Goal: Information Seeking & Learning: Compare options

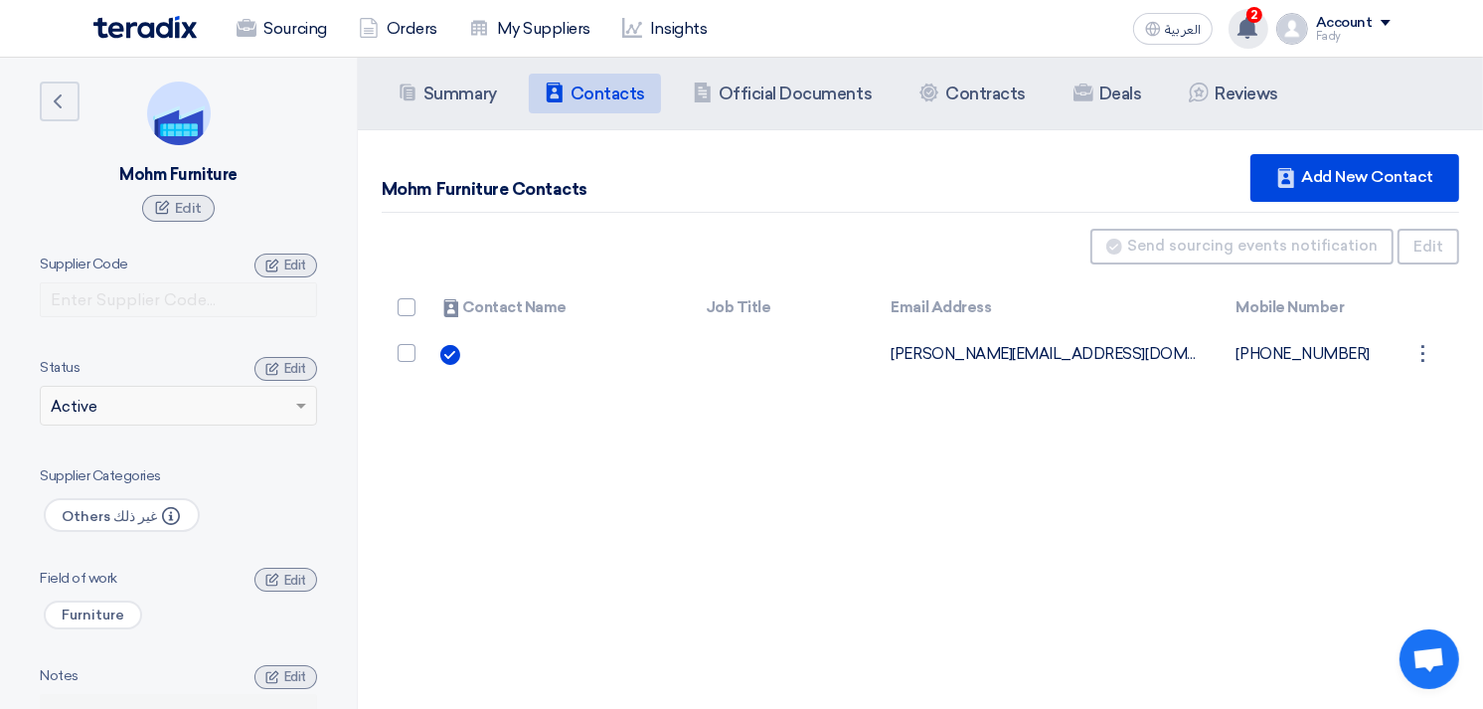
click at [1256, 26] on use at bounding box center [1247, 28] width 20 height 22
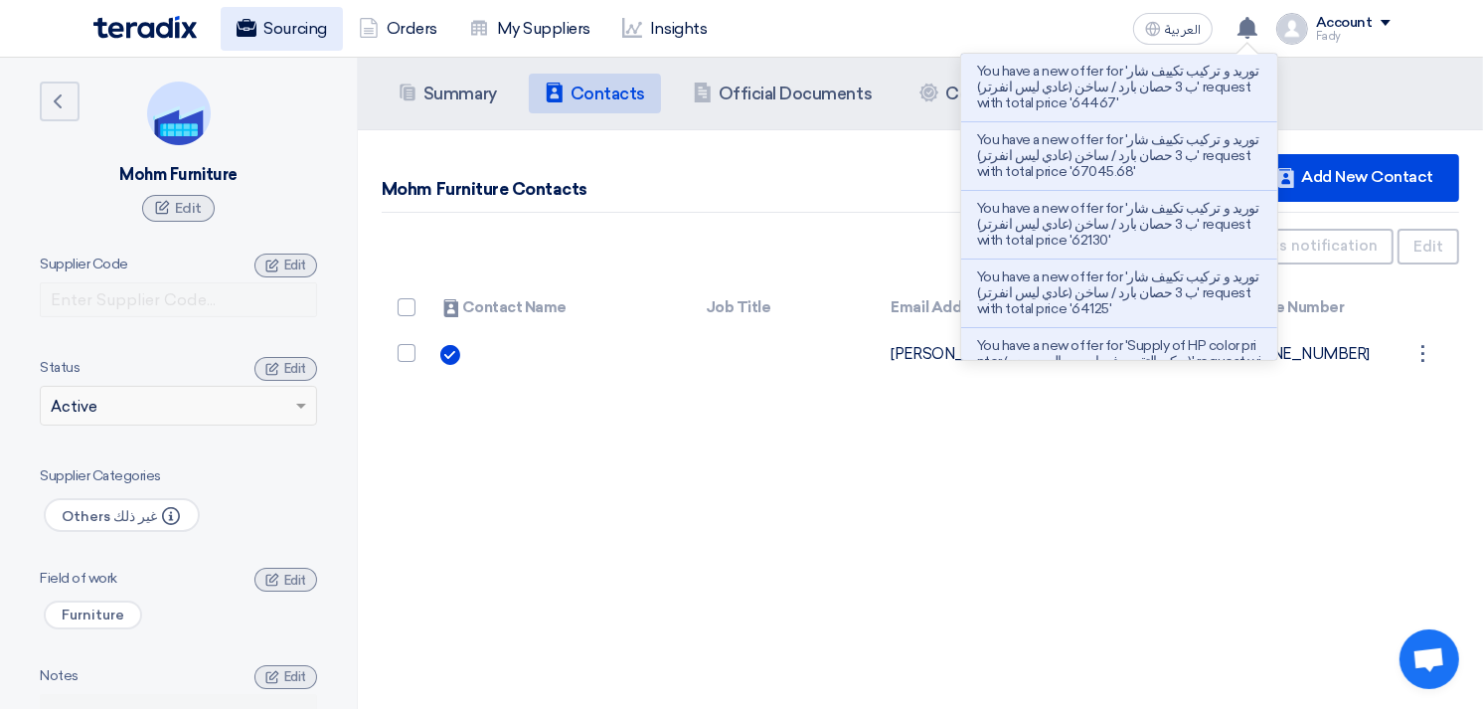
click at [289, 25] on link "Sourcing" at bounding box center [282, 29] width 122 height 44
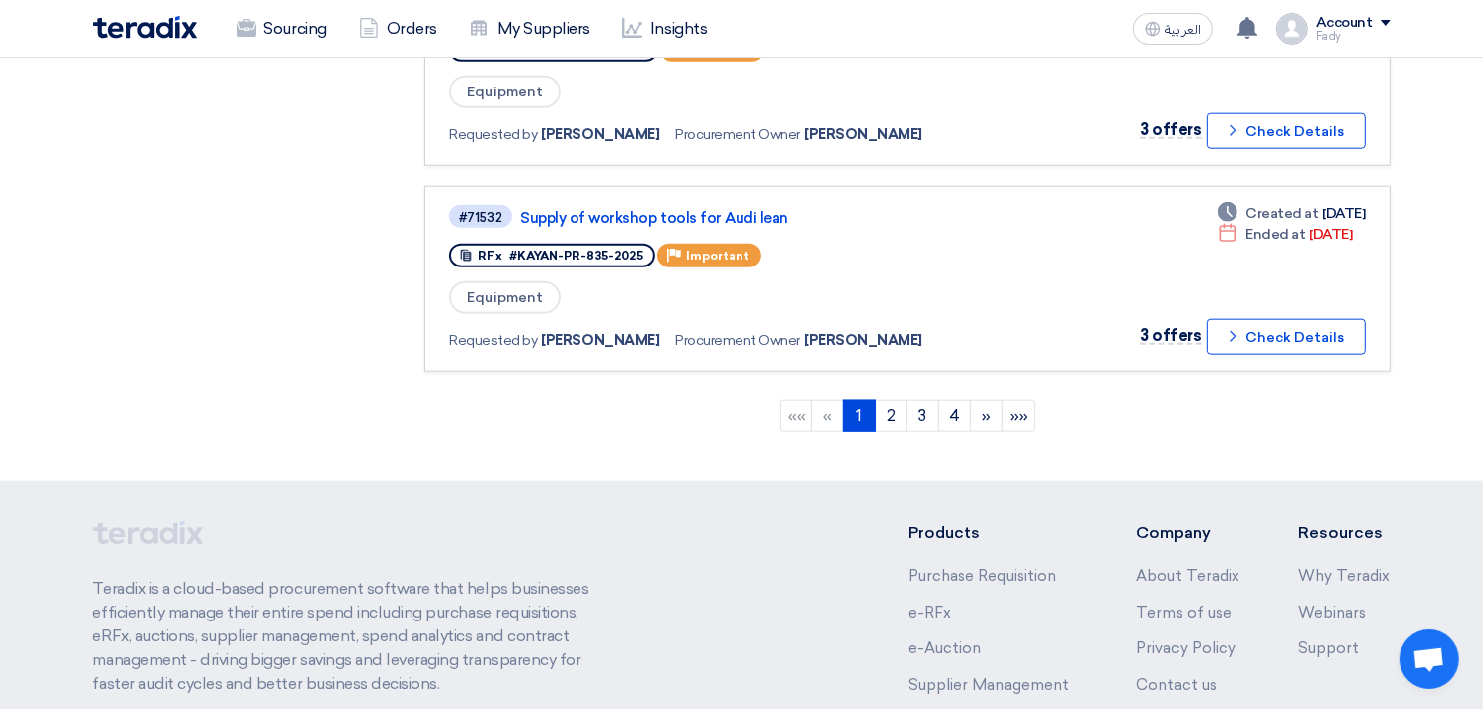
scroll to position [1657, 0]
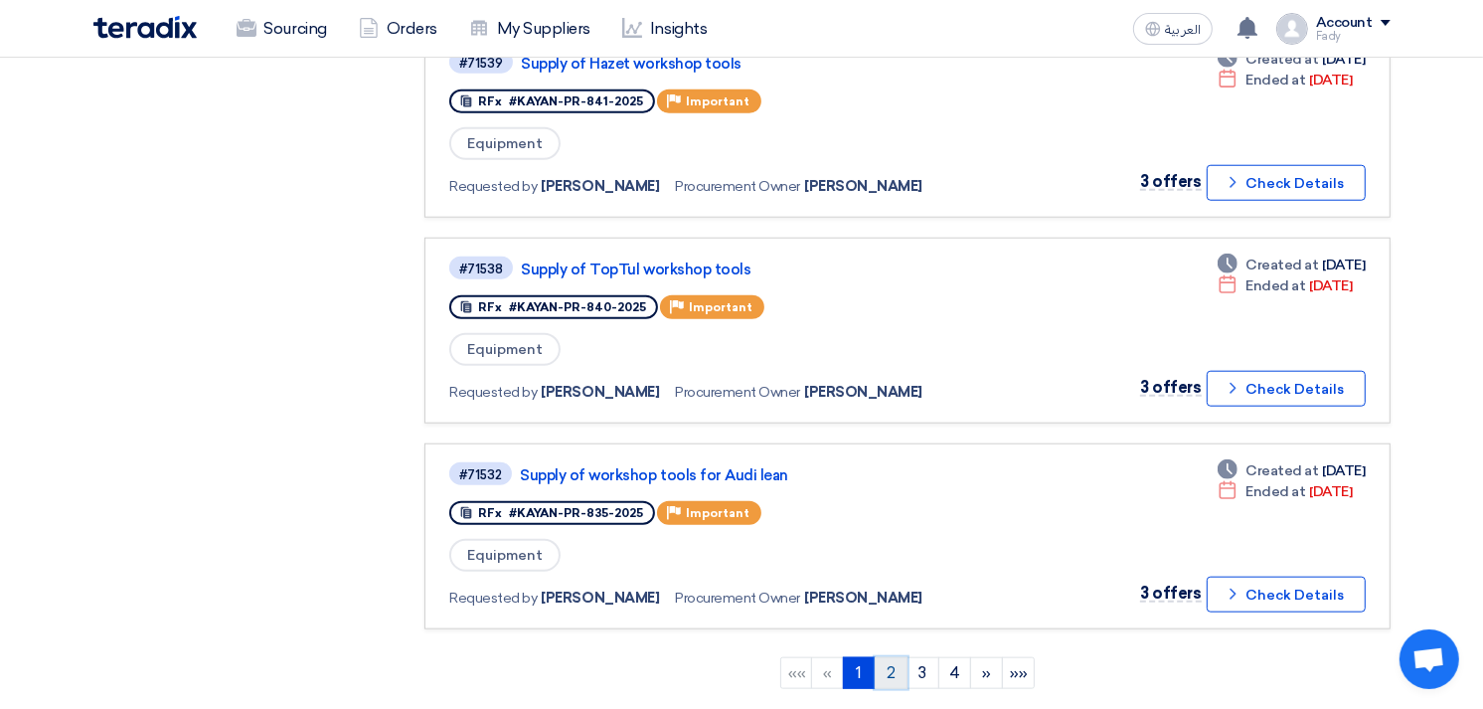
click at [892, 657] on link "2" at bounding box center [890, 673] width 33 height 32
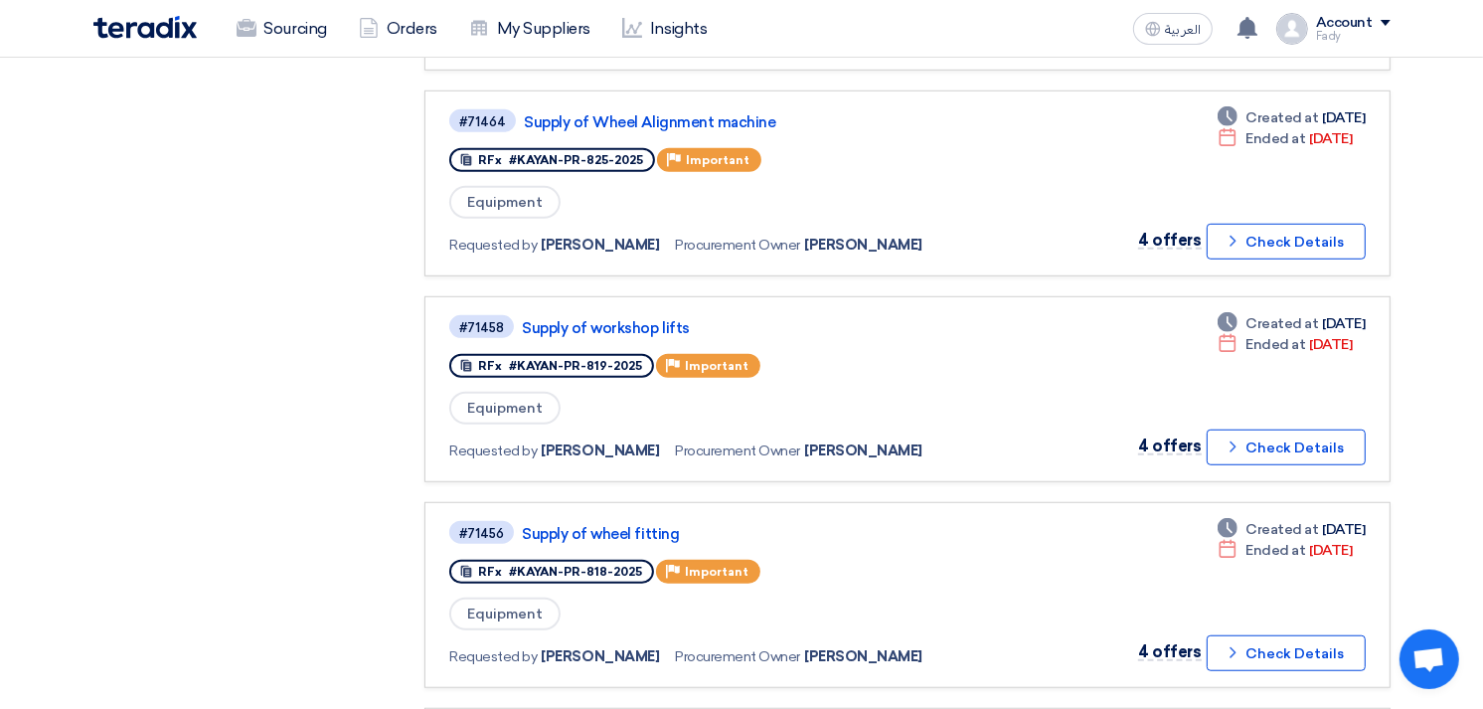
scroll to position [1214, 0]
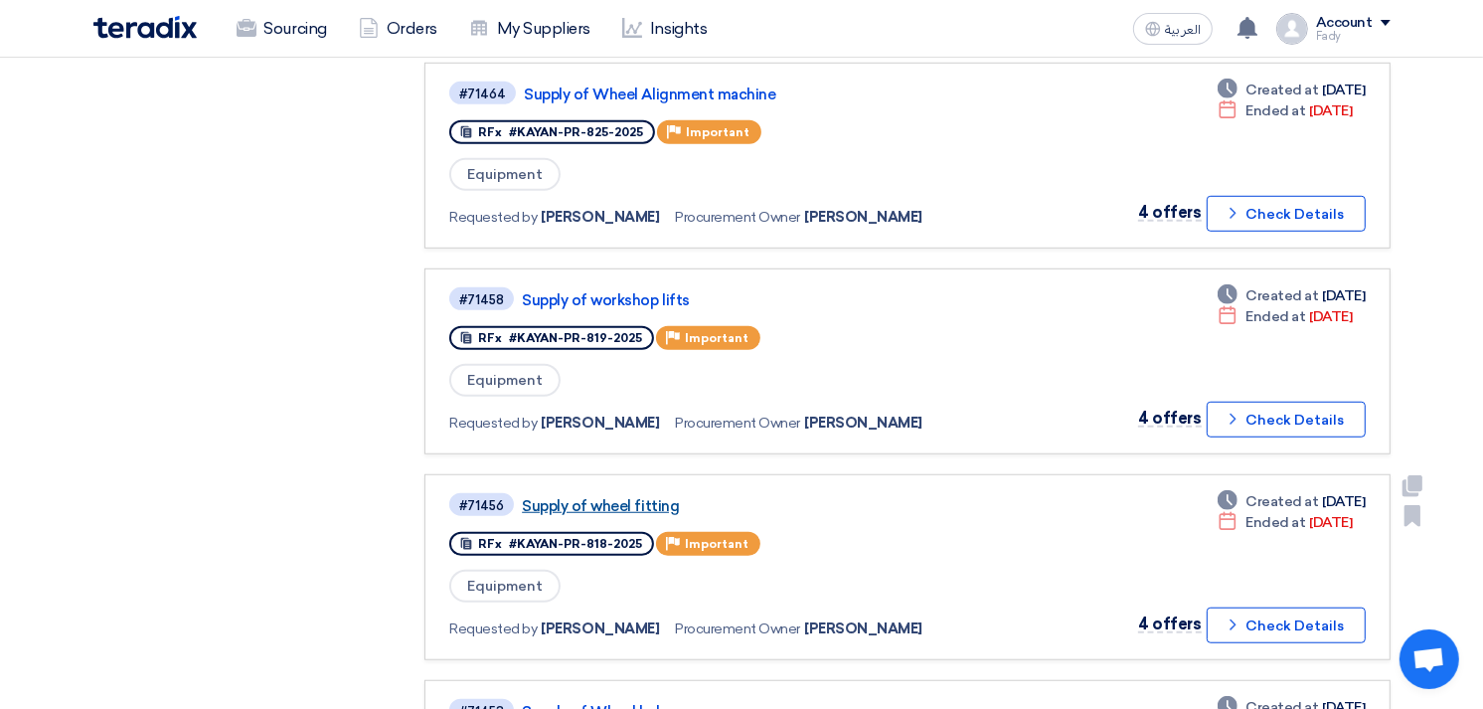
click at [621, 497] on link "Supply of wheel fitting" at bounding box center [770, 506] width 497 height 18
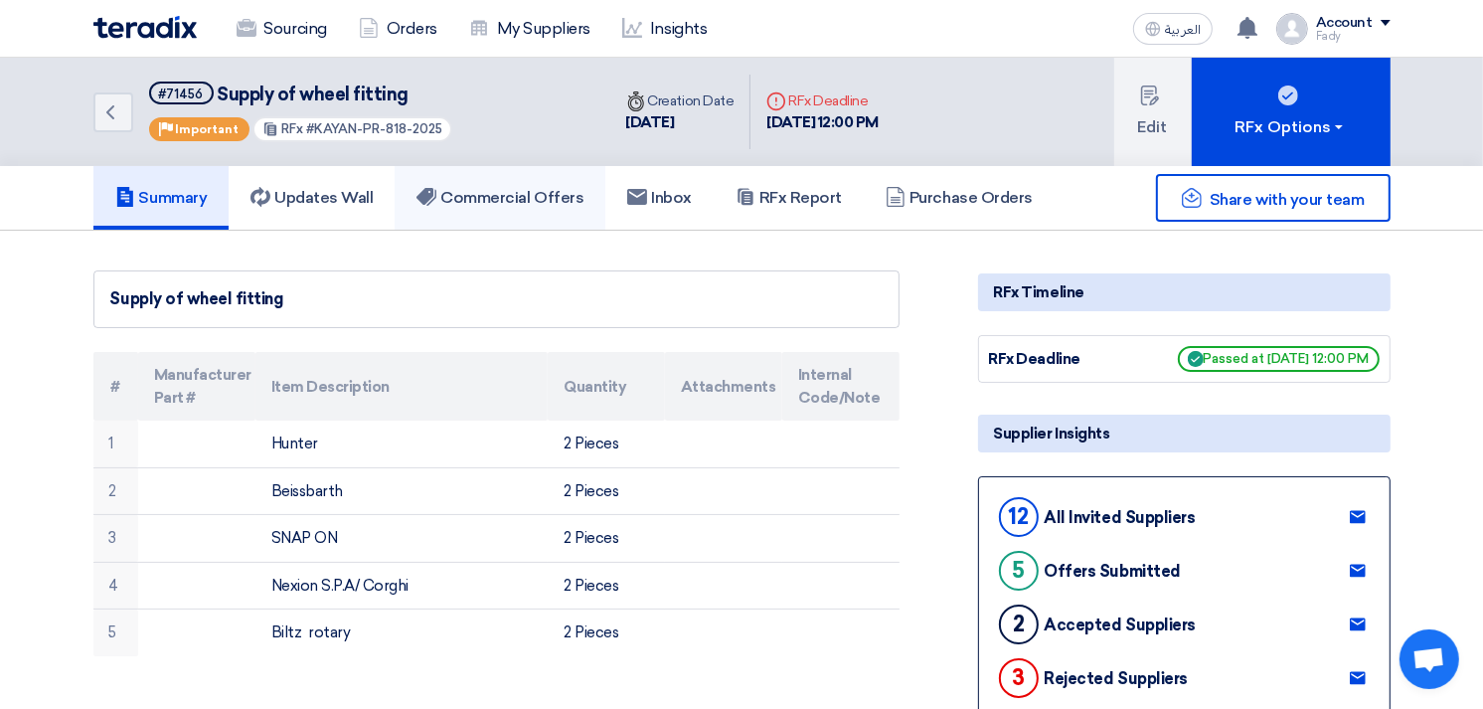
click at [560, 195] on h5 "Commercial Offers" at bounding box center [499, 198] width 167 height 20
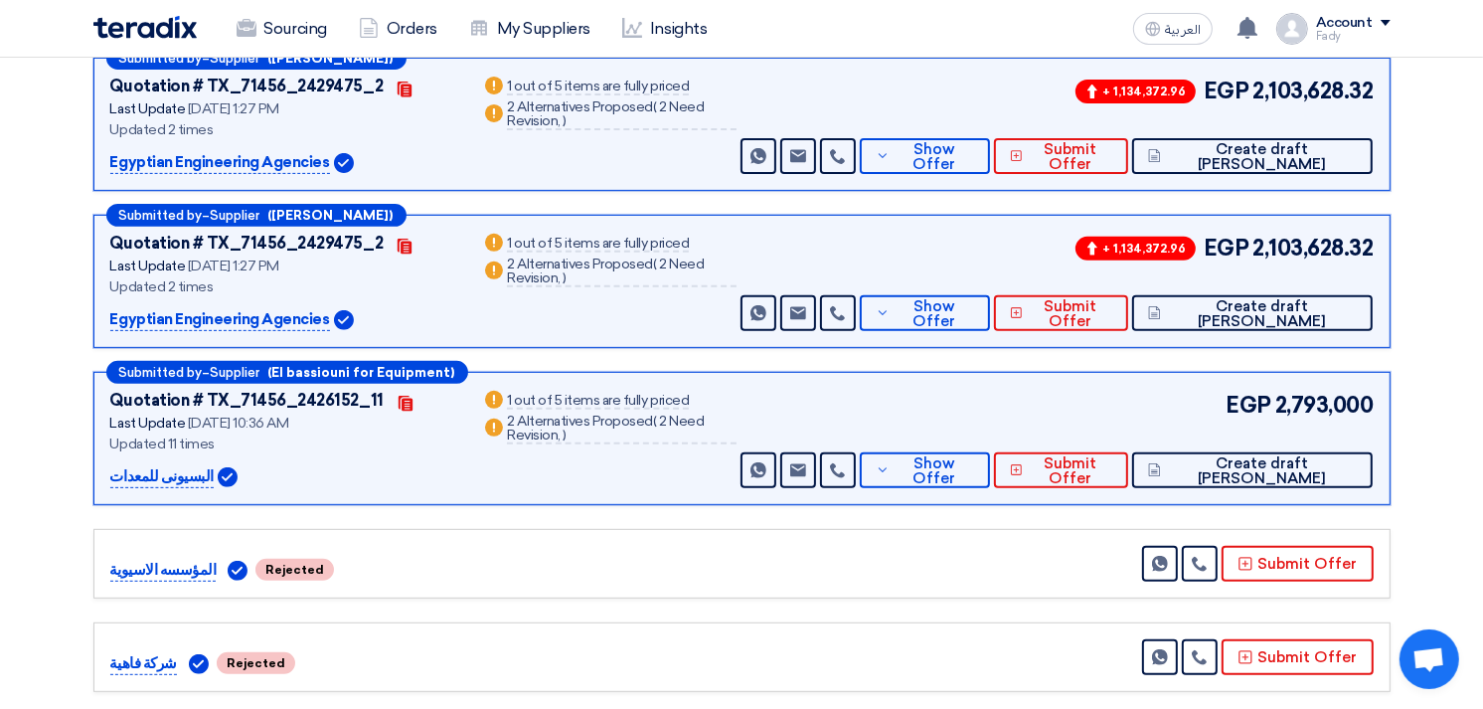
scroll to position [662, 0]
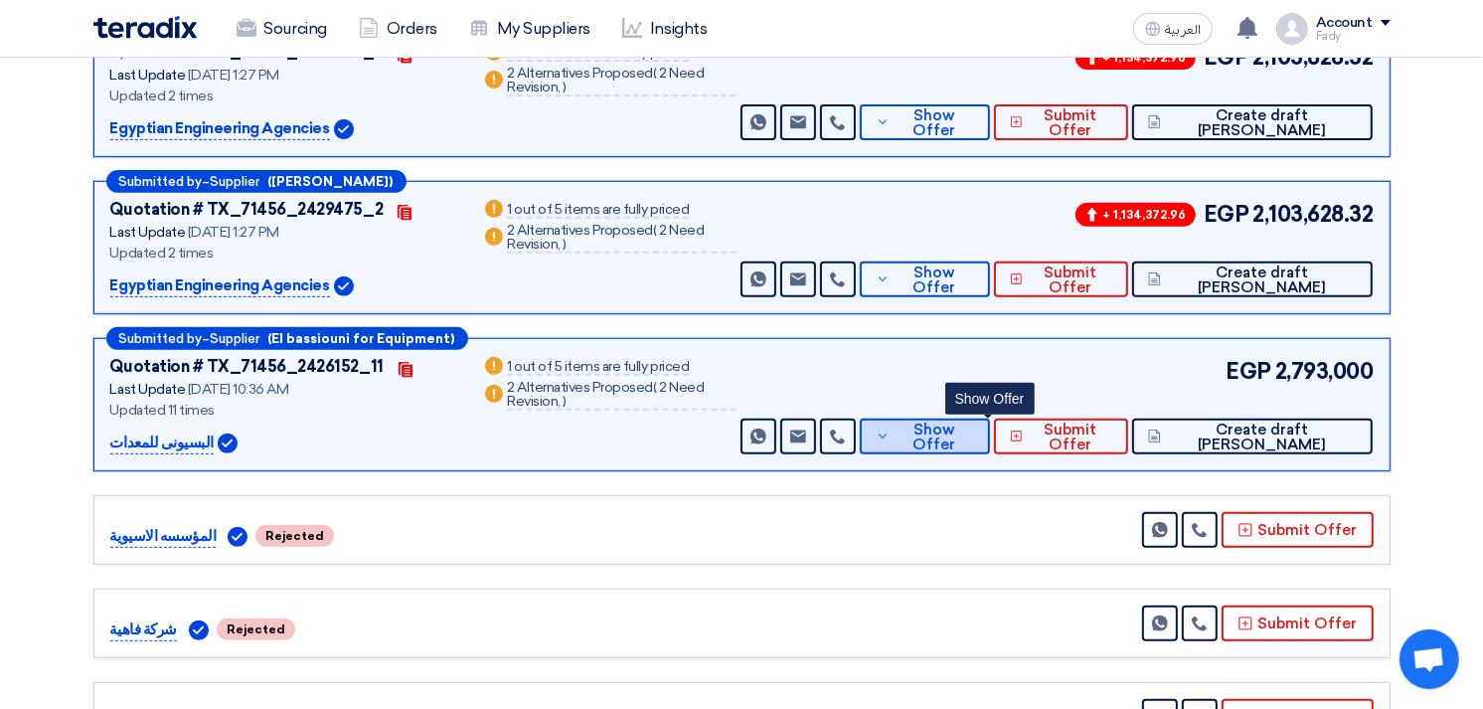
click at [973, 429] on span "Show Offer" at bounding box center [933, 437] width 79 height 30
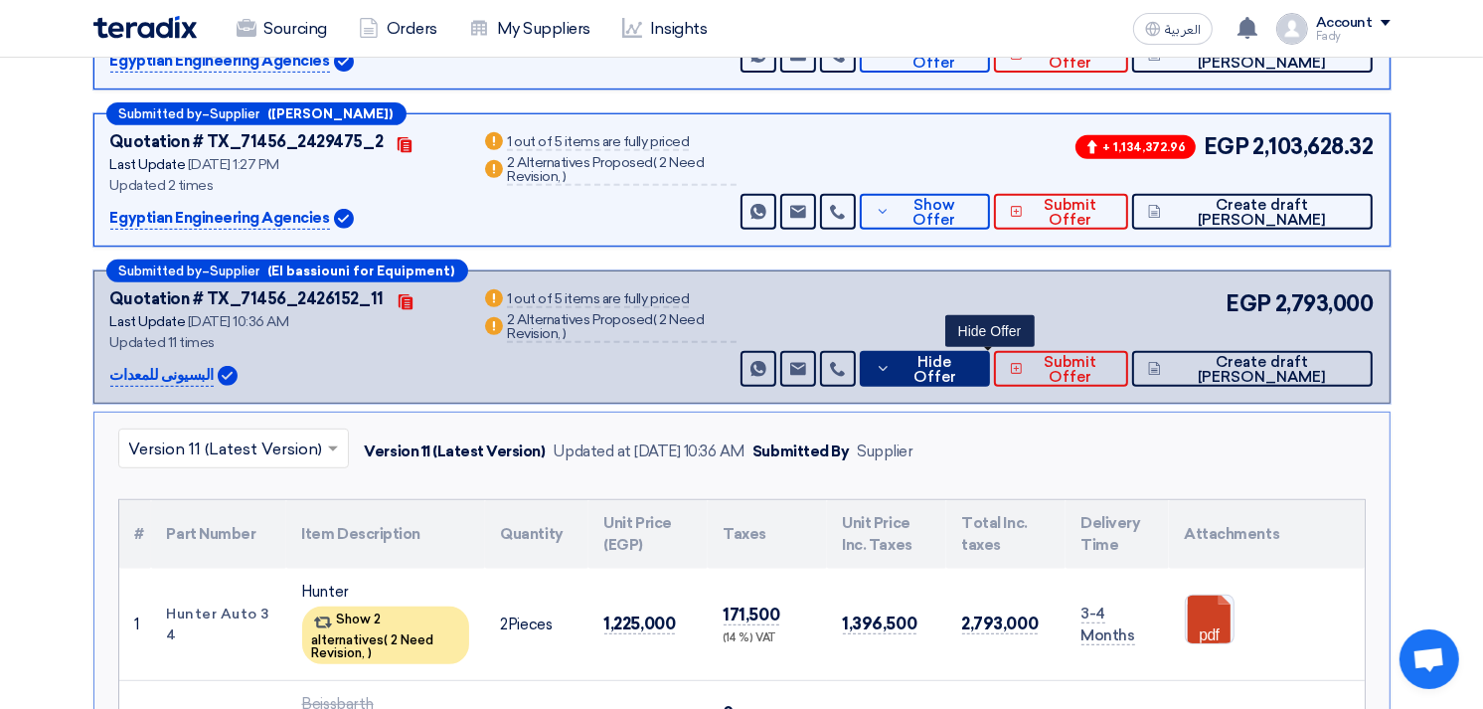
scroll to position [1104, 0]
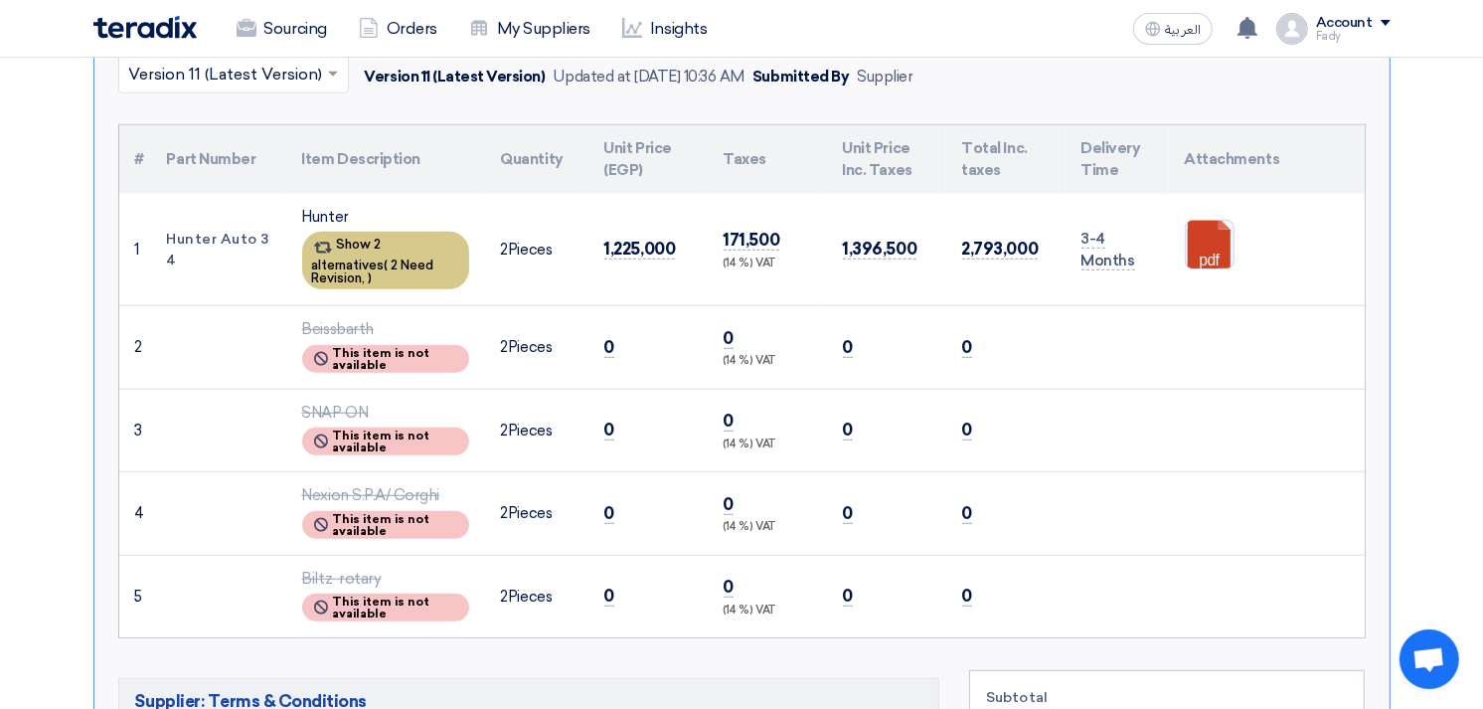
click at [412, 258] on span "2 Need Revision," at bounding box center [373, 271] width 122 height 28
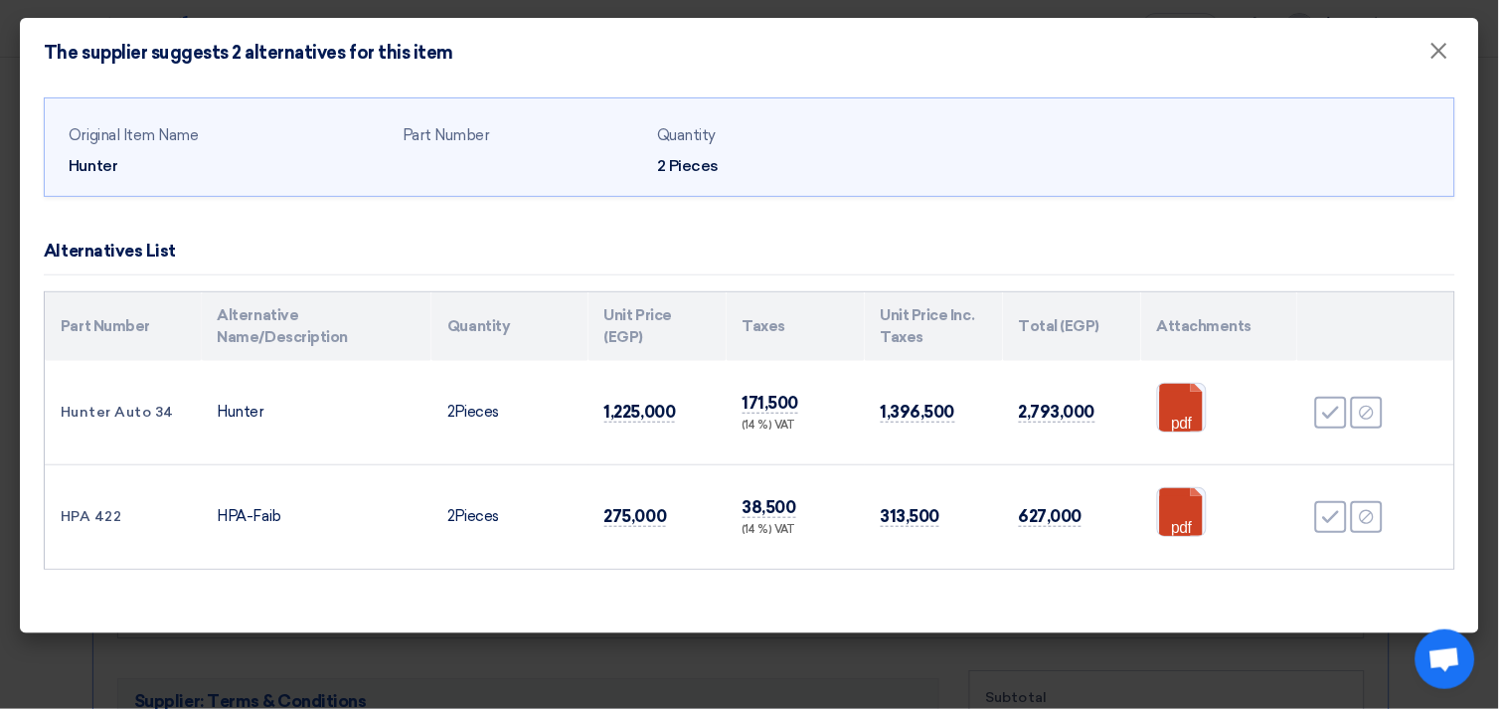
drag, startPoint x: 219, startPoint y: 515, endPoint x: 289, endPoint y: 523, distance: 71.0
click at [289, 523] on td "HPA-Faib" at bounding box center [317, 516] width 231 height 104
copy td "HPA-Faib"
click at [1445, 45] on span "×" at bounding box center [1439, 56] width 20 height 40
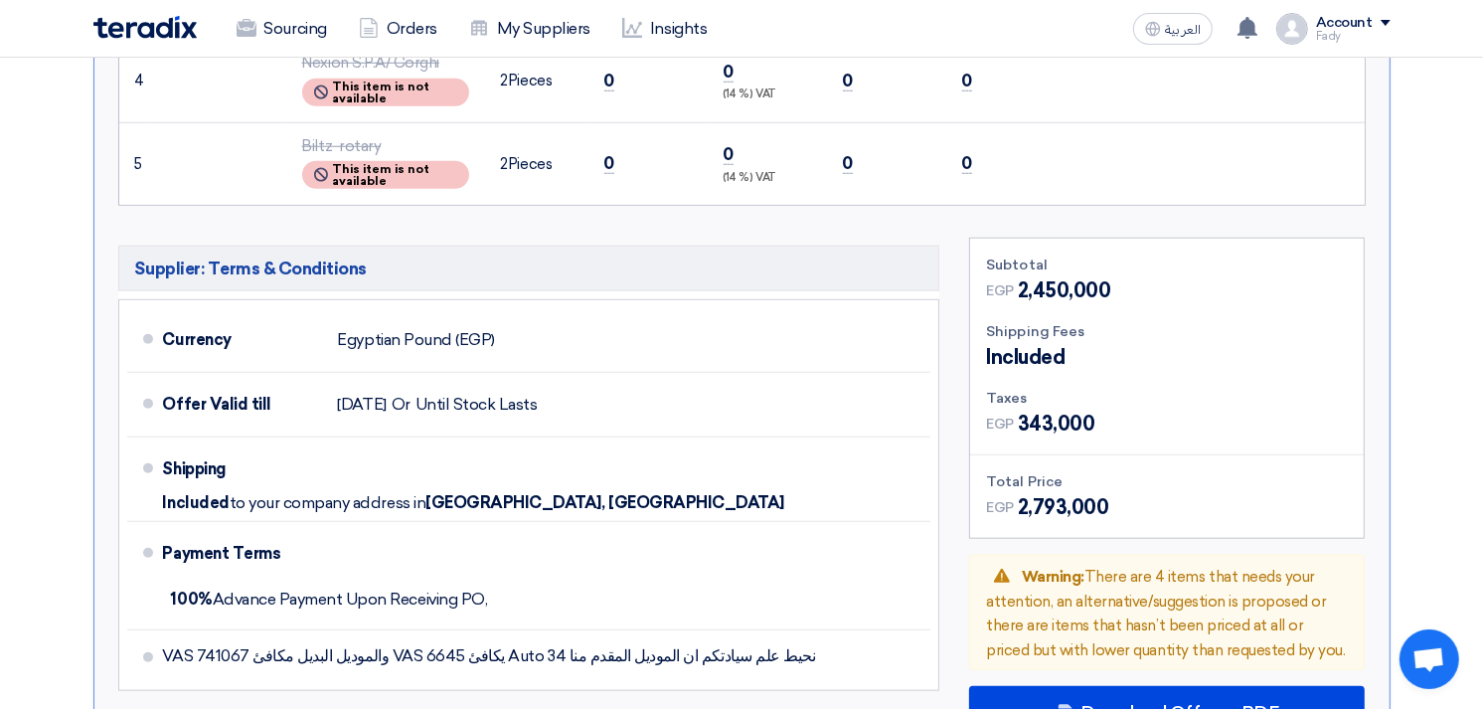
scroll to position [1545, 0]
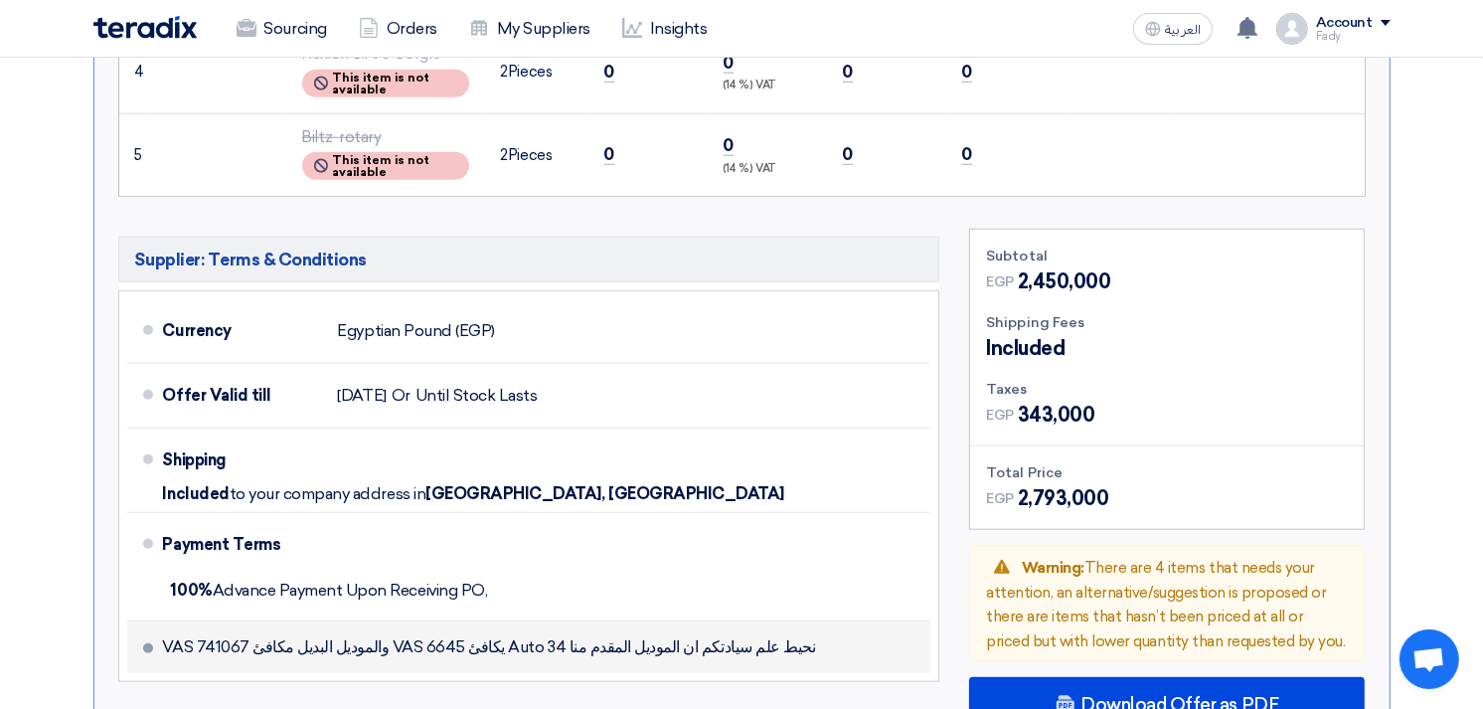
drag, startPoint x: 161, startPoint y: 627, endPoint x: 240, endPoint y: 632, distance: 79.7
click at [241, 633] on li "نحيط علم سيادتكم ان الموديل المقدم منا Auto 34 يكافئ VAS 6645 والموديل البديل م…" at bounding box center [529, 647] width 804 height 52
copy span "VAS 741067"
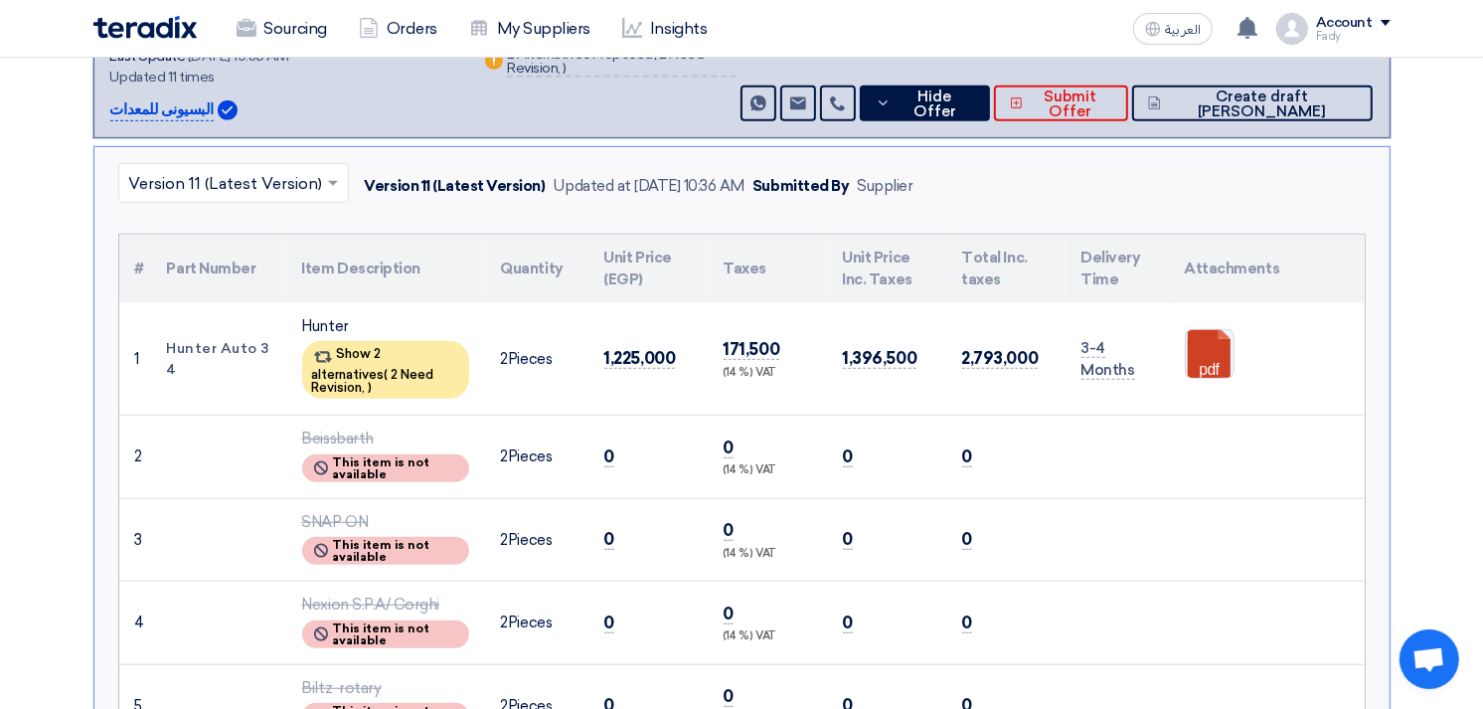
scroll to position [994, 0]
click at [389, 370] on span "2 Need Revision," at bounding box center [373, 382] width 122 height 28
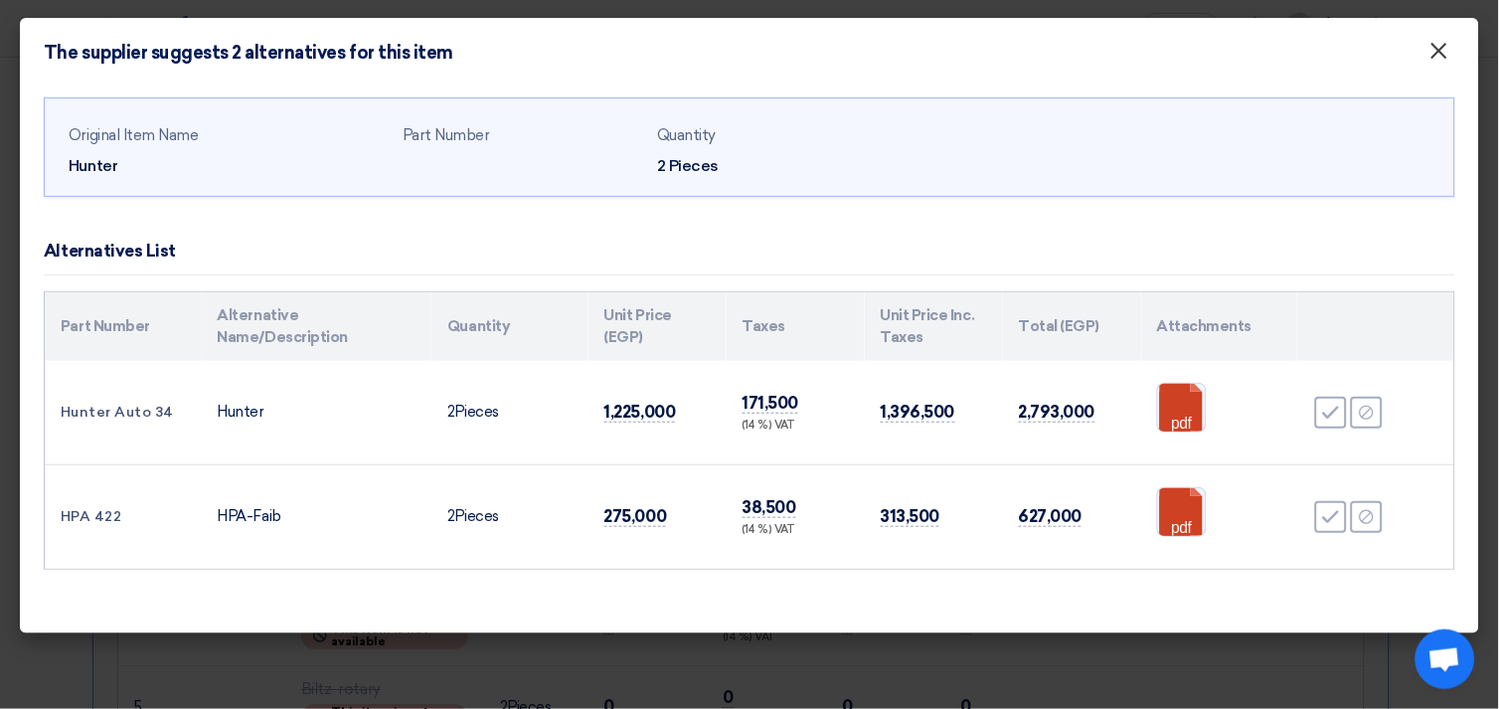
click at [1437, 57] on span "×" at bounding box center [1439, 56] width 20 height 40
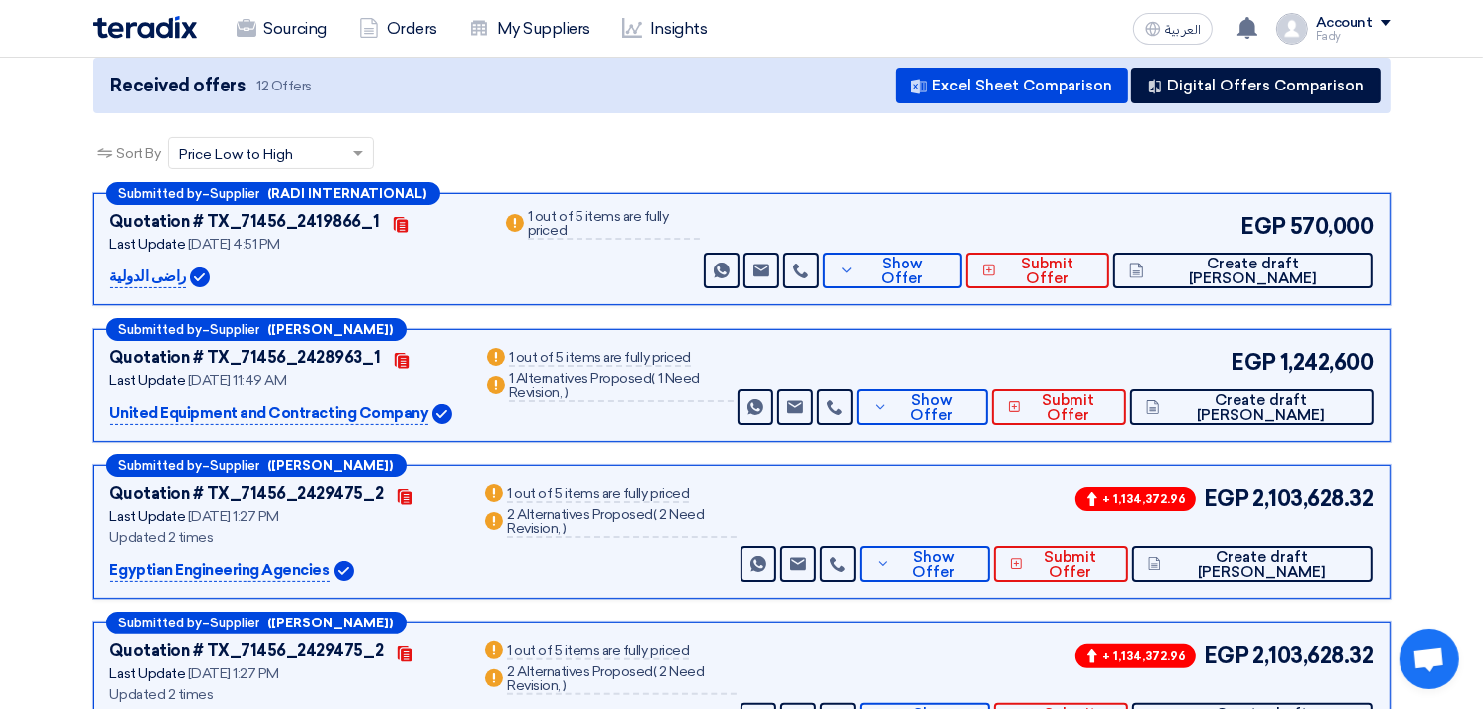
scroll to position [0, 0]
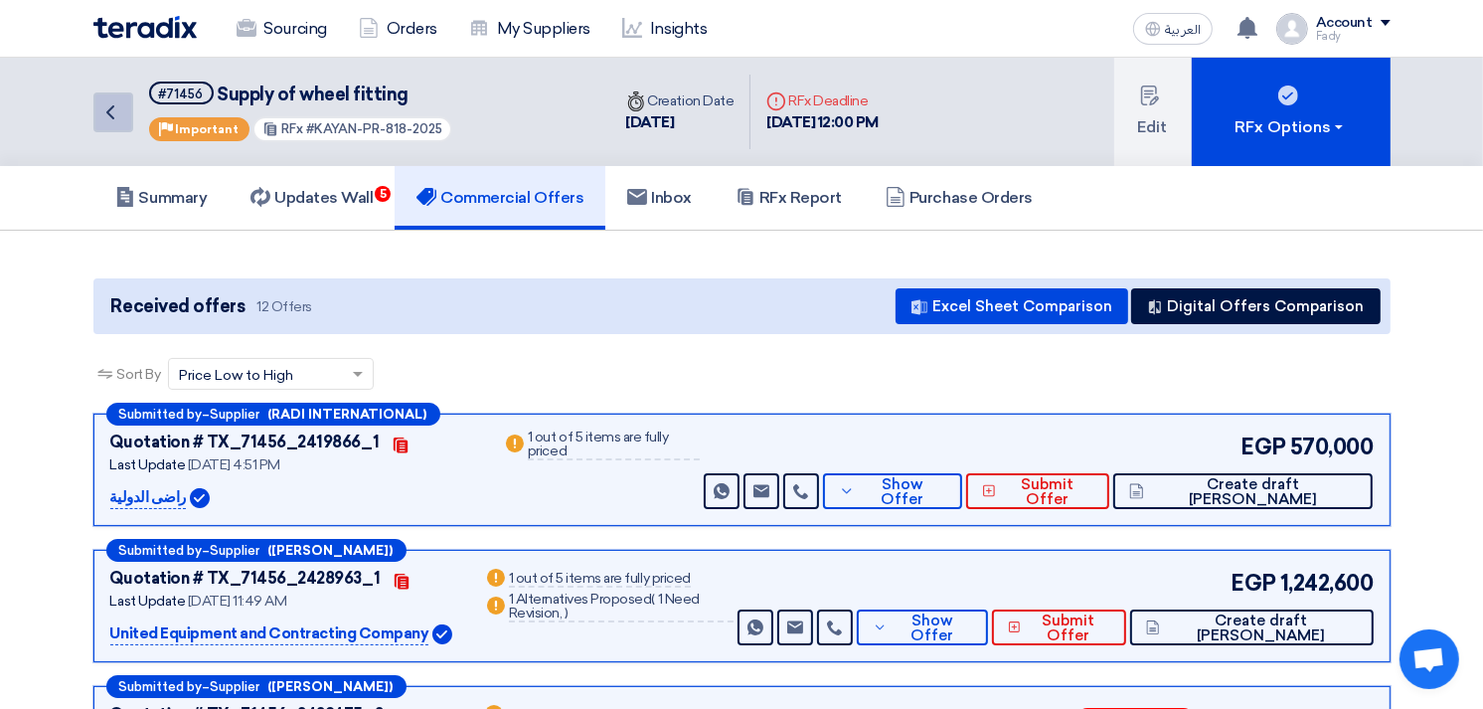
click at [120, 112] on icon "Back" at bounding box center [110, 112] width 24 height 24
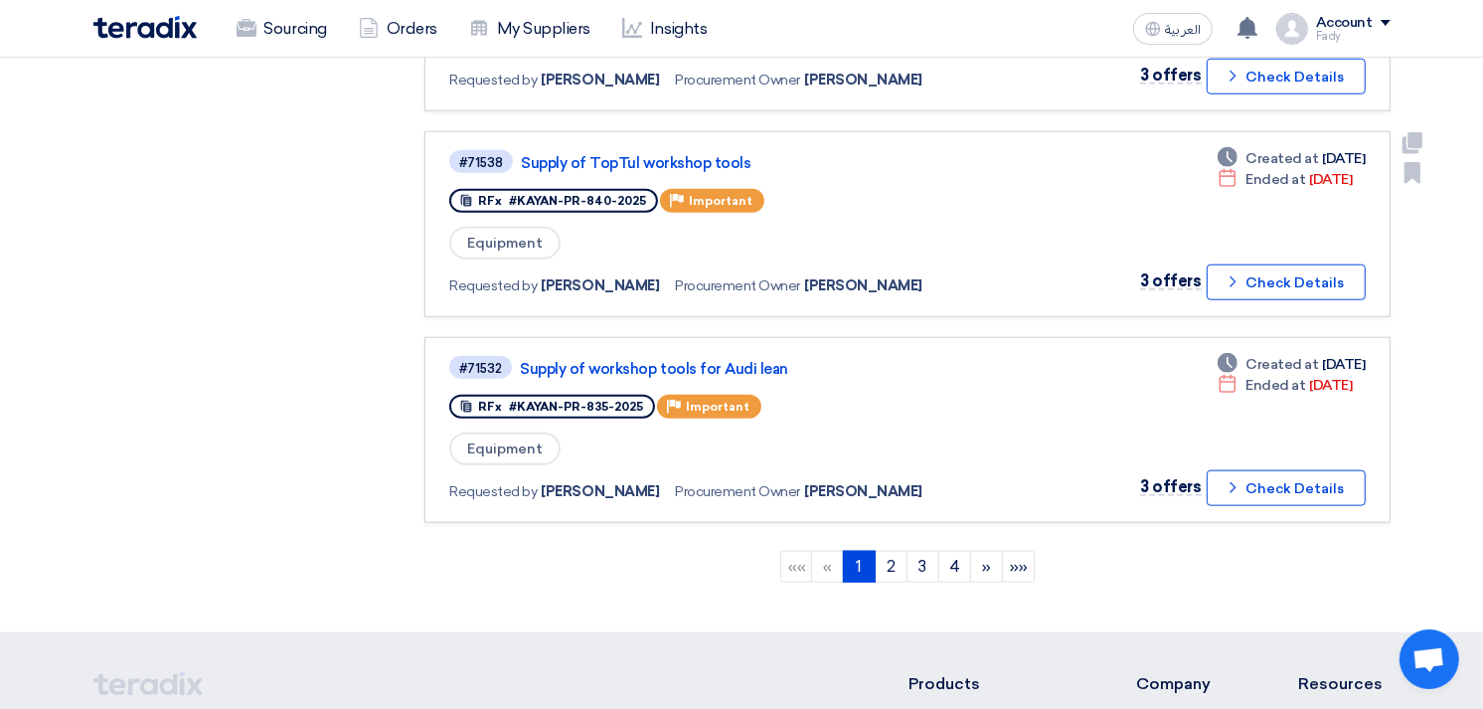
scroll to position [1766, 0]
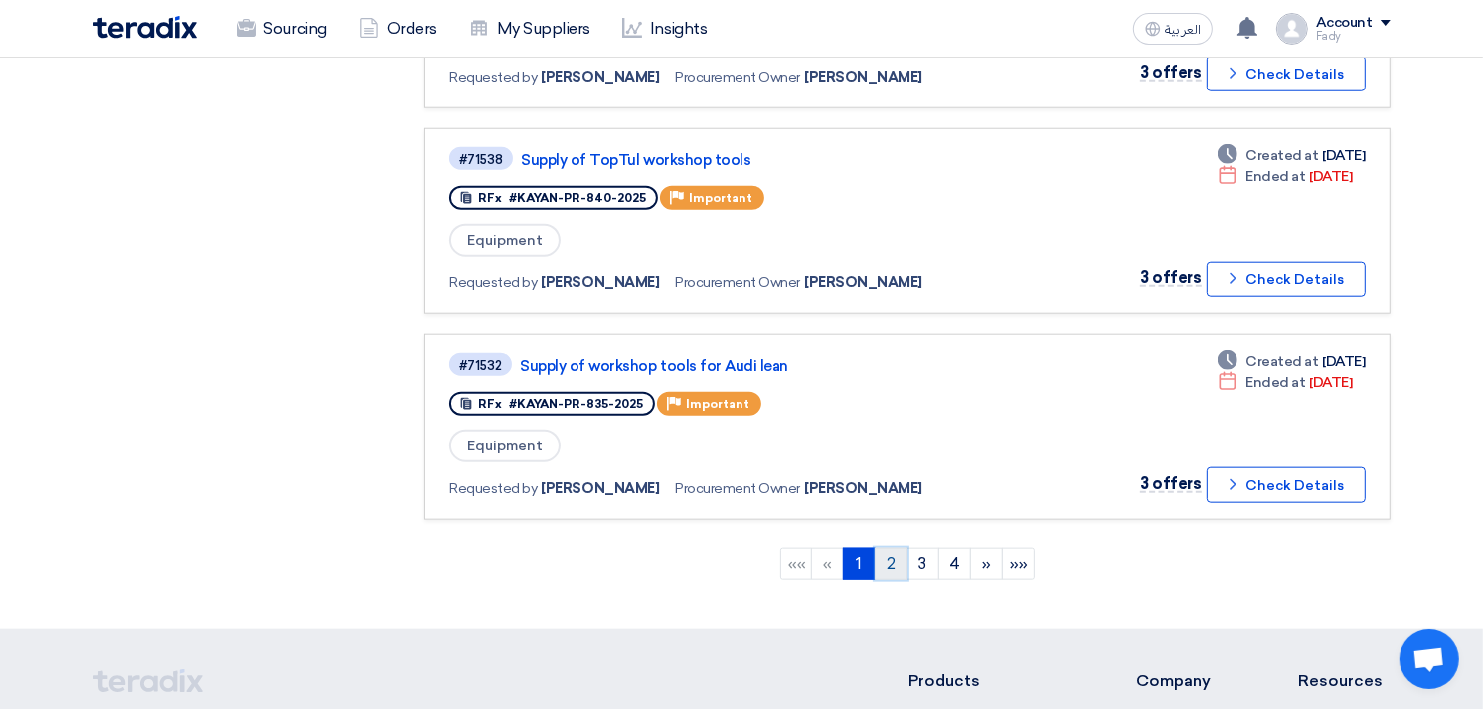
click at [888, 548] on link "2" at bounding box center [890, 564] width 33 height 32
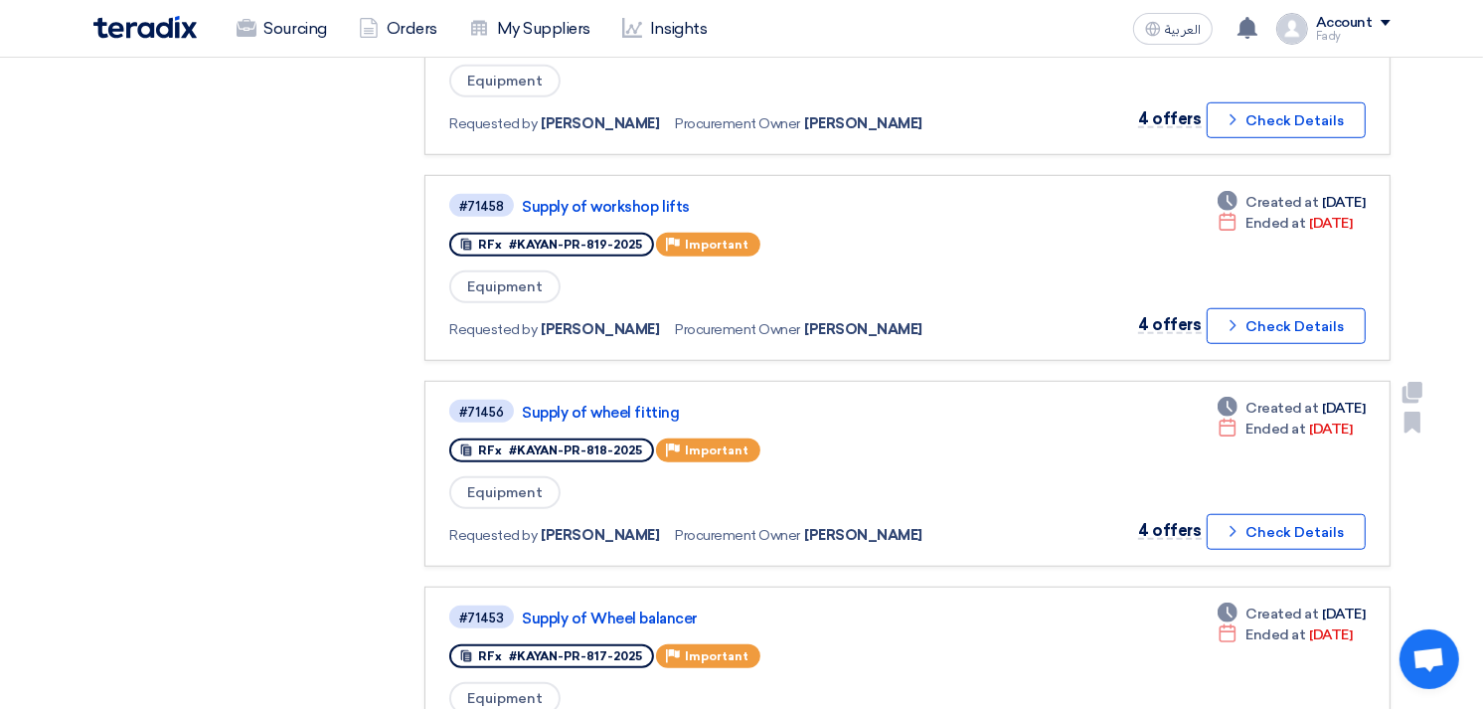
scroll to position [1435, 0]
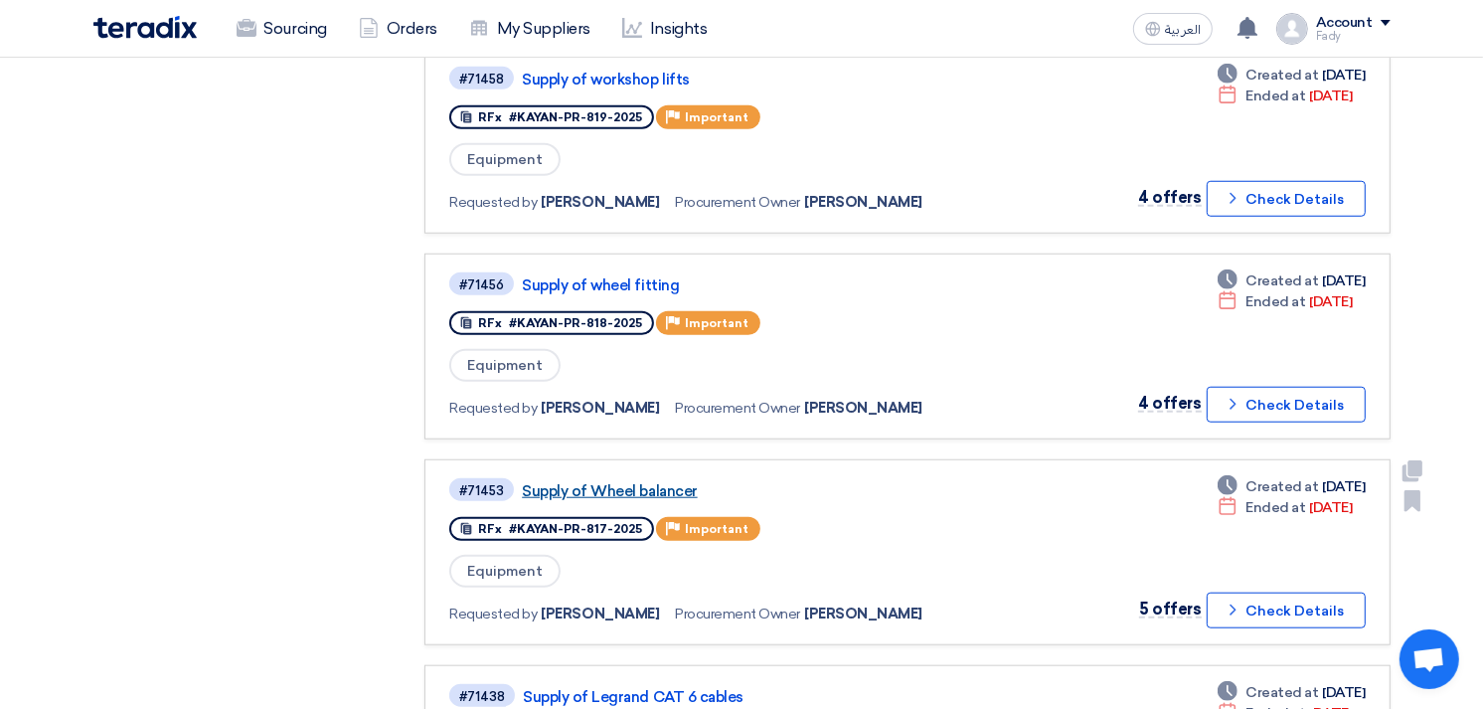
click at [678, 482] on link "Supply of Wheel balancer" at bounding box center [770, 491] width 497 height 18
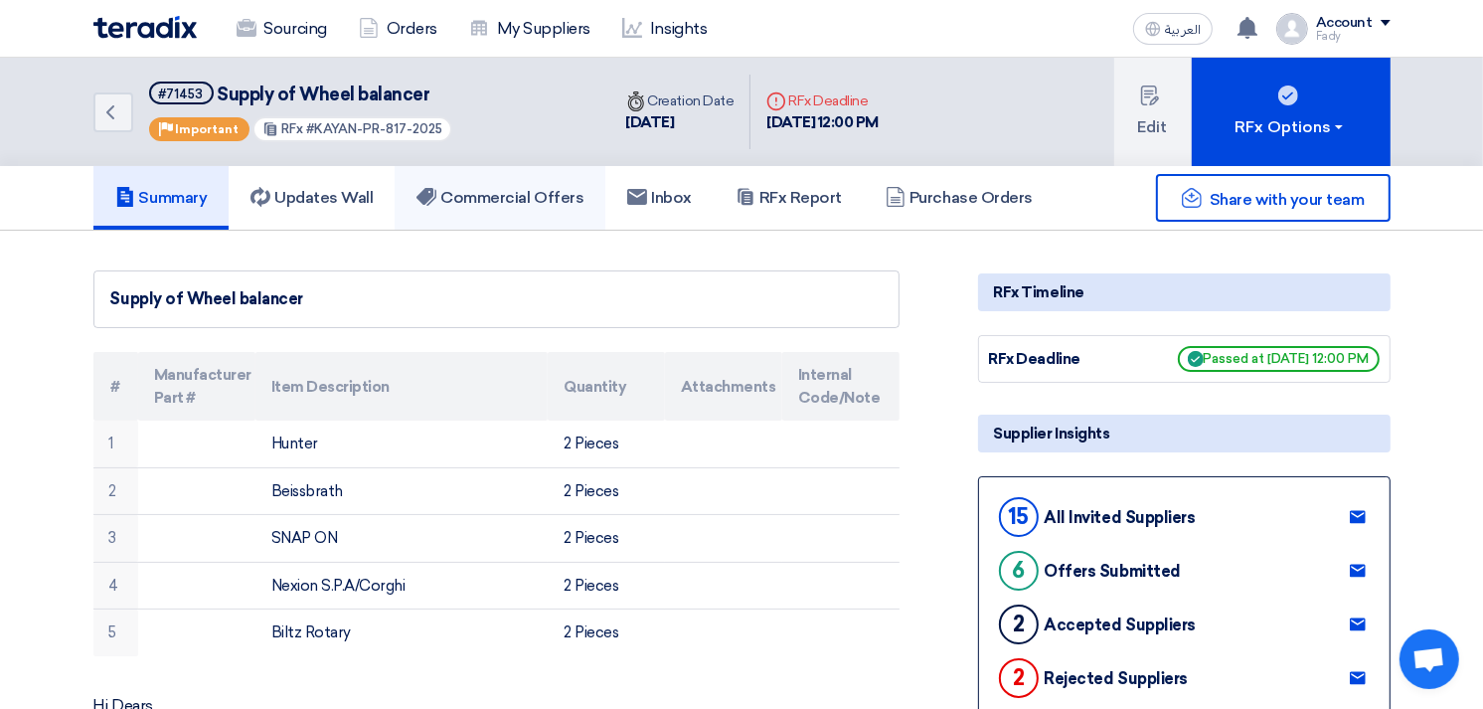
click at [527, 194] on h5 "Commercial Offers" at bounding box center [499, 198] width 167 height 20
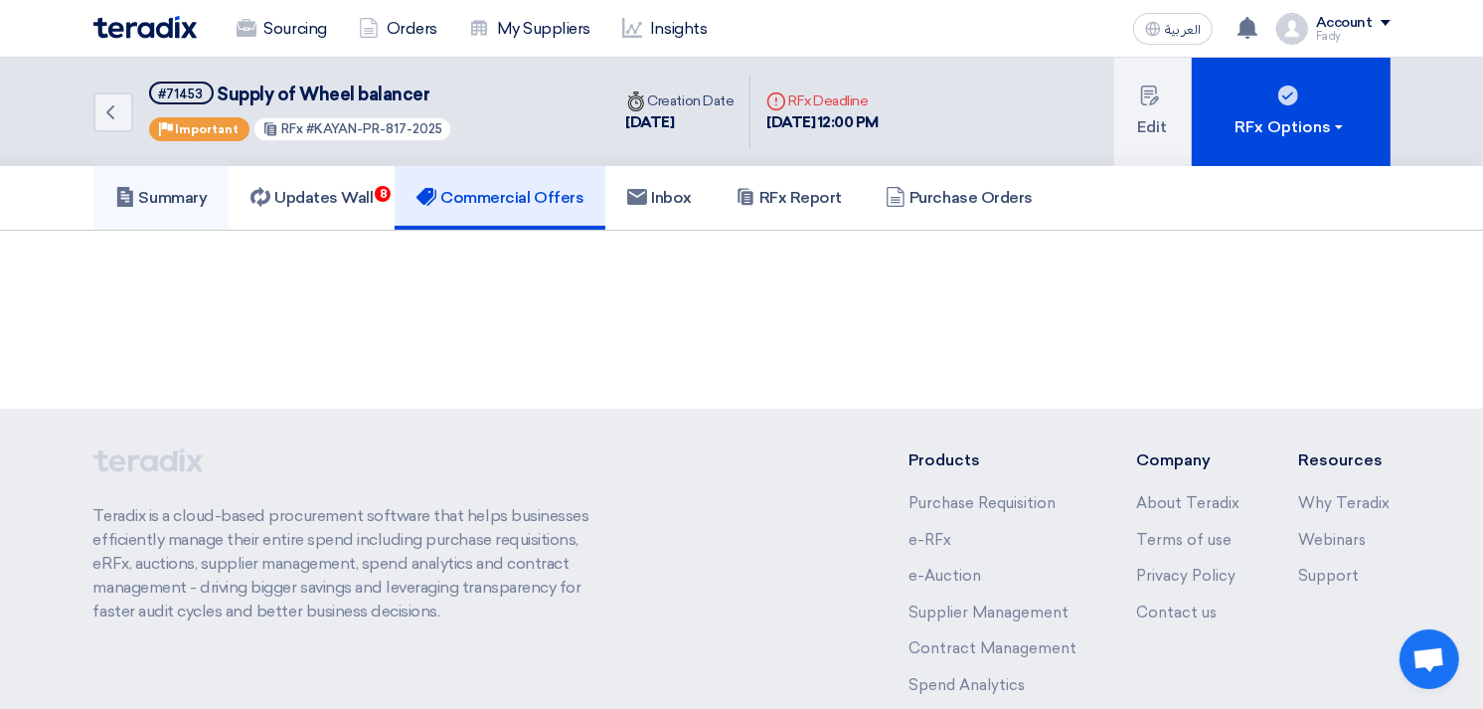
click at [189, 174] on link "Summary" at bounding box center [161, 198] width 136 height 64
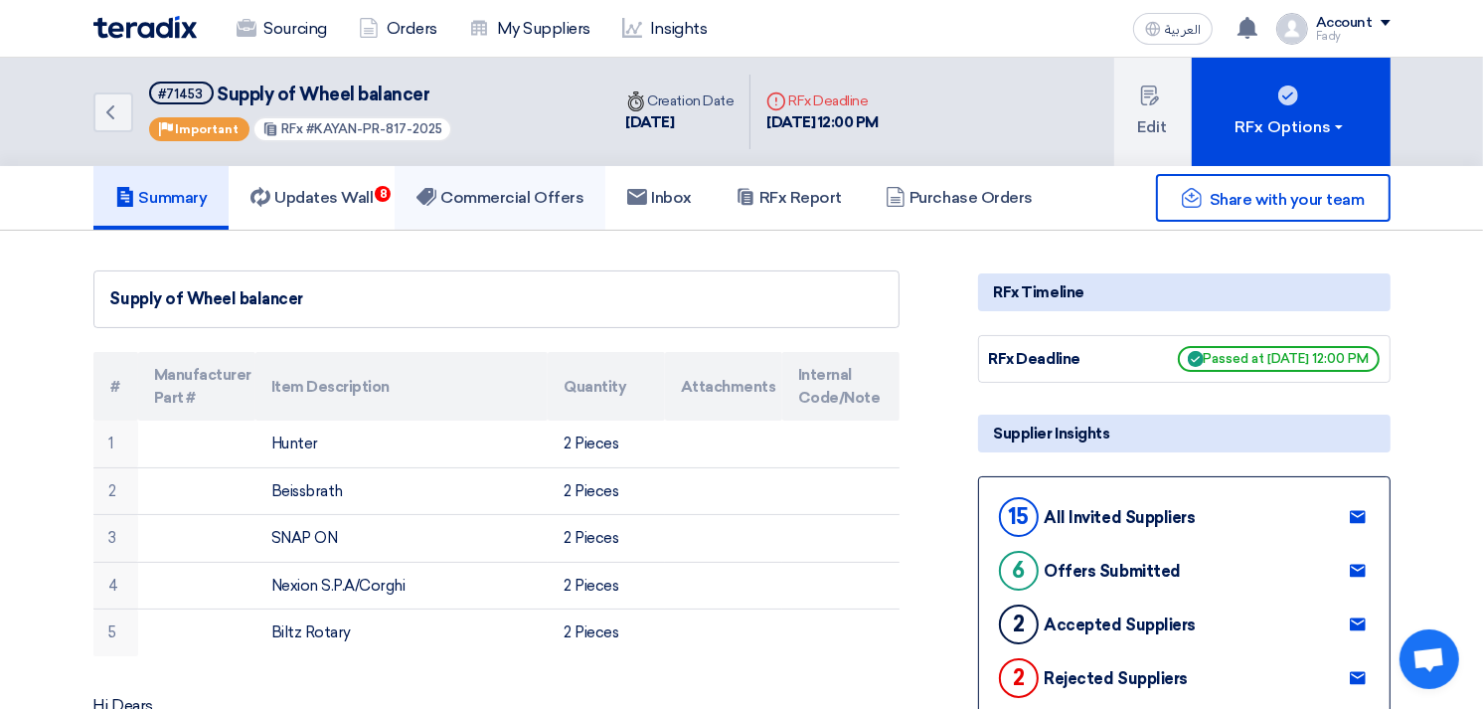
click at [518, 196] on h5 "Commercial Offers" at bounding box center [499, 198] width 167 height 20
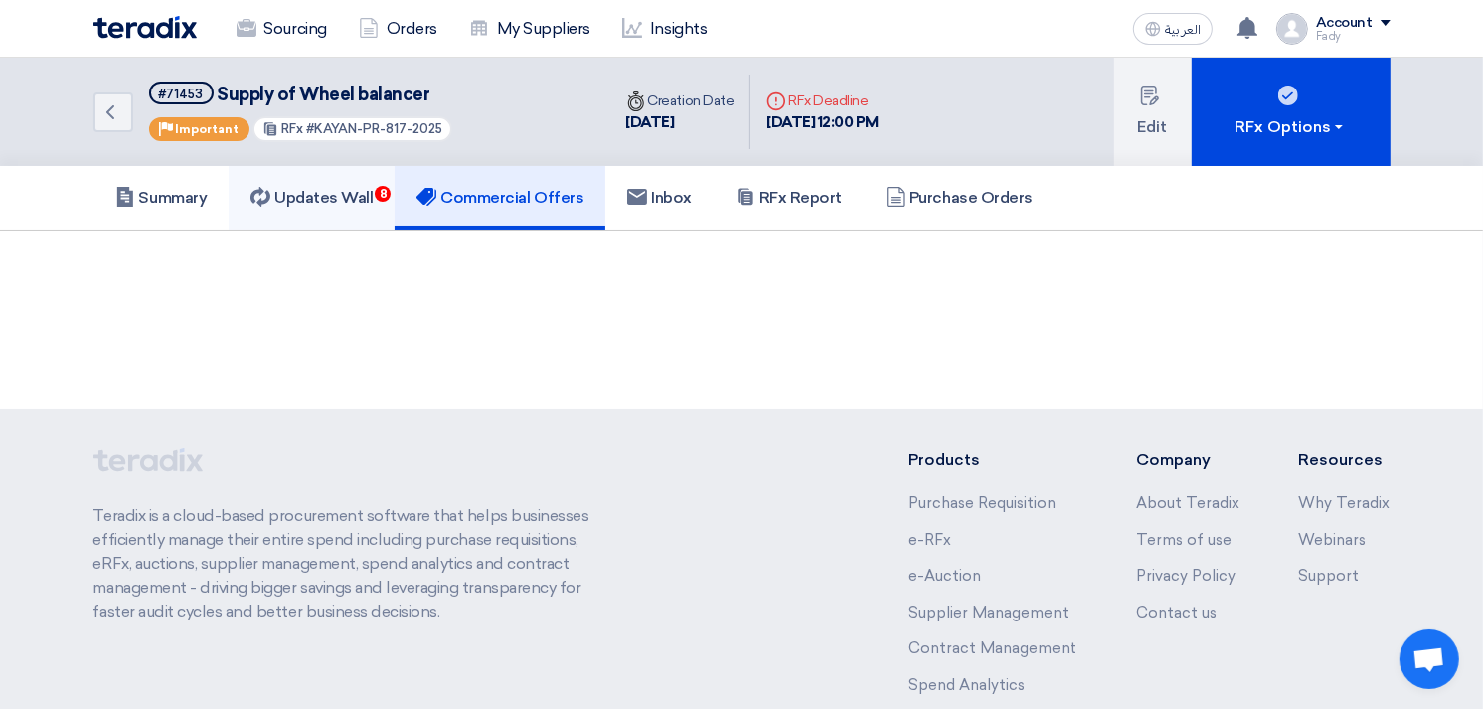
click at [365, 200] on h5 "Updates Wall 8" at bounding box center [311, 198] width 122 height 20
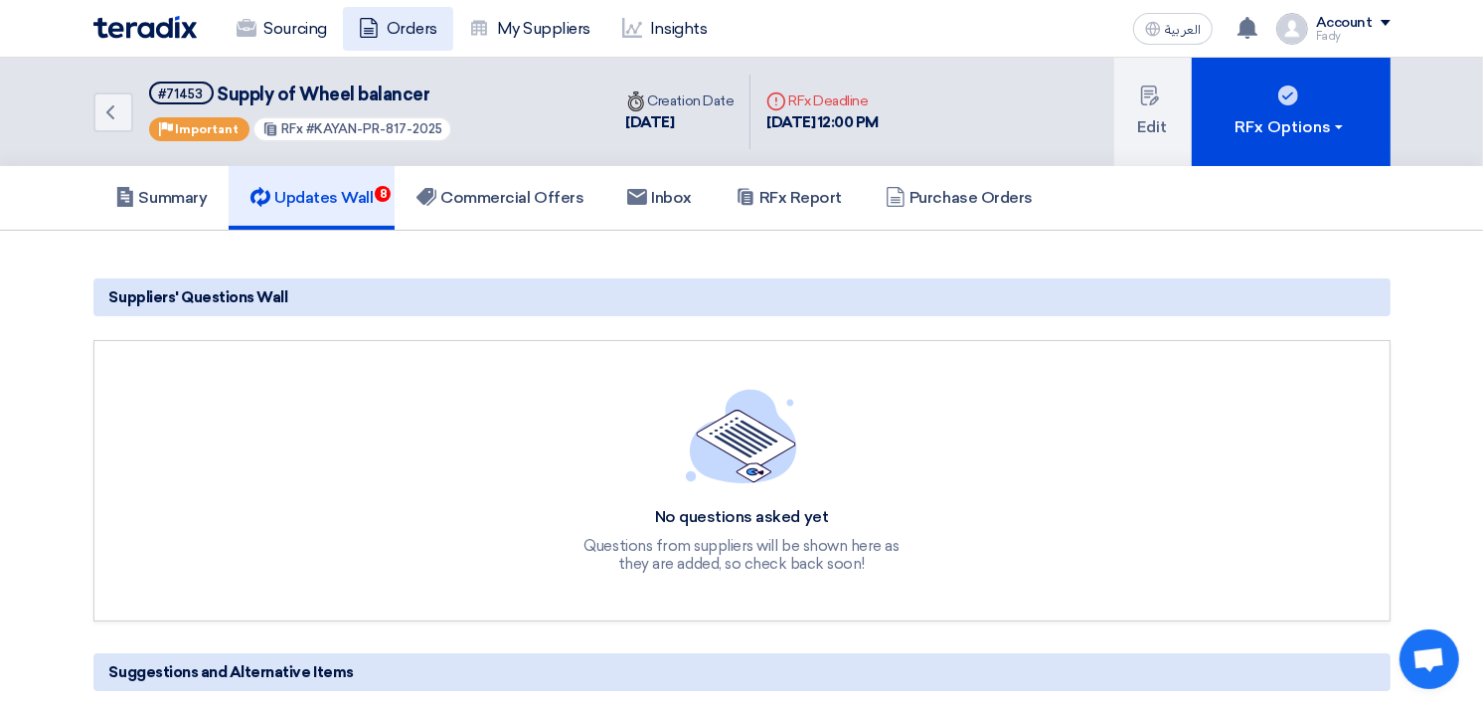
click at [400, 24] on link "Orders" at bounding box center [398, 29] width 110 height 44
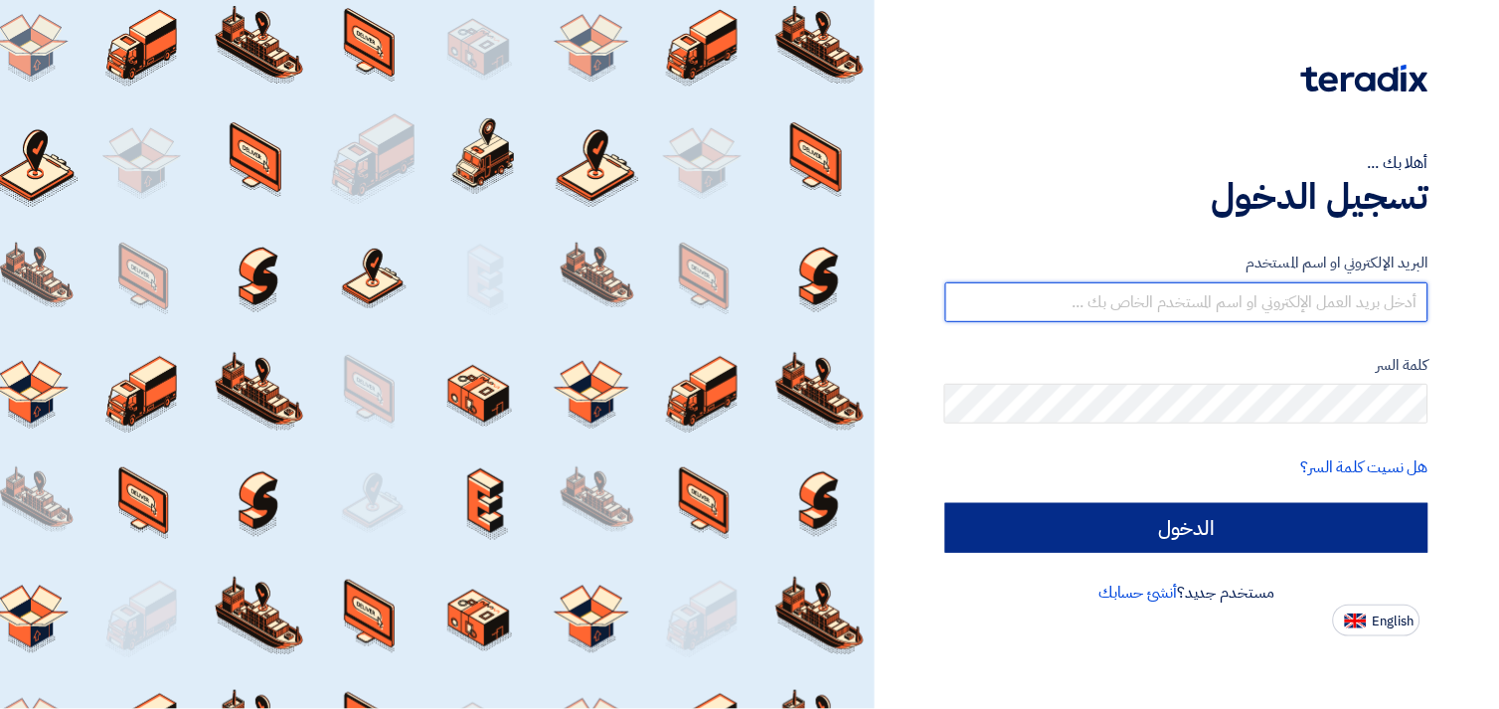
type input "[EMAIL_ADDRESS][DOMAIN_NAME]"
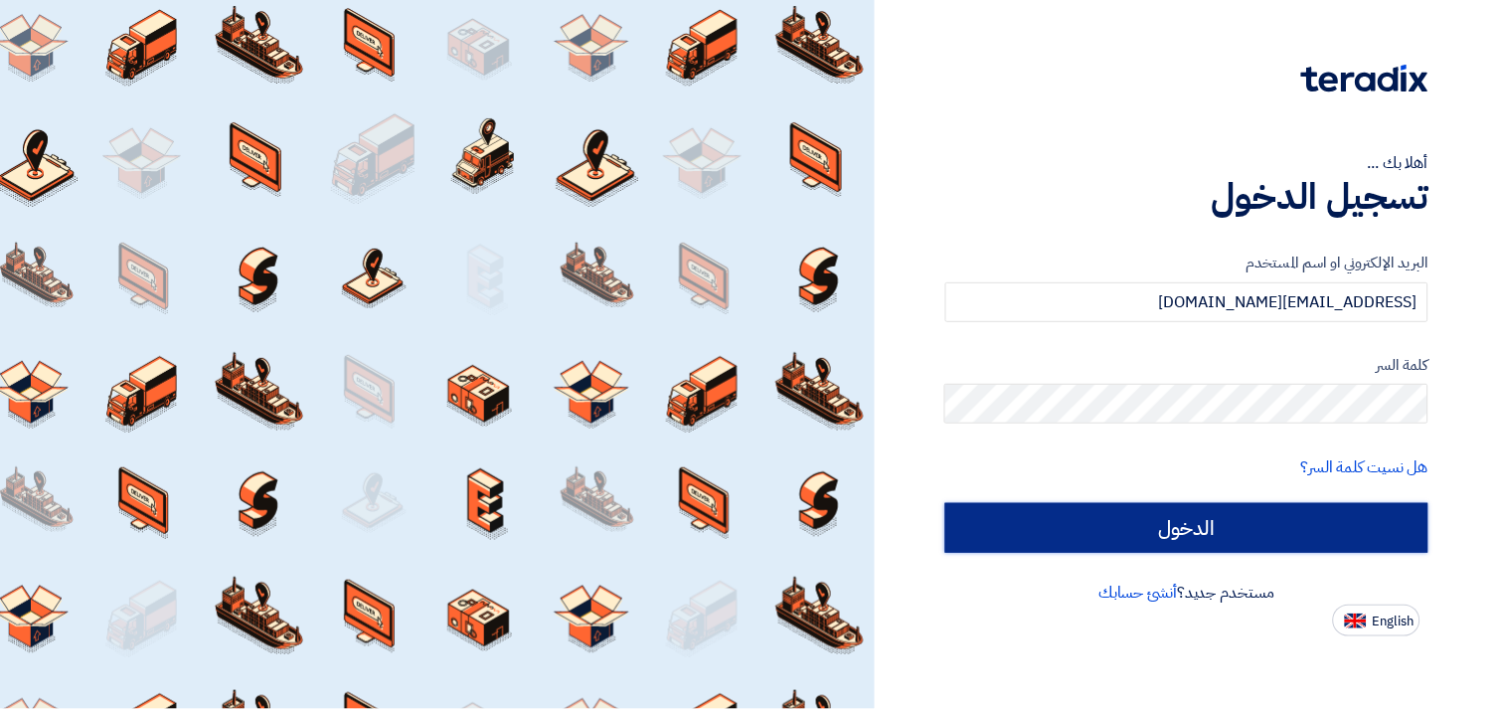
click at [1205, 519] on input "الدخول" at bounding box center [1186, 528] width 483 height 50
type input "Sign in"
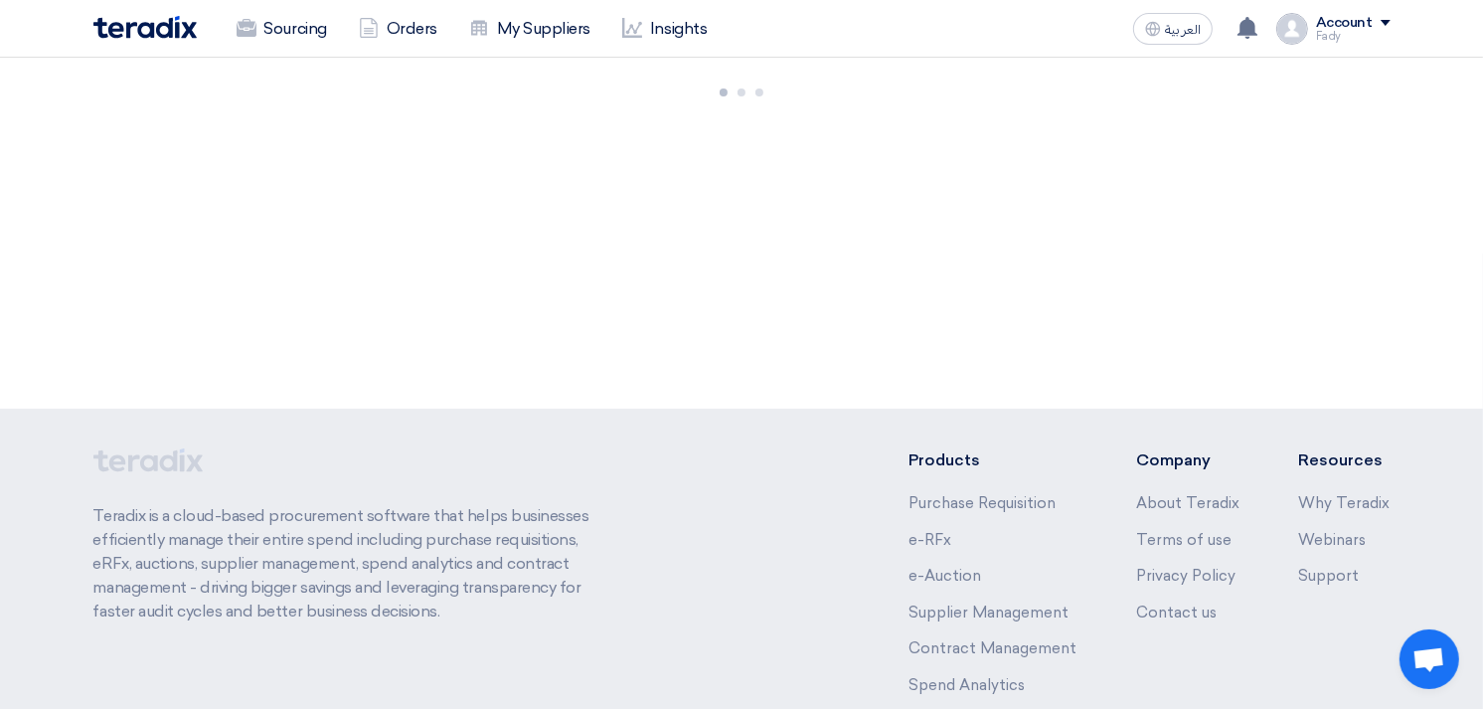
click at [838, 305] on div "804 RFx remaining 9 Auctions remaining Create Sourcing Event +" at bounding box center [741, 233] width 1483 height 351
click at [1295, 270] on div "804 RFx remaining 9 Auctions remaining Create Sourcing Event +" at bounding box center [741, 233] width 1483 height 351
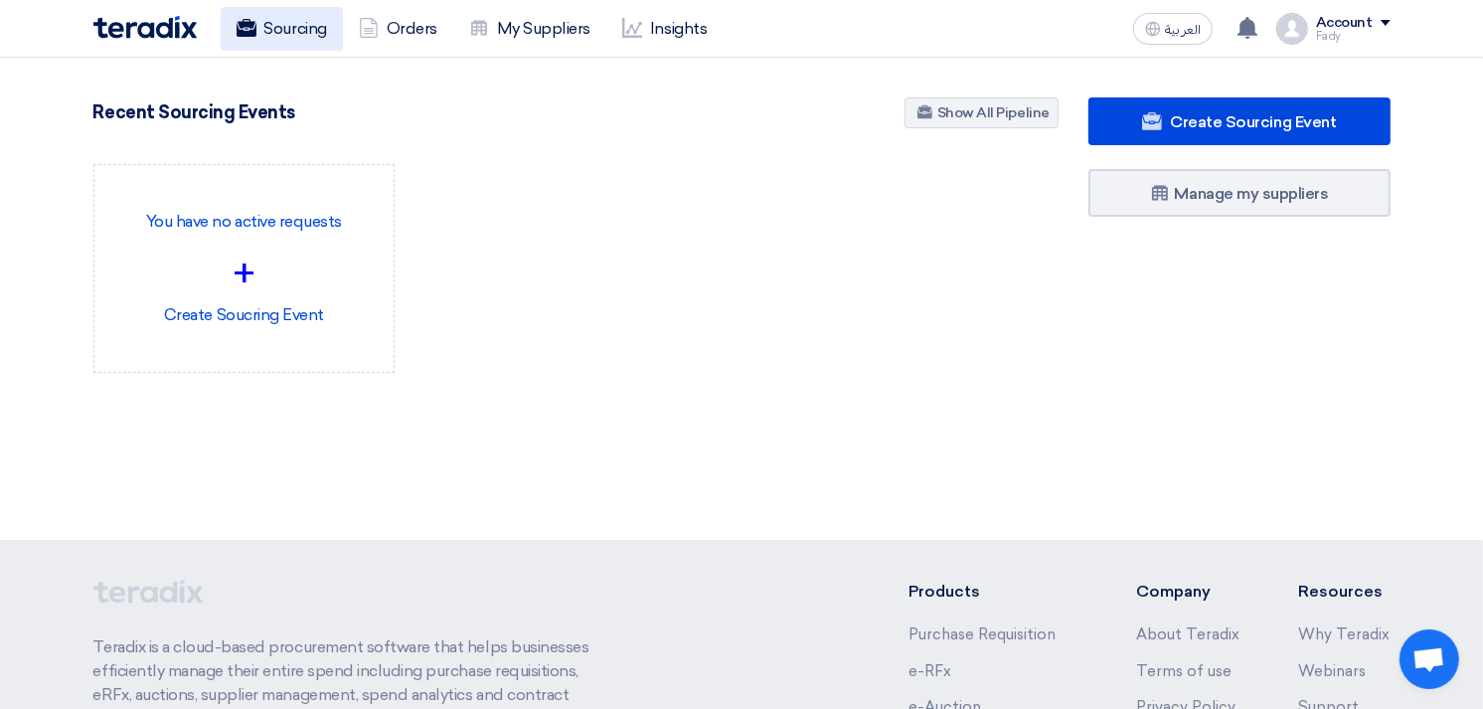
click at [293, 23] on link "Sourcing" at bounding box center [282, 29] width 122 height 44
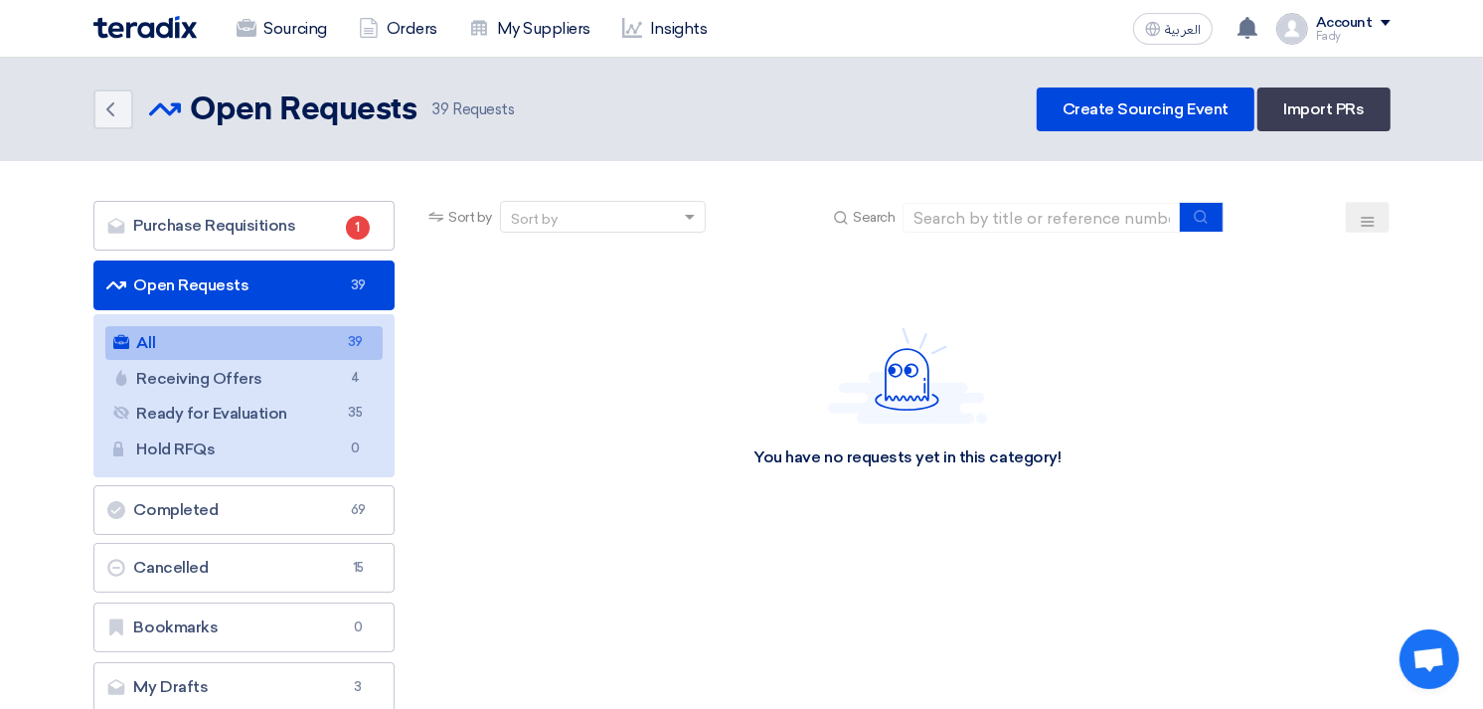
click at [229, 341] on link "All All 39" at bounding box center [244, 343] width 278 height 34
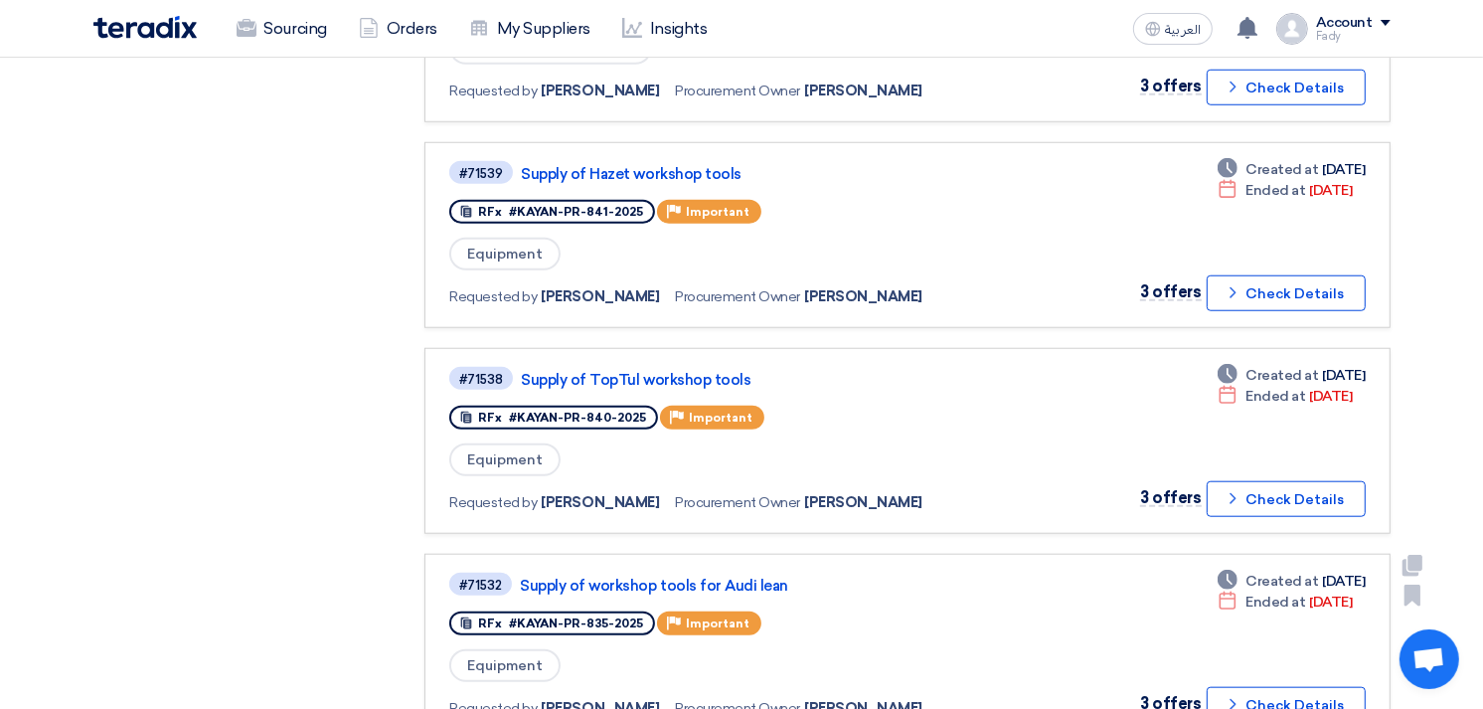
scroll to position [2099, 0]
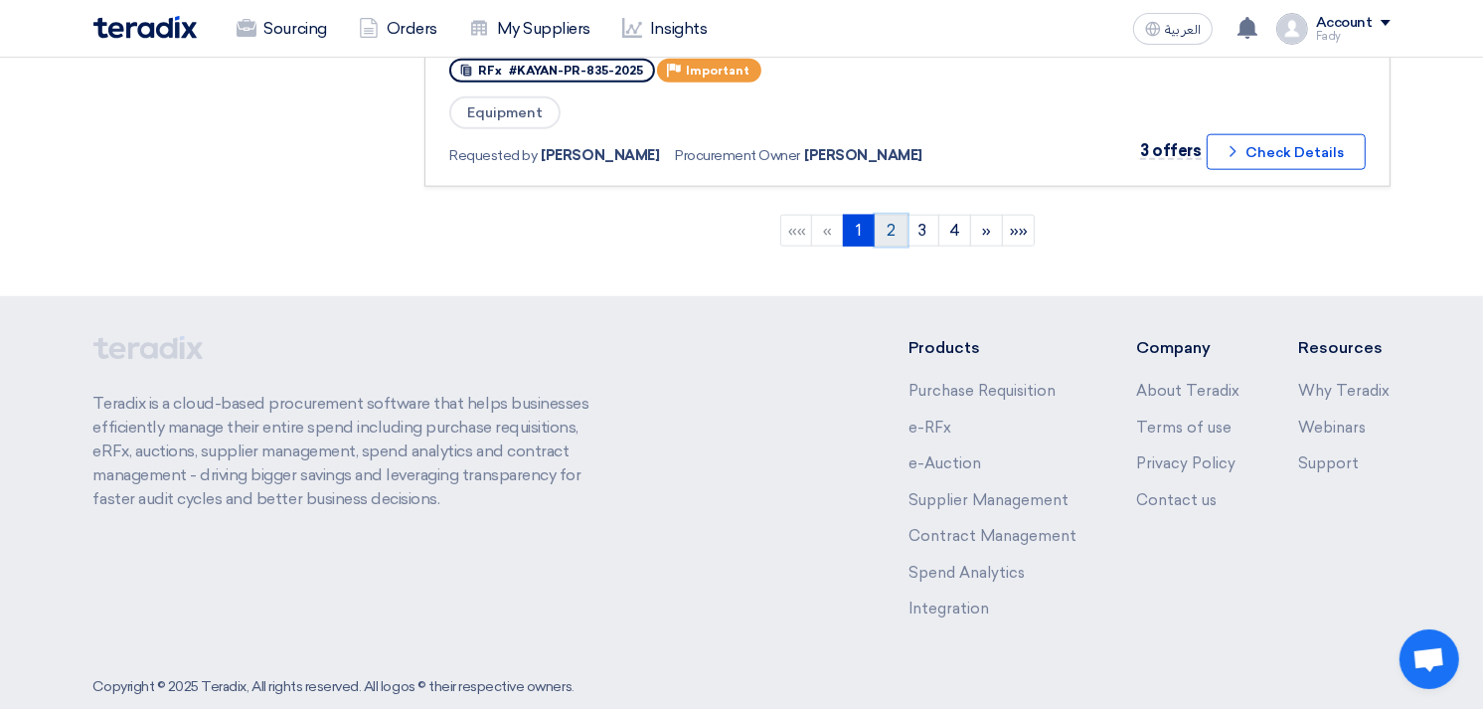
click at [891, 215] on link "2" at bounding box center [890, 231] width 33 height 32
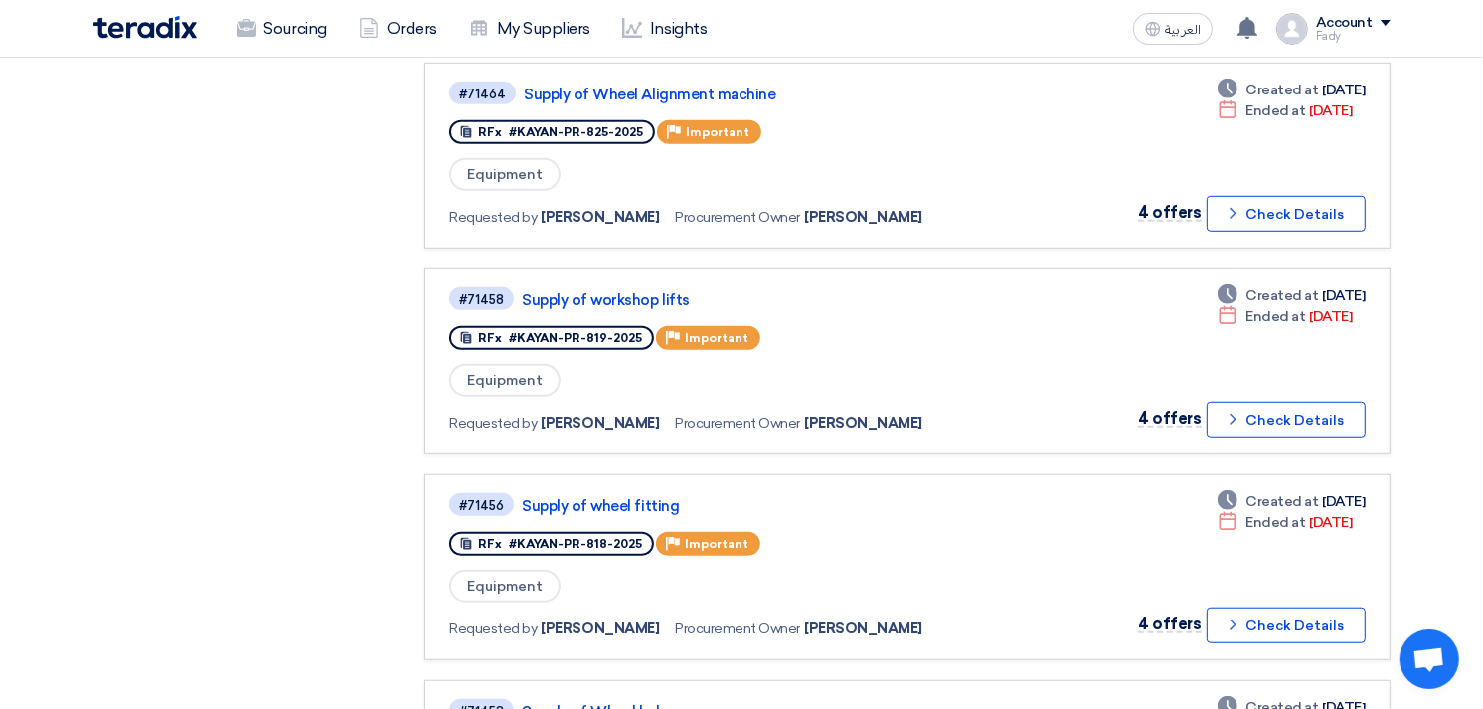
scroll to position [1325, 0]
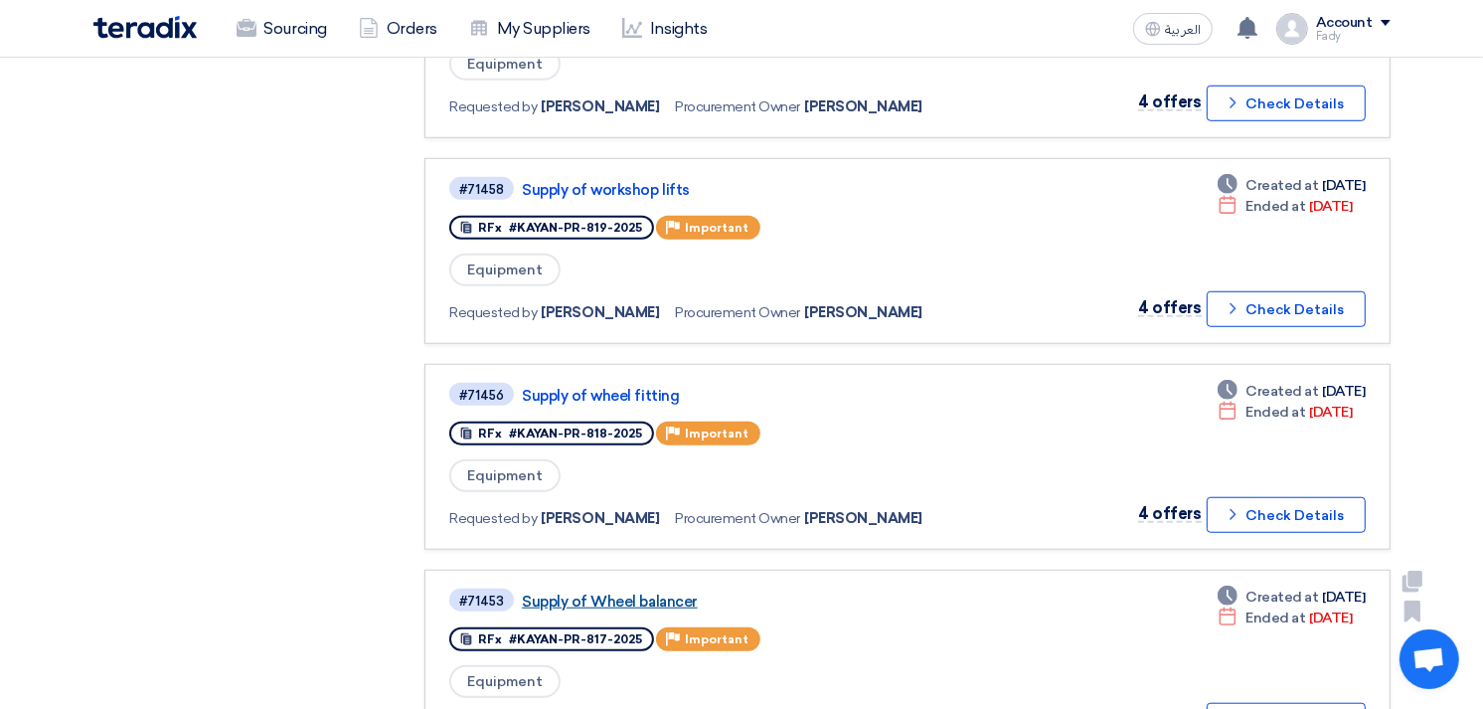
click at [672, 592] on link "Supply of Wheel balancer" at bounding box center [770, 601] width 497 height 18
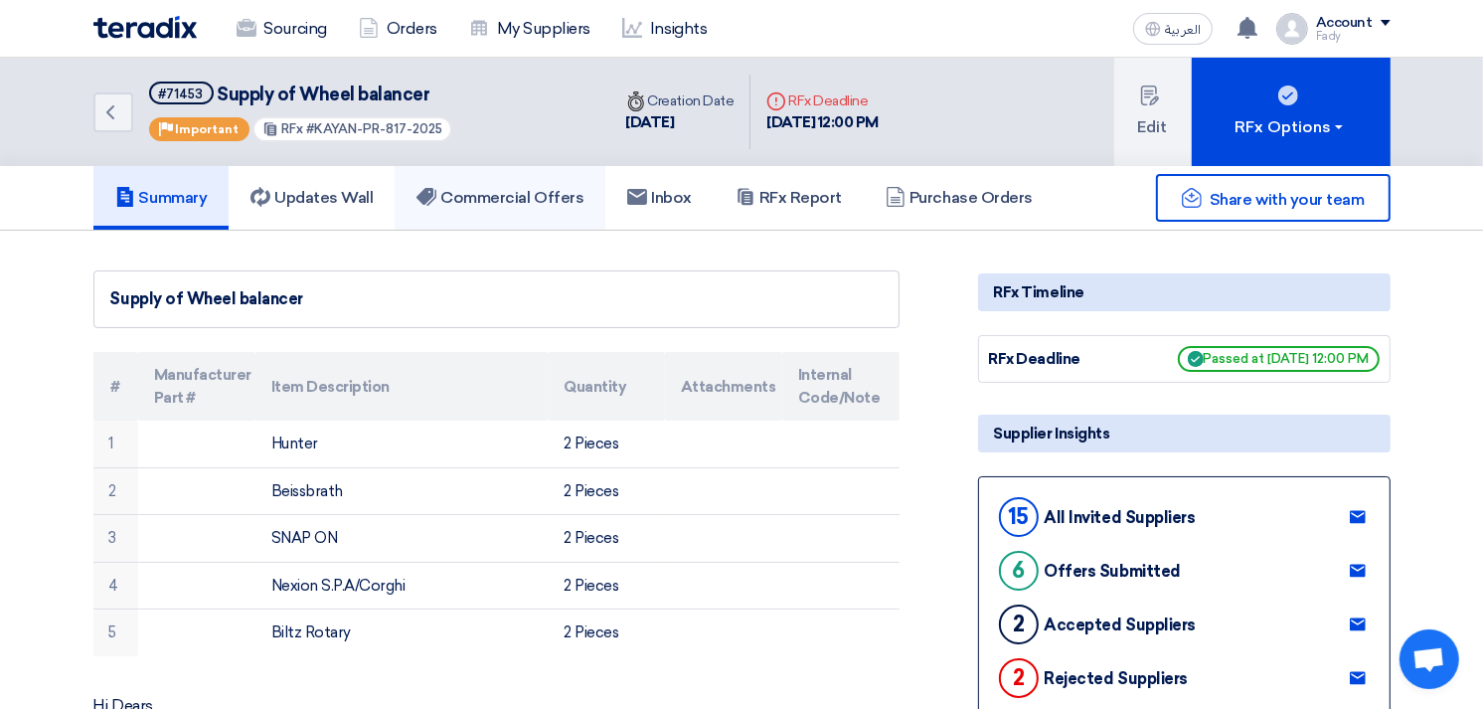
click at [544, 192] on h5 "Commercial Offers" at bounding box center [499, 198] width 167 height 20
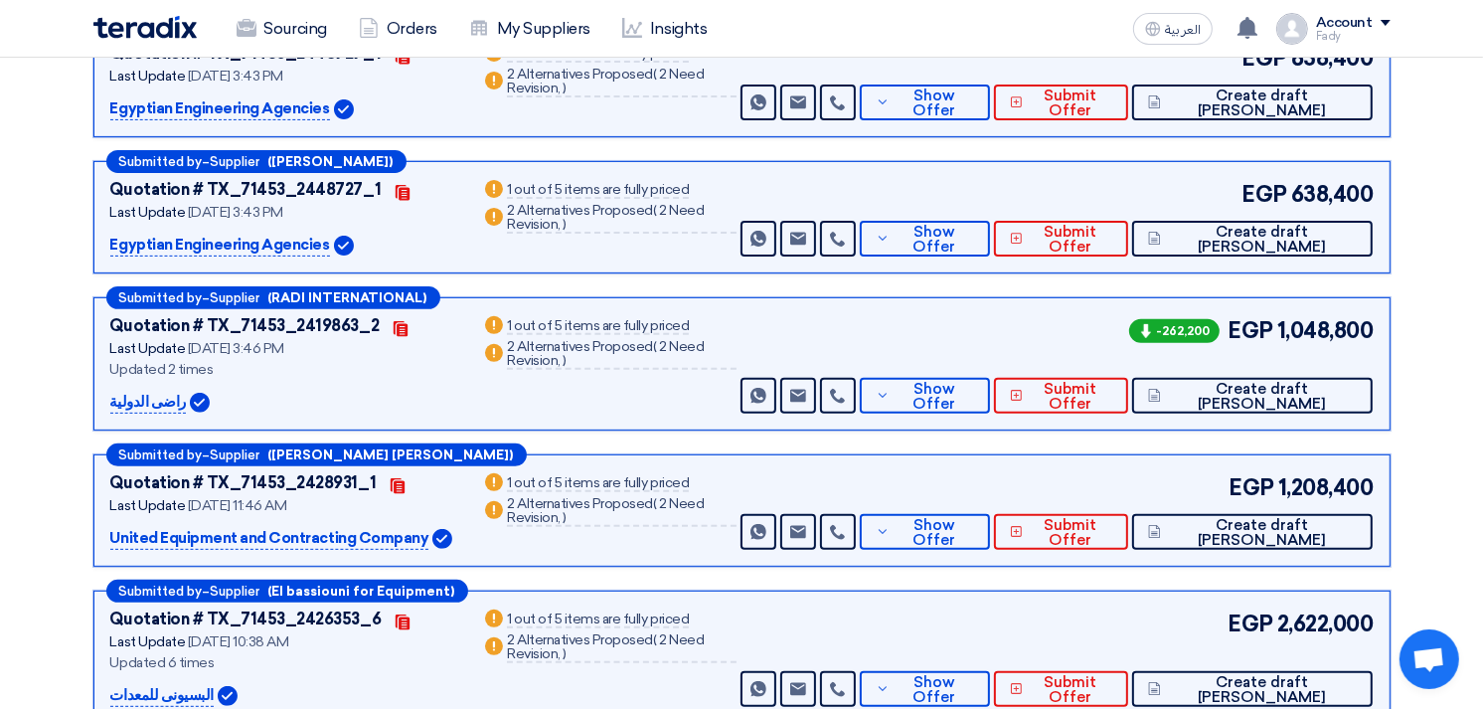
scroll to position [662, 0]
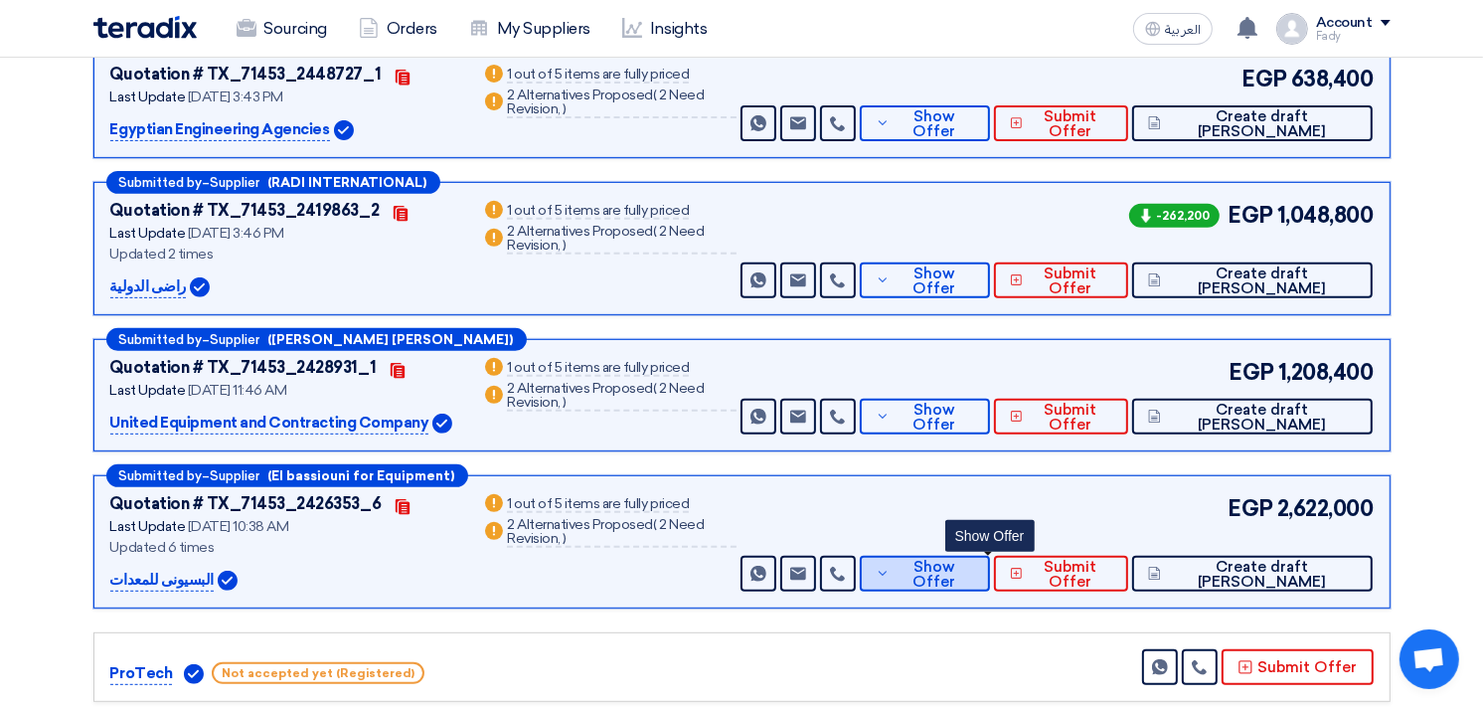
click at [990, 559] on button "Show Offer" at bounding box center [925, 573] width 130 height 36
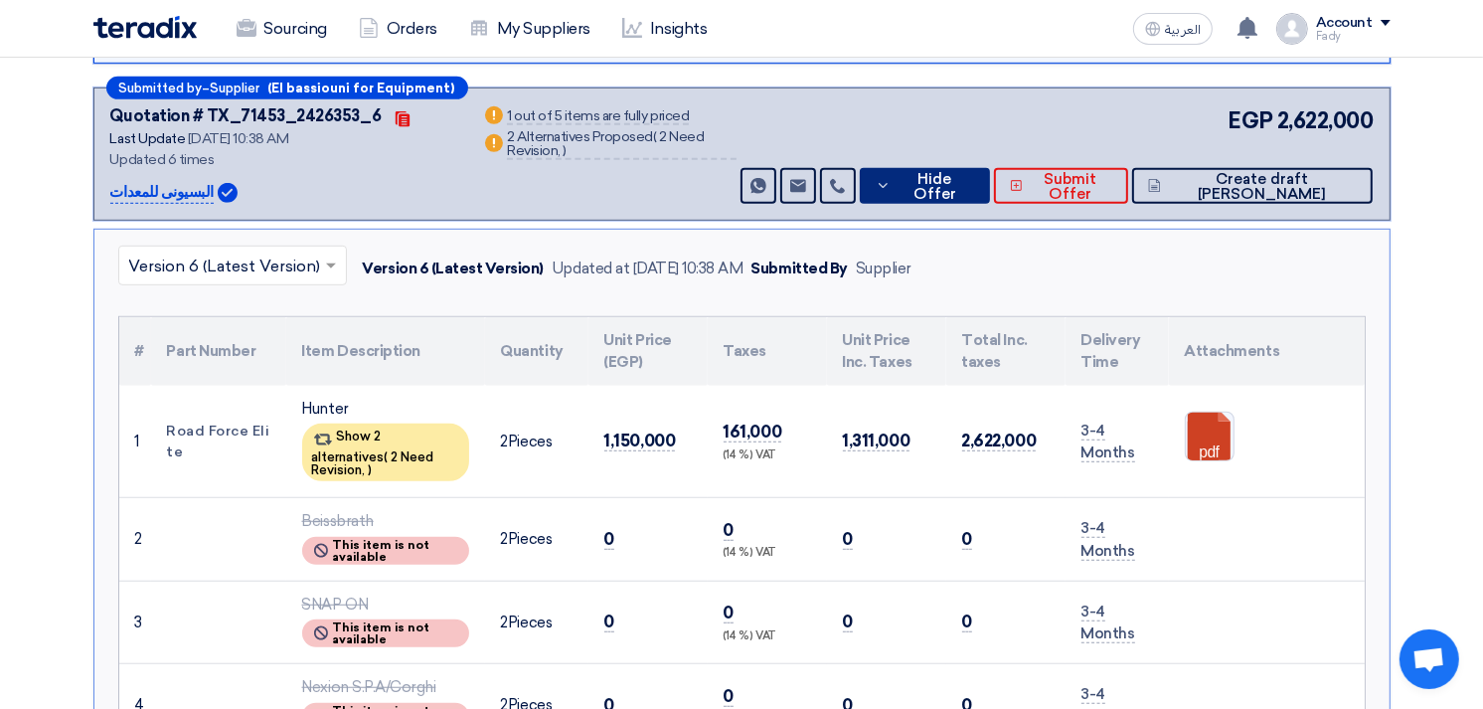
scroll to position [1104, 0]
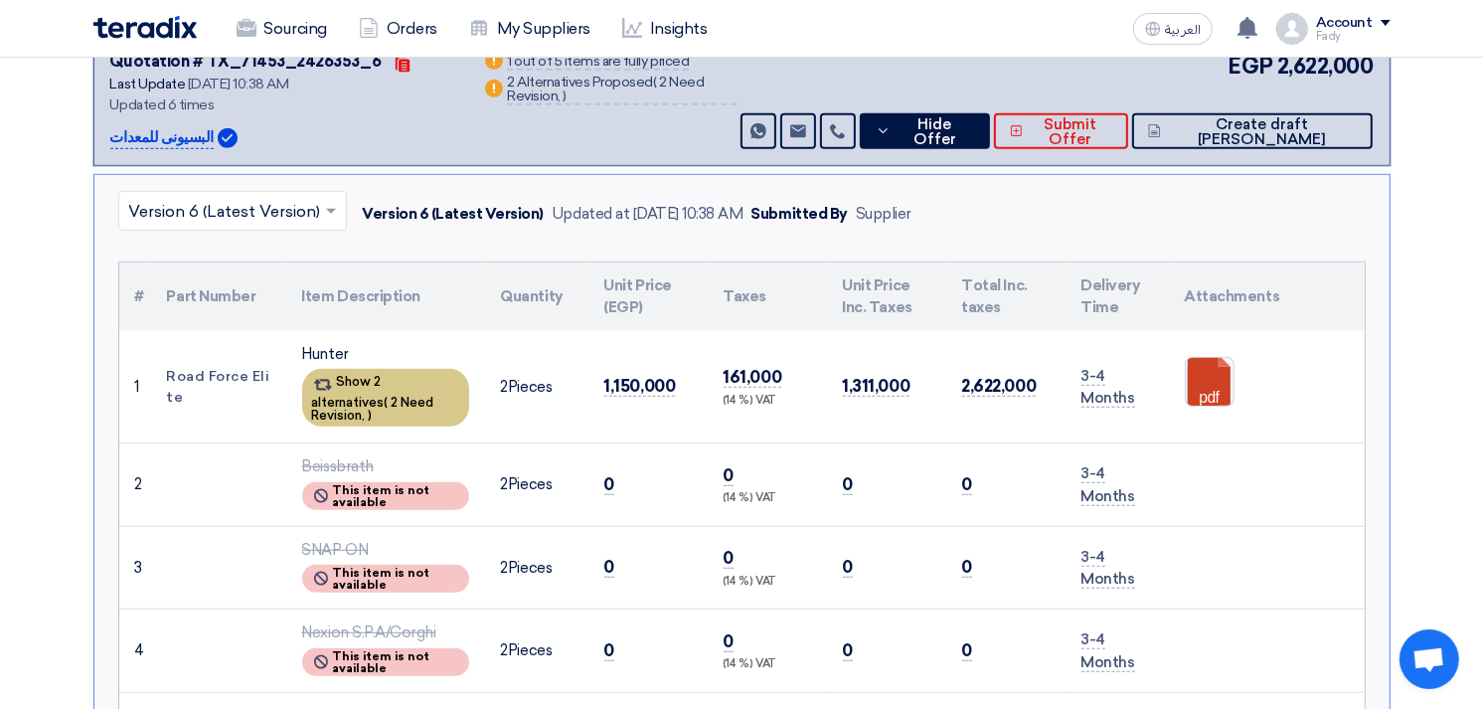
click at [385, 382] on div "Show 2 alternatives ( 2 Need Revision, )" at bounding box center [385, 398] width 167 height 58
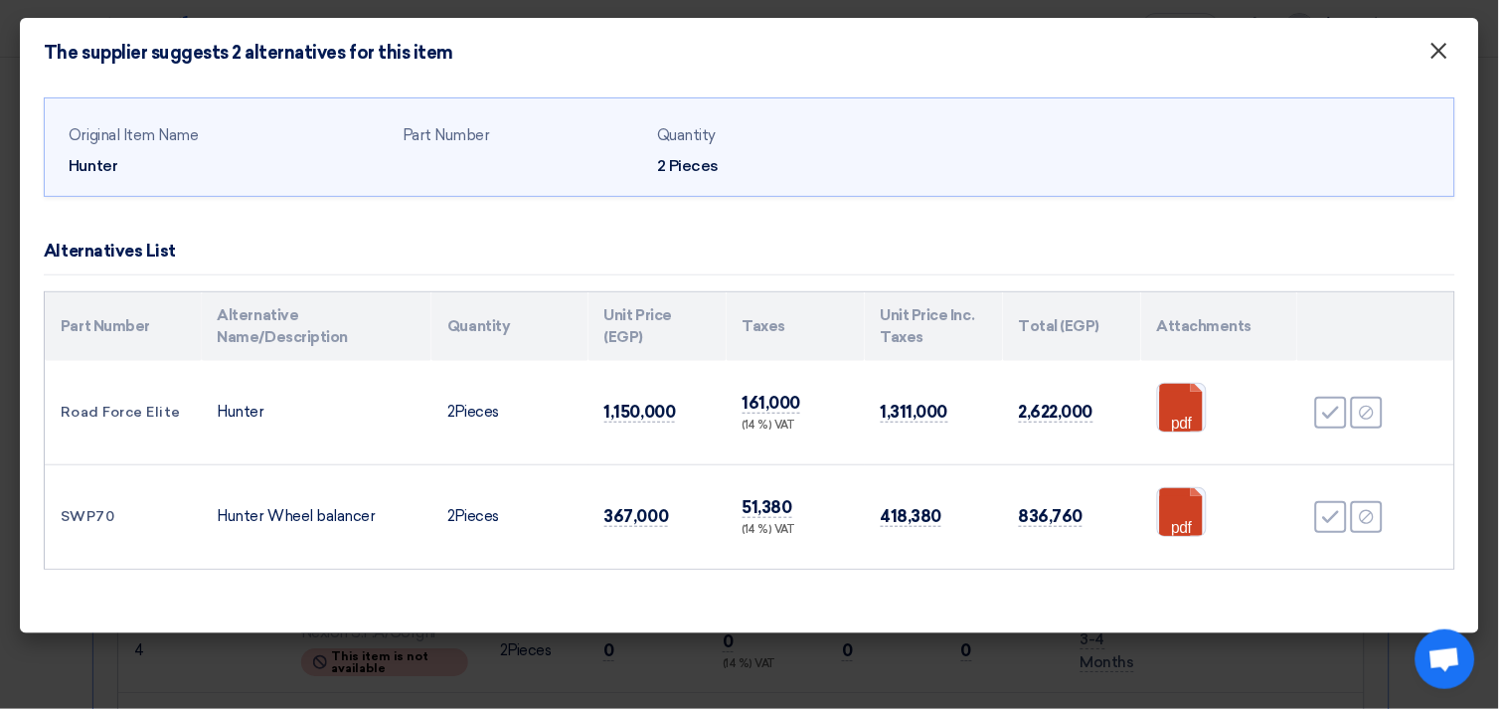
click at [1427, 55] on button "×" at bounding box center [1439, 52] width 52 height 40
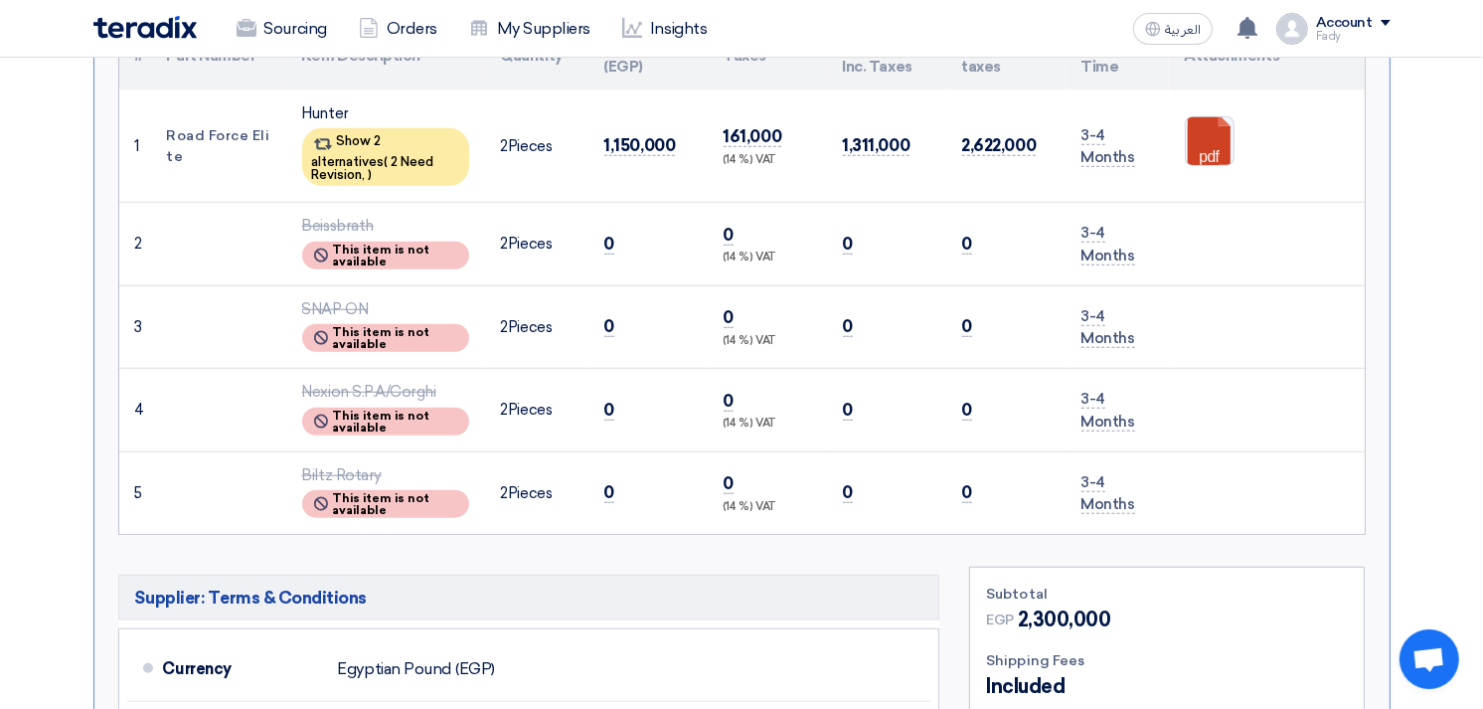
scroll to position [1987, 0]
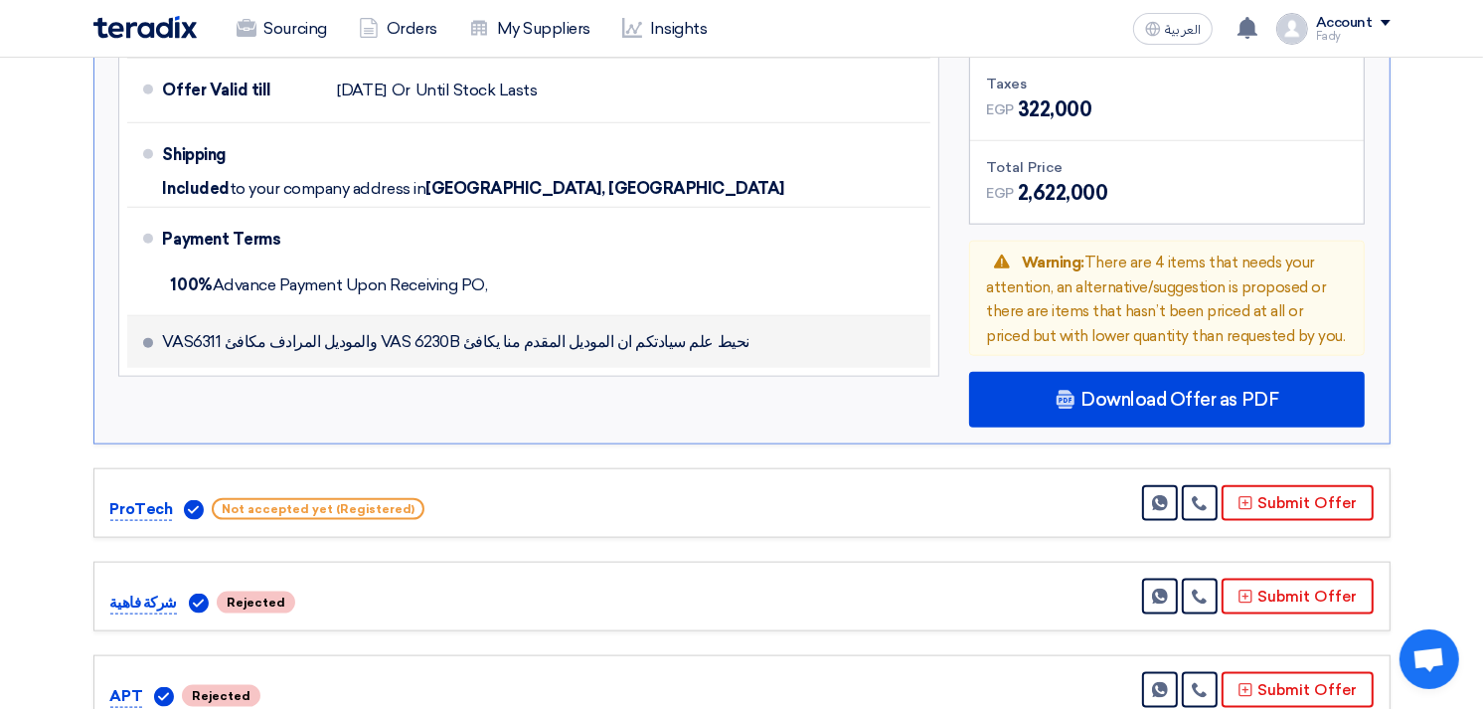
drag, startPoint x: 343, startPoint y: 330, endPoint x: 160, endPoint y: 311, distance: 183.8
click at [160, 316] on li "نحيط علم سيادتكم ان الموديل المقدم منا يكافئ VAS 6230B والموديل المرادف مكافئ V…" at bounding box center [529, 342] width 804 height 52
copy span "الموديل المرادف مكافئ VAS6311"
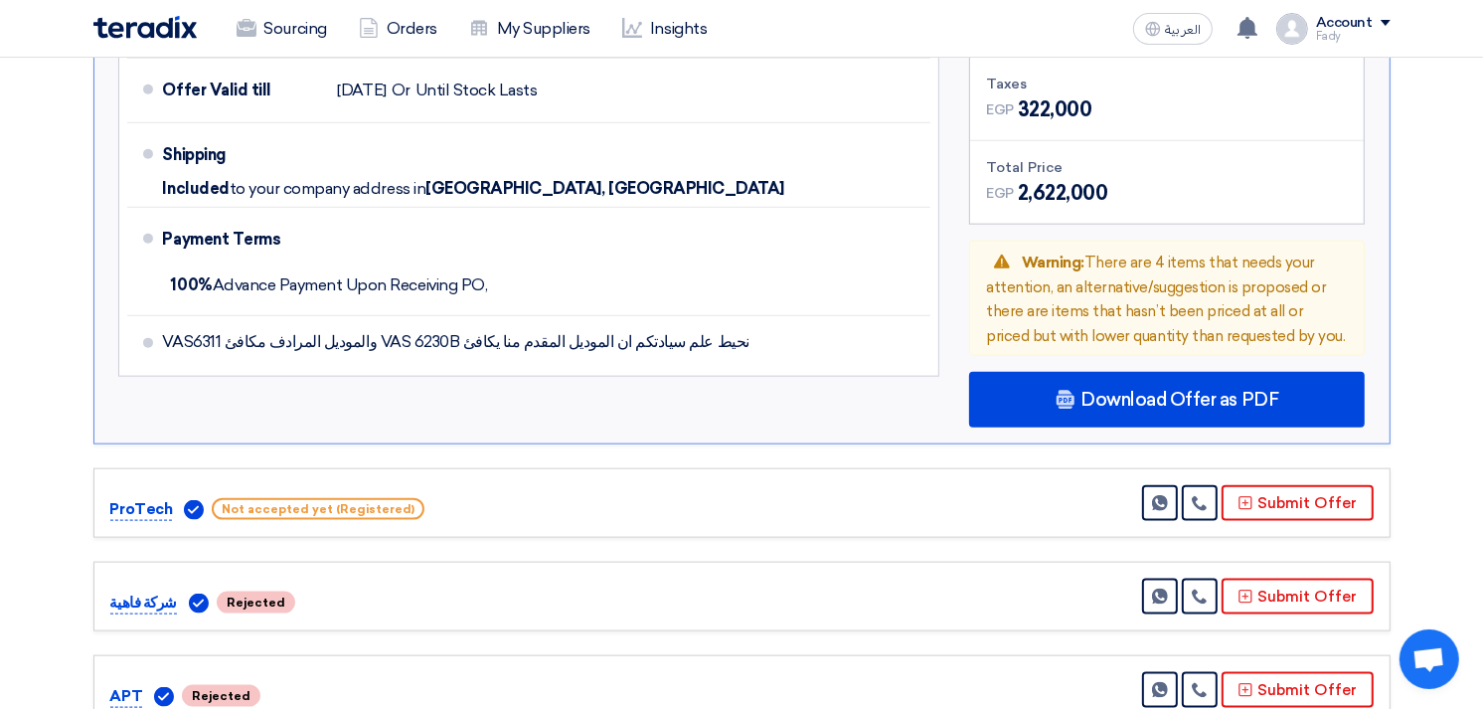
scroll to position [1325, 0]
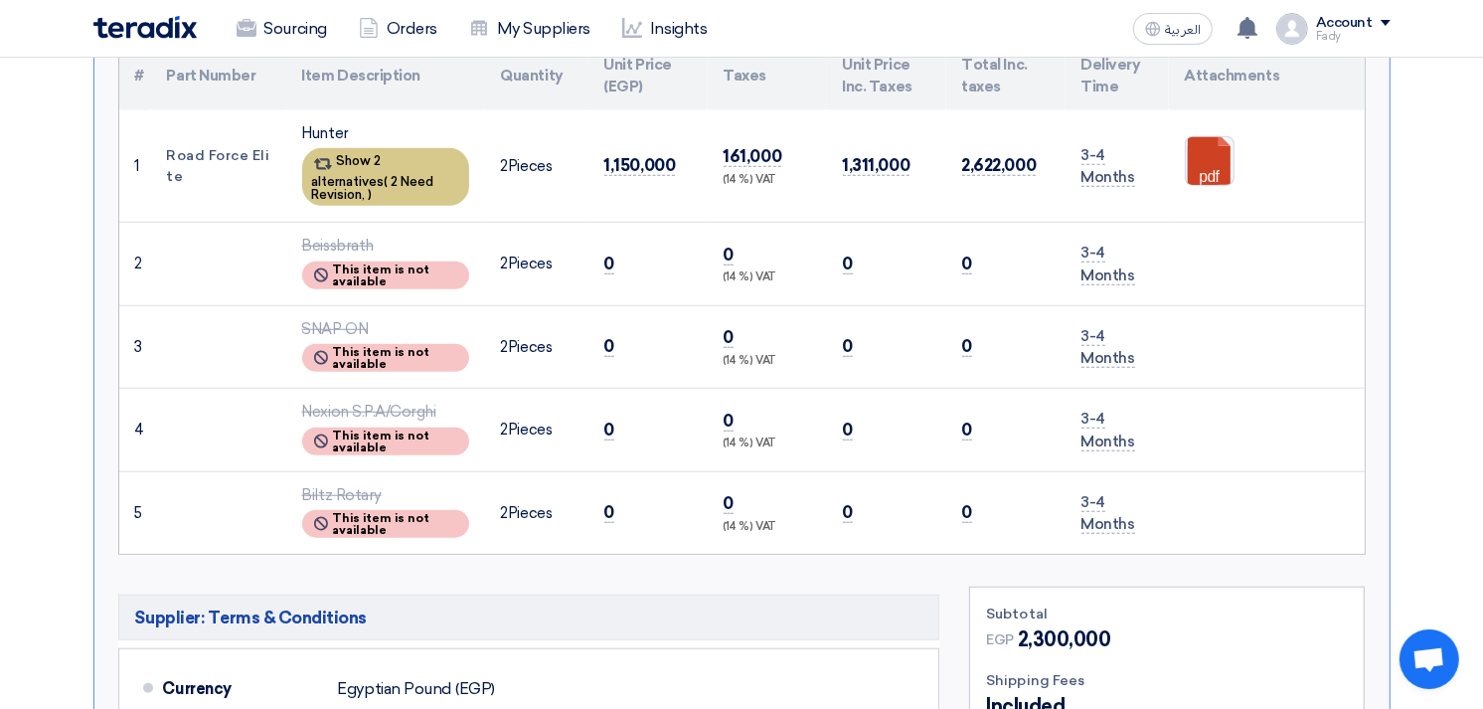
click at [398, 174] on span "2 Need Revision," at bounding box center [373, 188] width 122 height 28
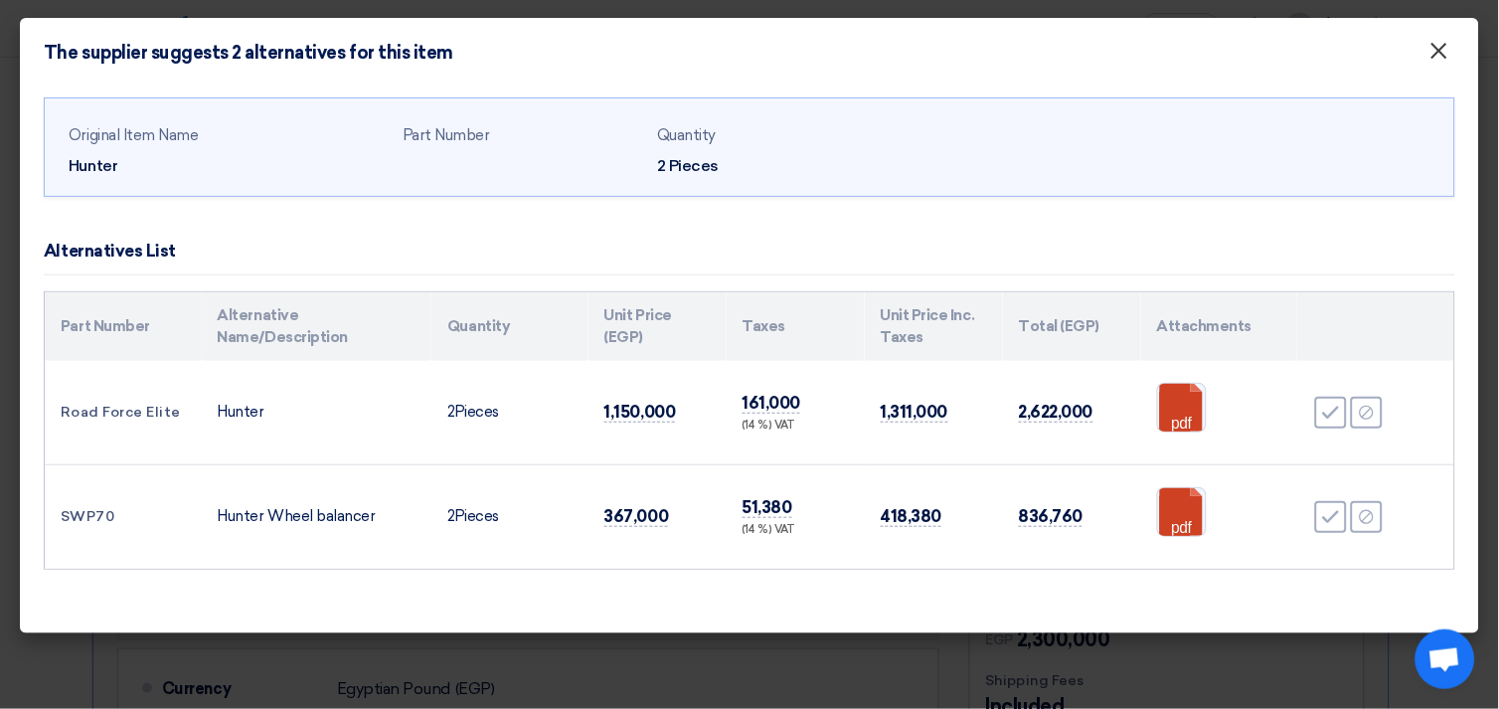
click at [1437, 58] on span "×" at bounding box center [1439, 56] width 20 height 40
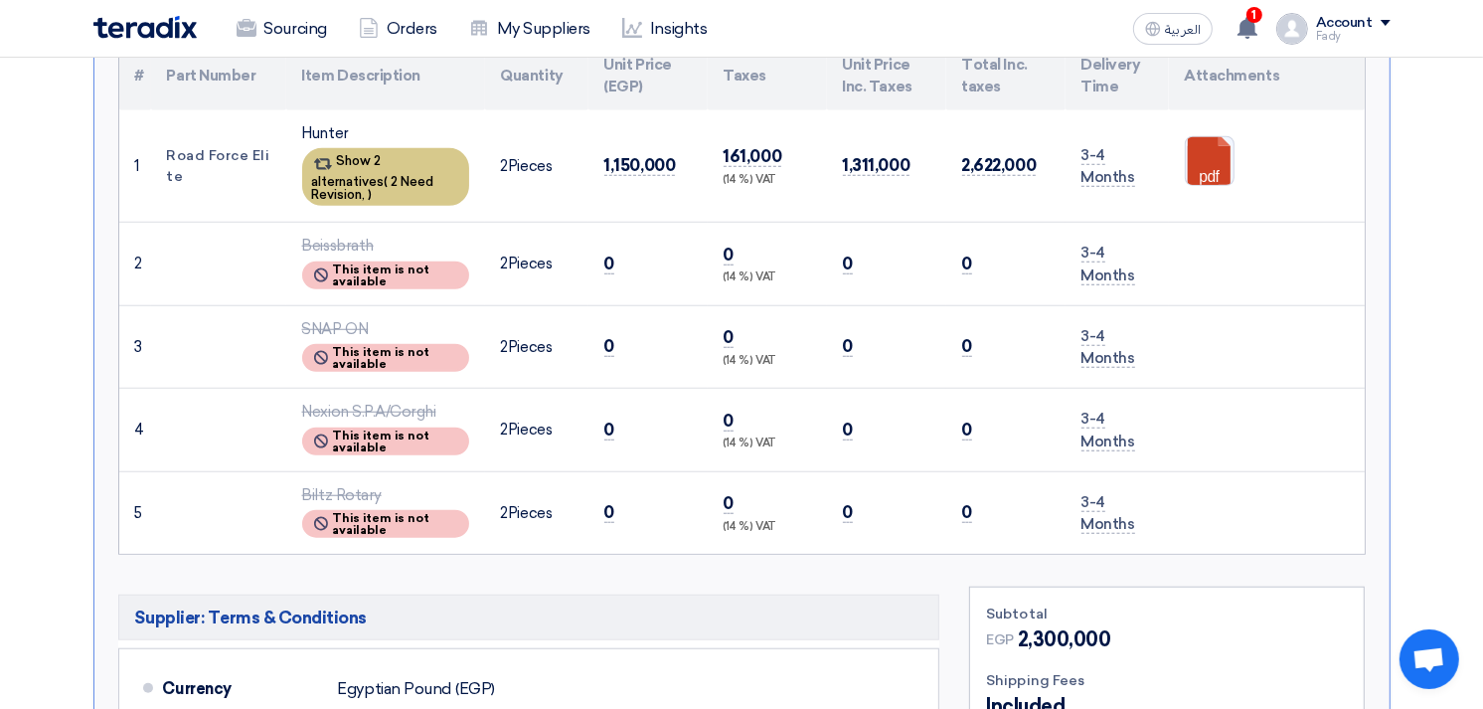
click at [356, 167] on div "Show 2 alternatives ( 2 Need Revision, )" at bounding box center [385, 177] width 167 height 58
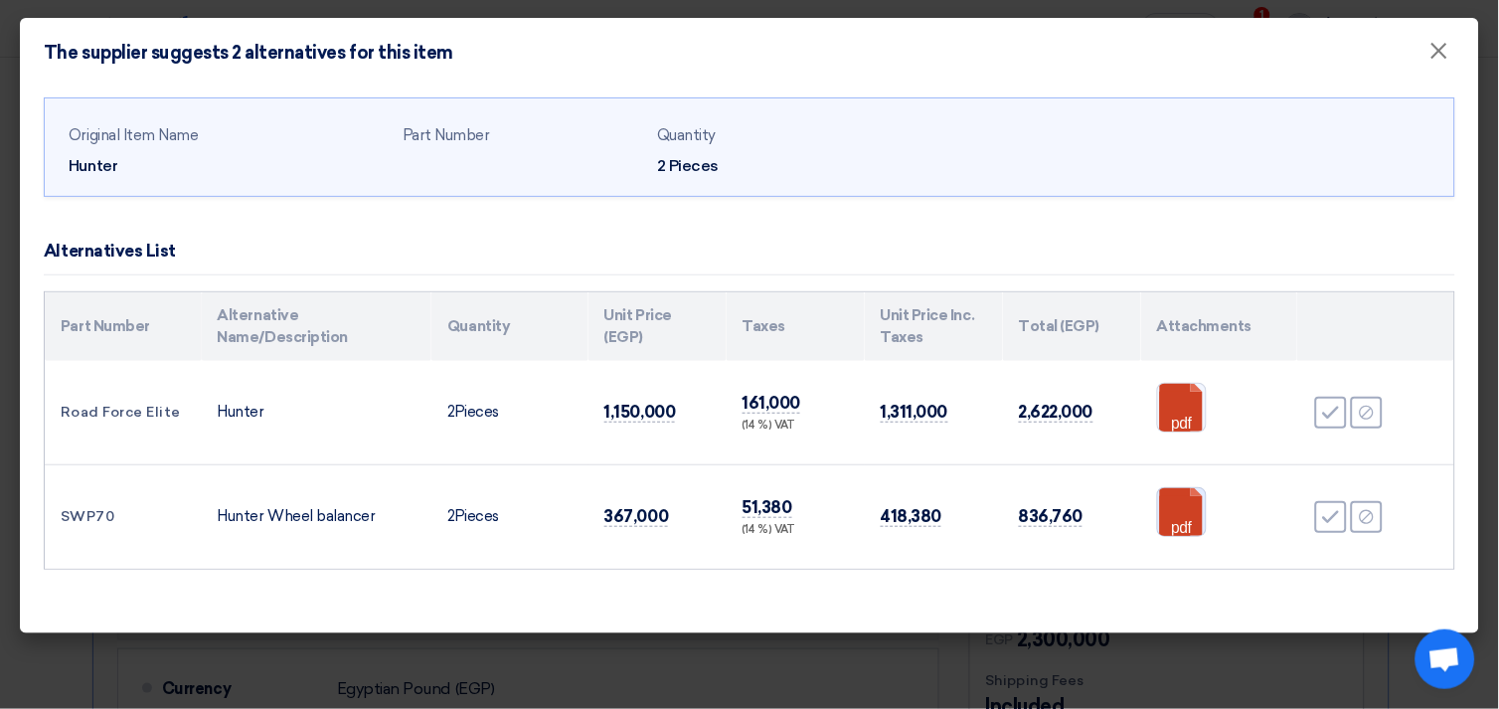
click at [1193, 524] on link at bounding box center [1237, 547] width 159 height 119
click at [1439, 44] on span "×" at bounding box center [1439, 56] width 20 height 40
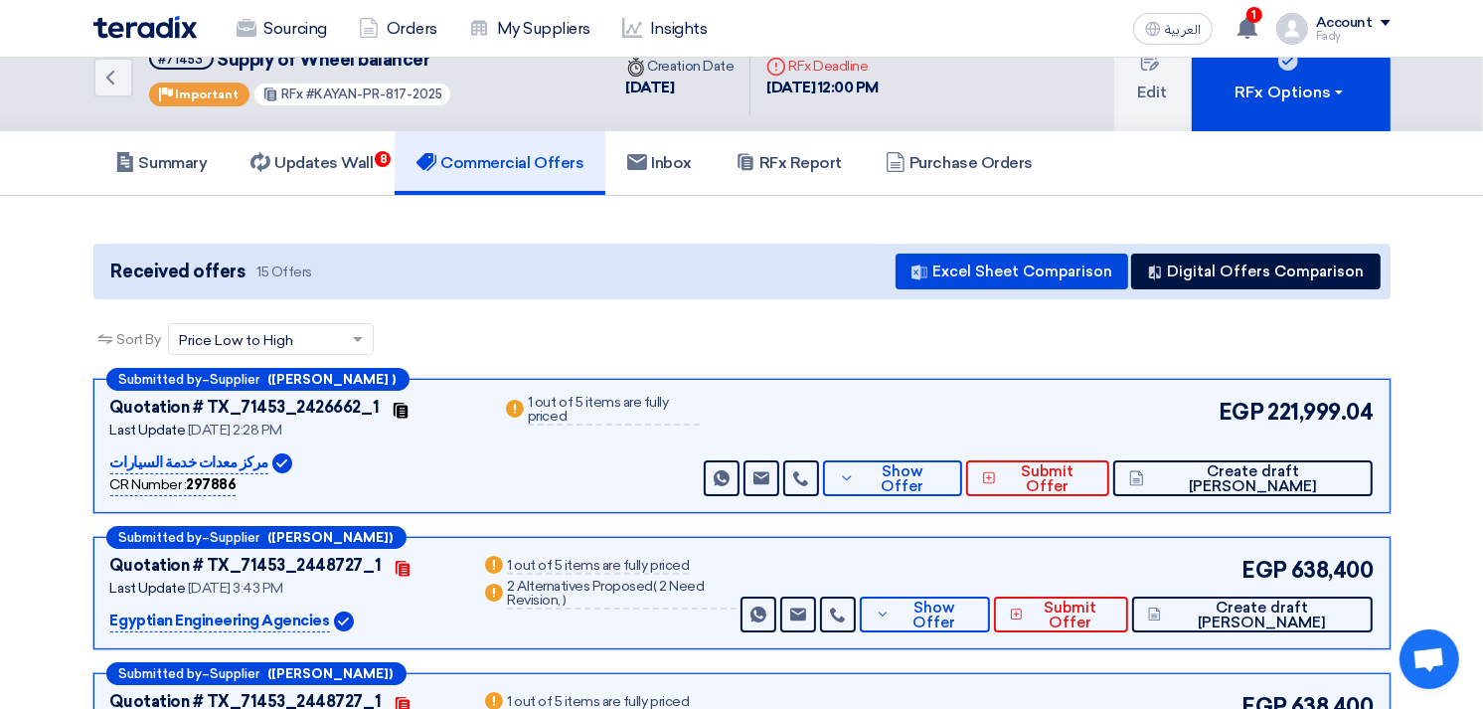
scroll to position [0, 0]
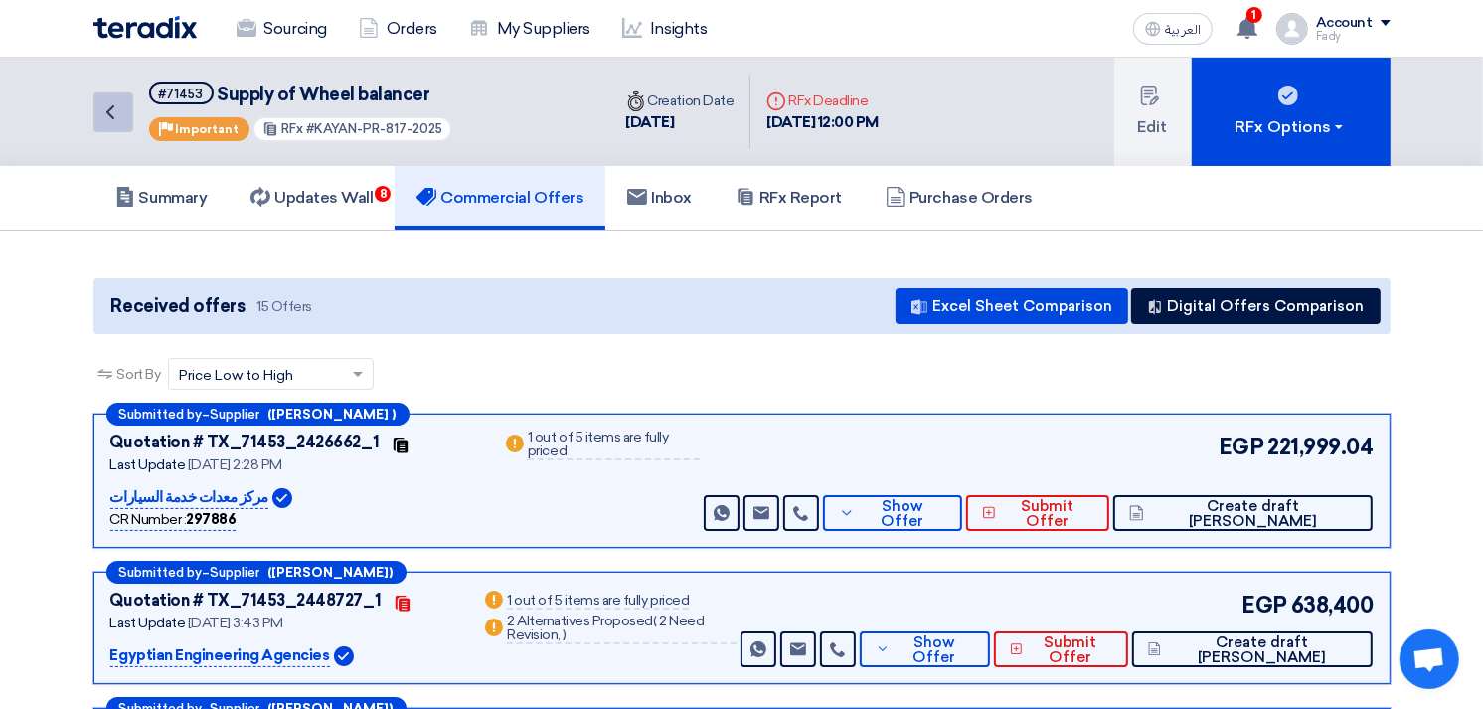
click at [116, 109] on icon "Back" at bounding box center [110, 112] width 24 height 24
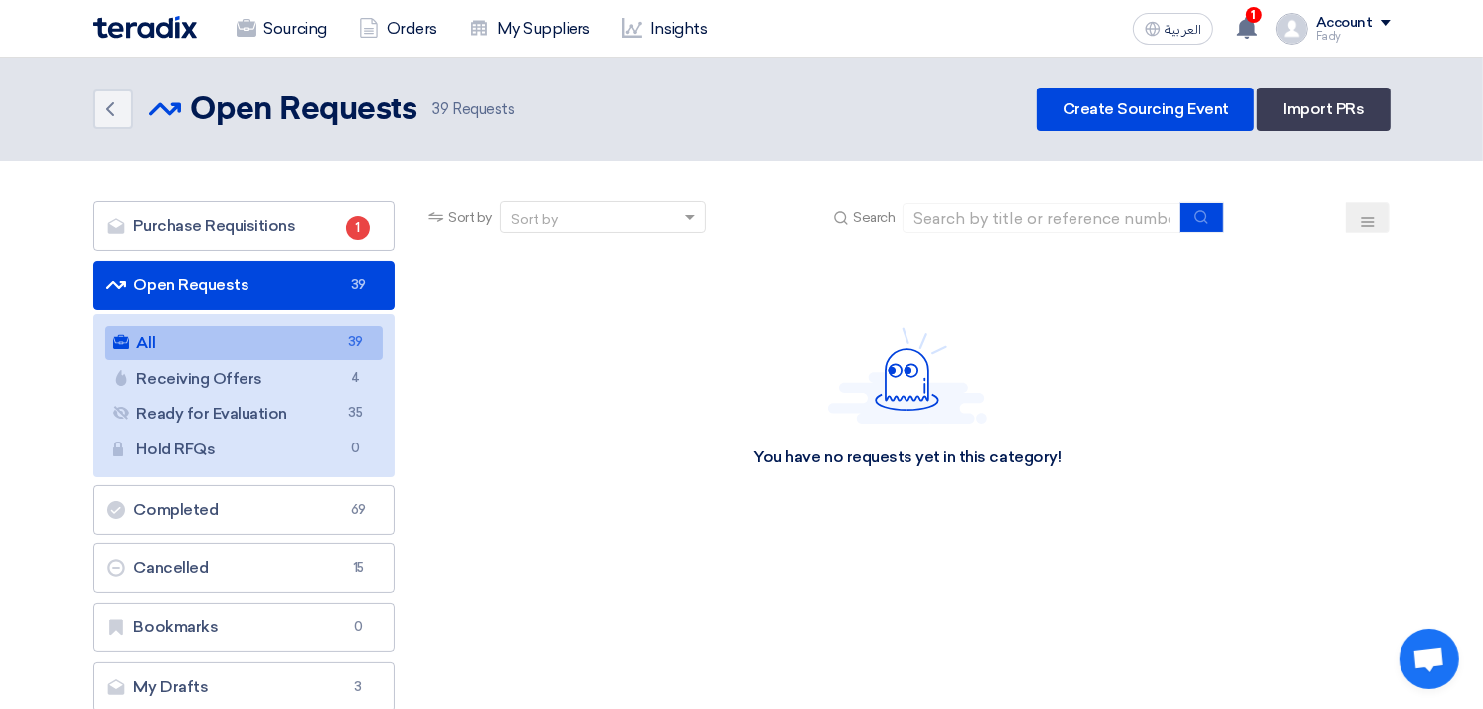
click at [243, 336] on link "All All 39" at bounding box center [244, 343] width 278 height 34
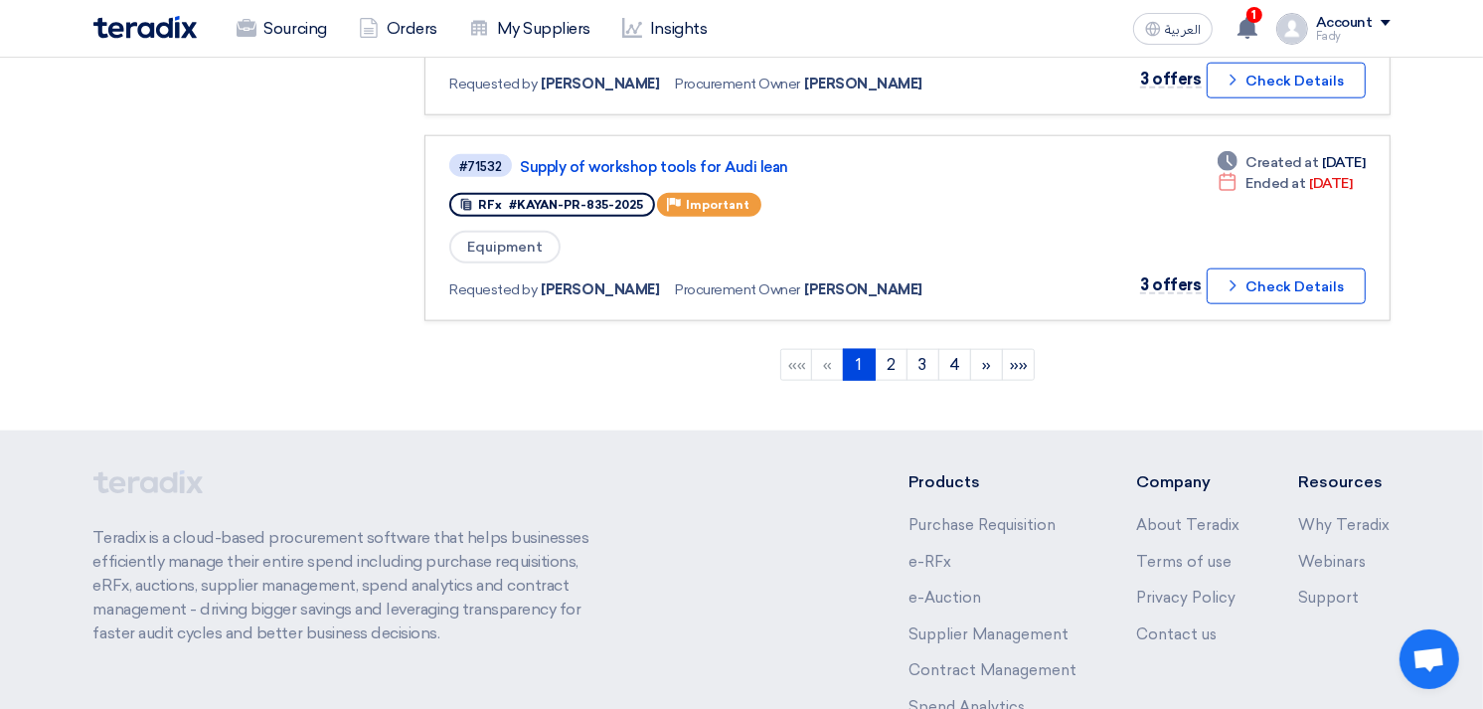
scroll to position [2099, 0]
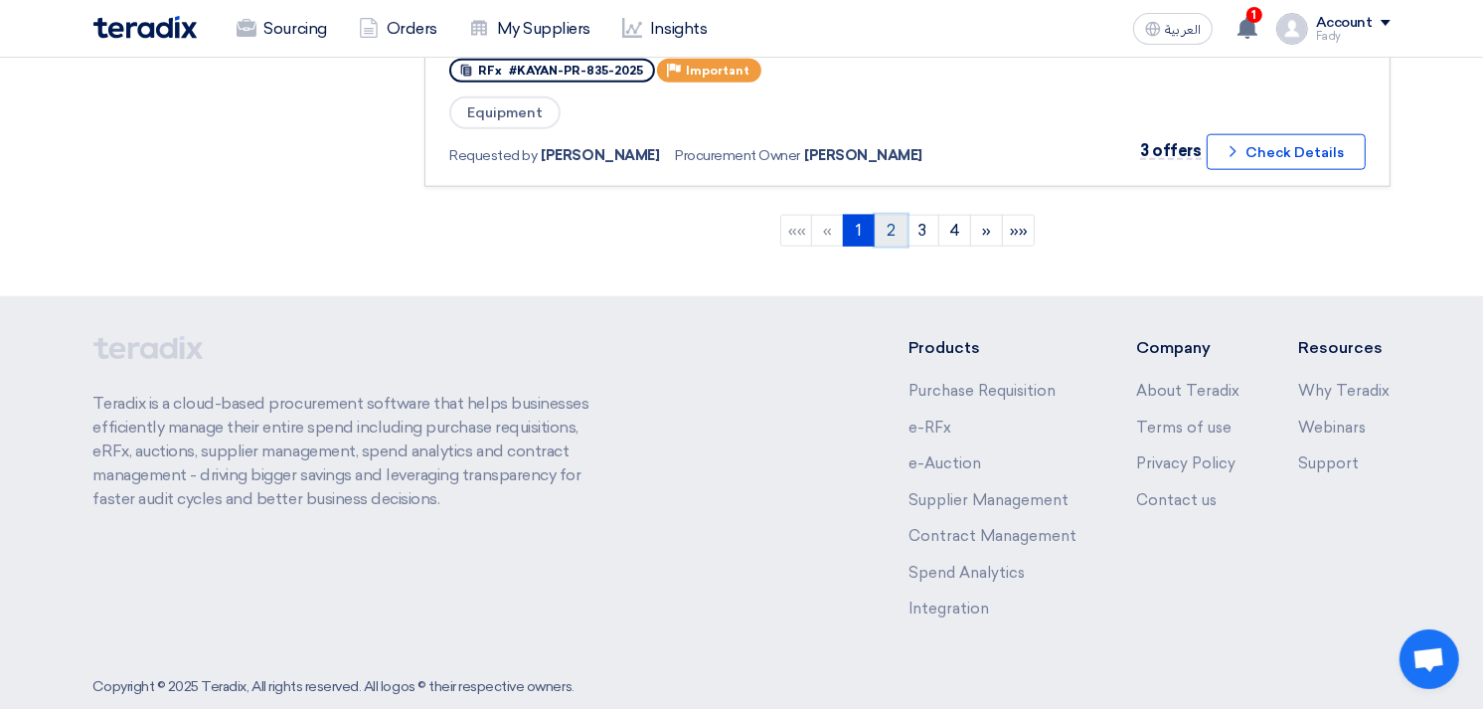
click at [886, 215] on link "2" at bounding box center [890, 231] width 33 height 32
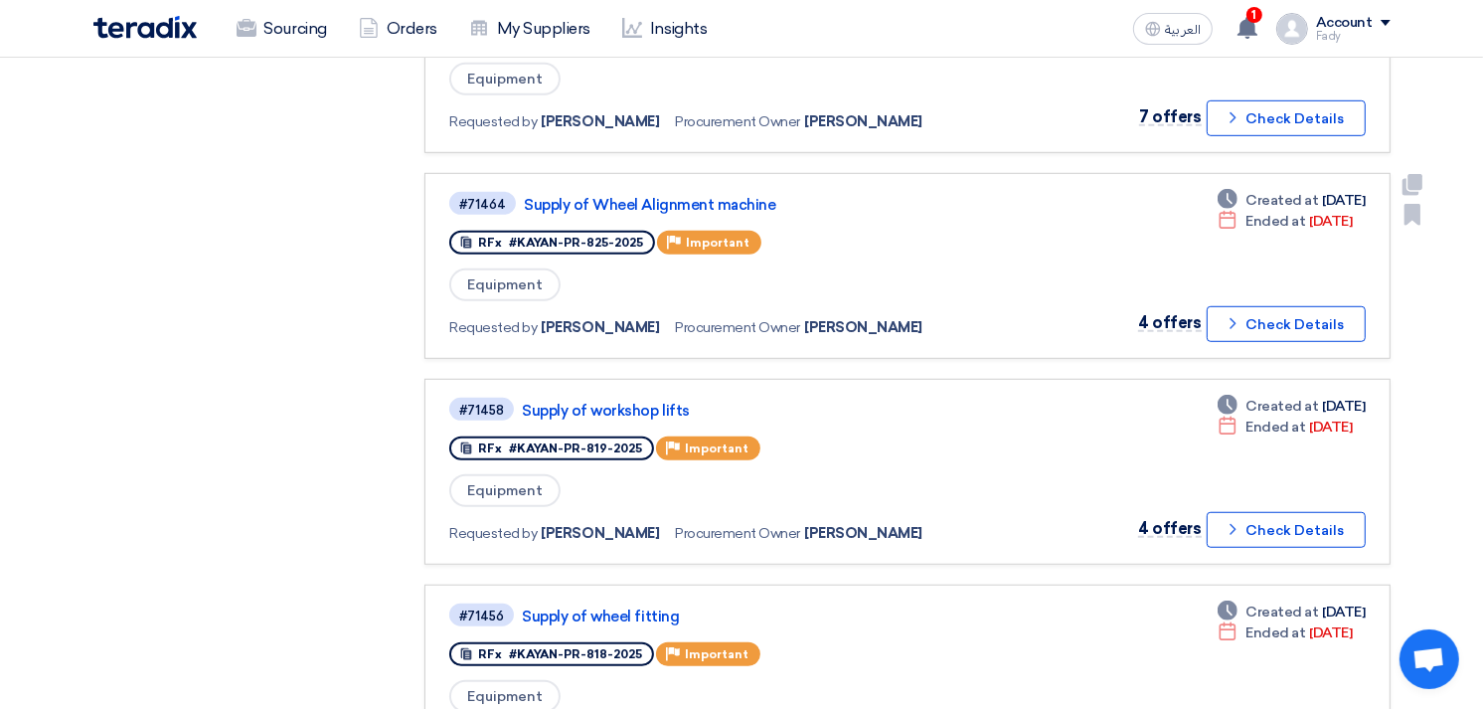
scroll to position [1214, 0]
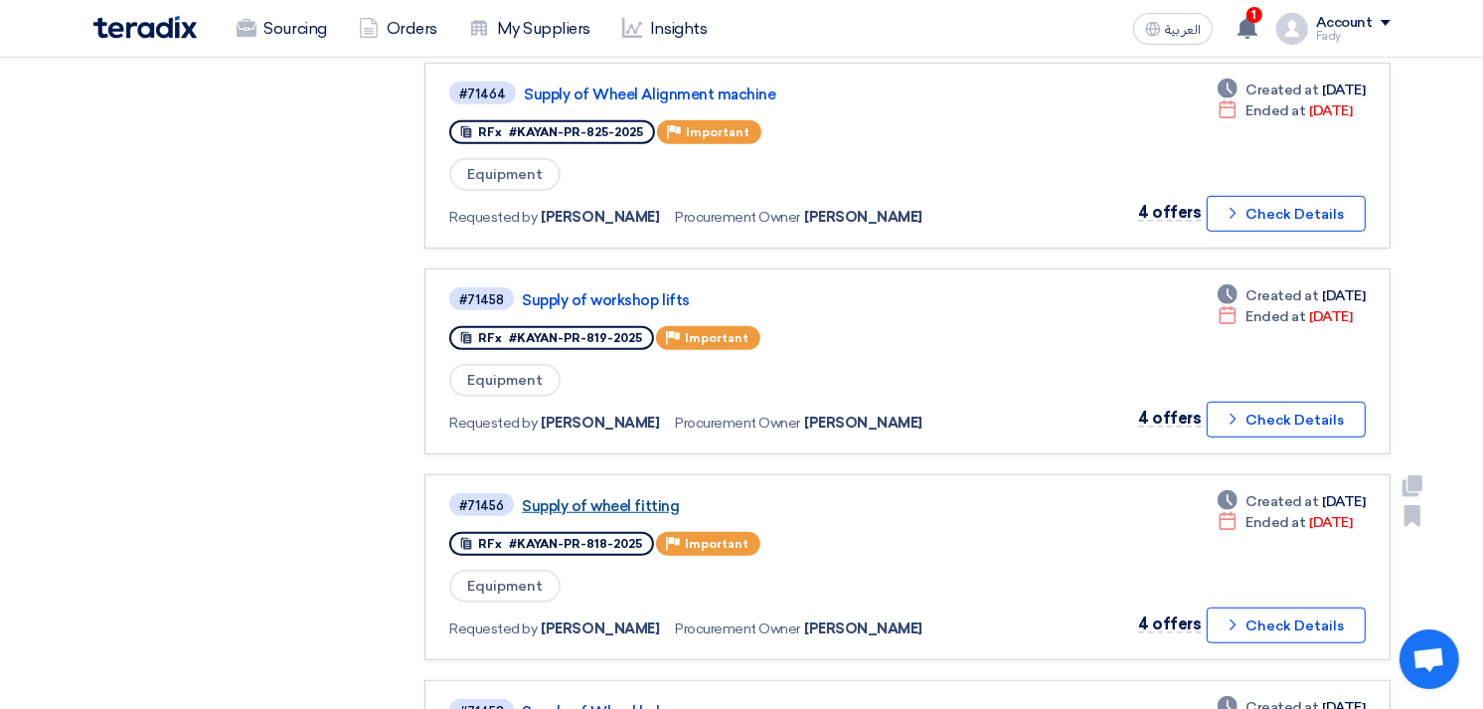
click at [598, 497] on link "Supply of wheel fitting" at bounding box center [770, 506] width 497 height 18
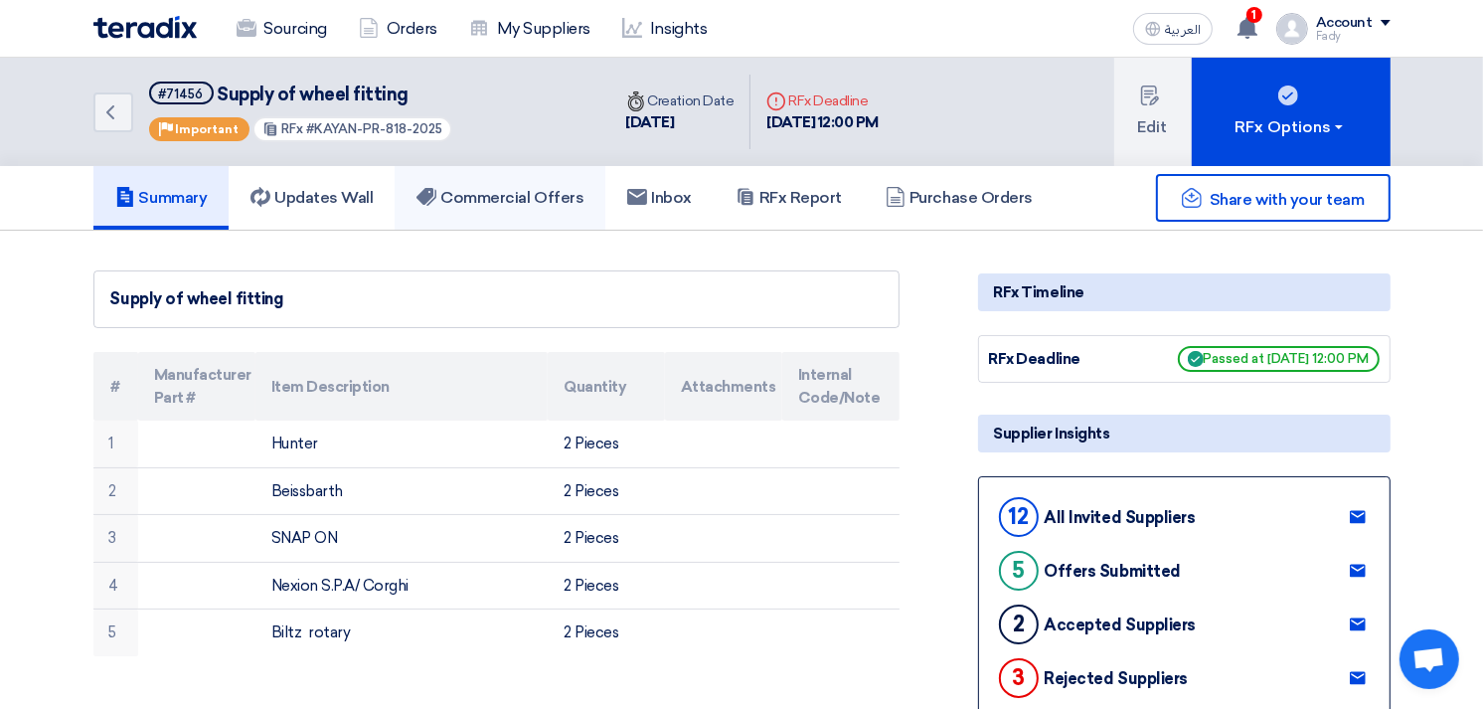
click at [561, 180] on link "Commercial Offers" at bounding box center [500, 198] width 211 height 64
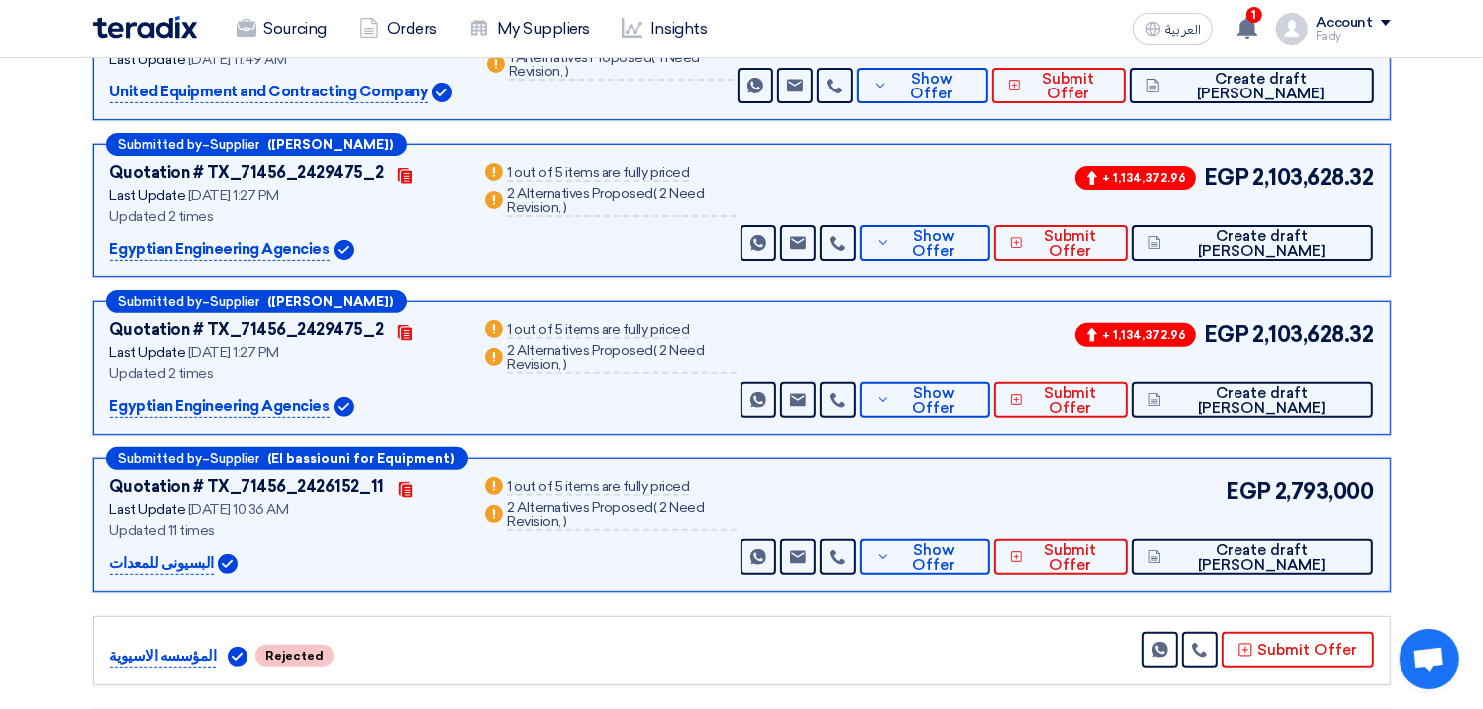
scroll to position [662, 0]
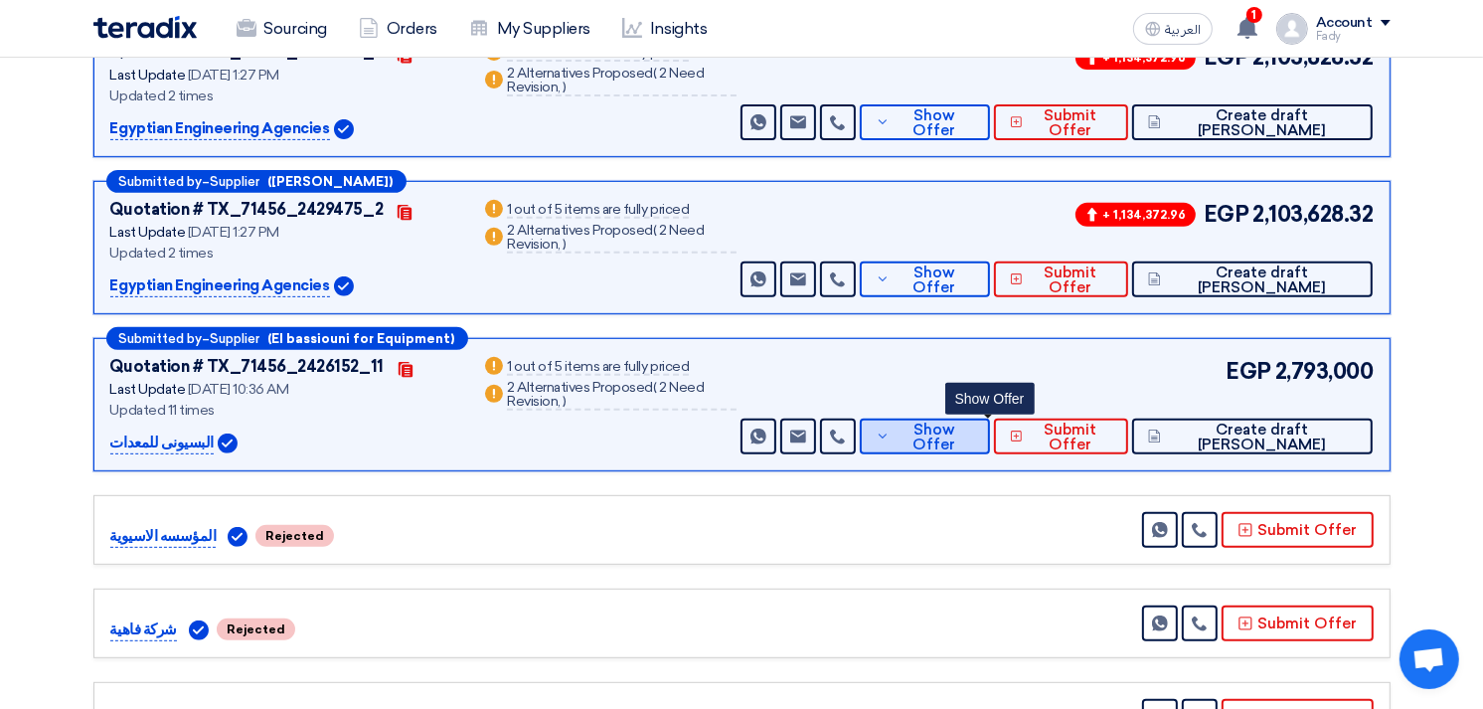
click at [990, 422] on button "Show Offer" at bounding box center [925, 436] width 130 height 36
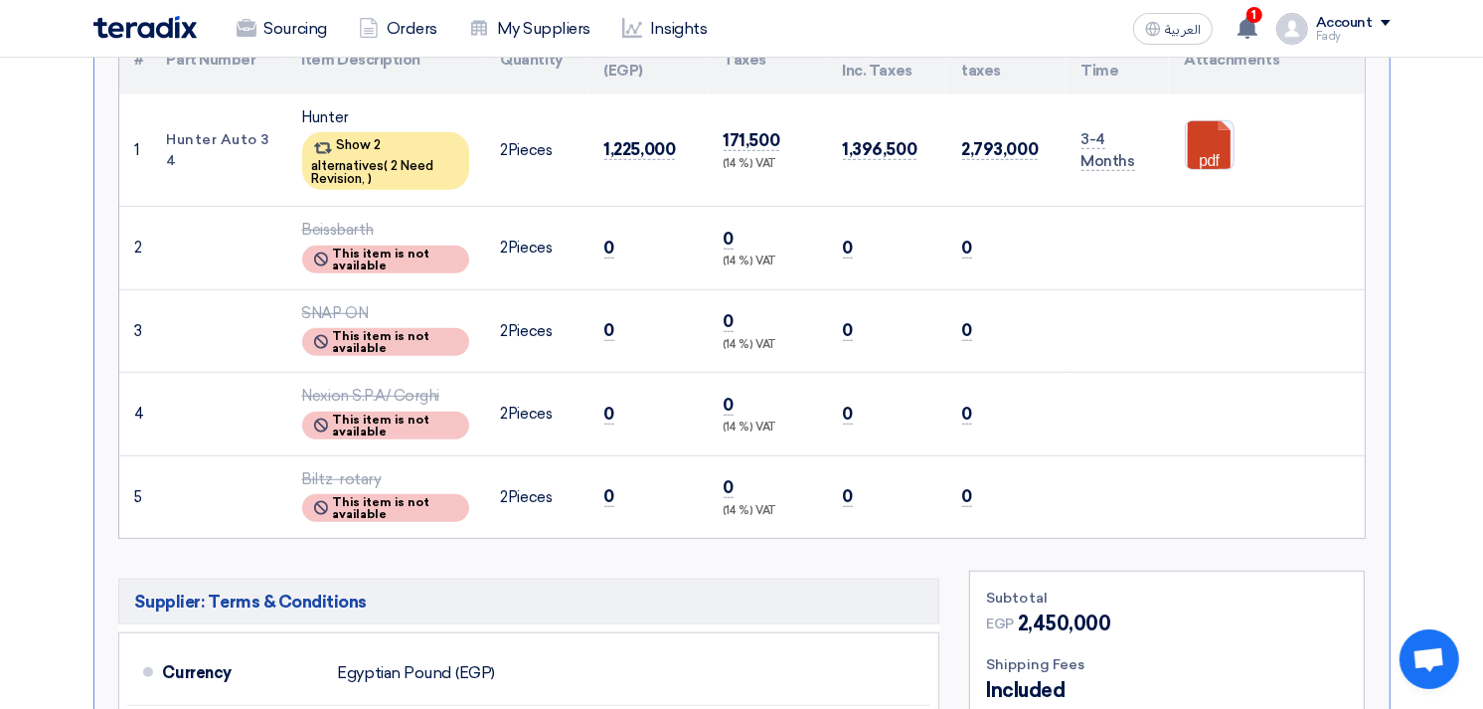
scroll to position [1214, 0]
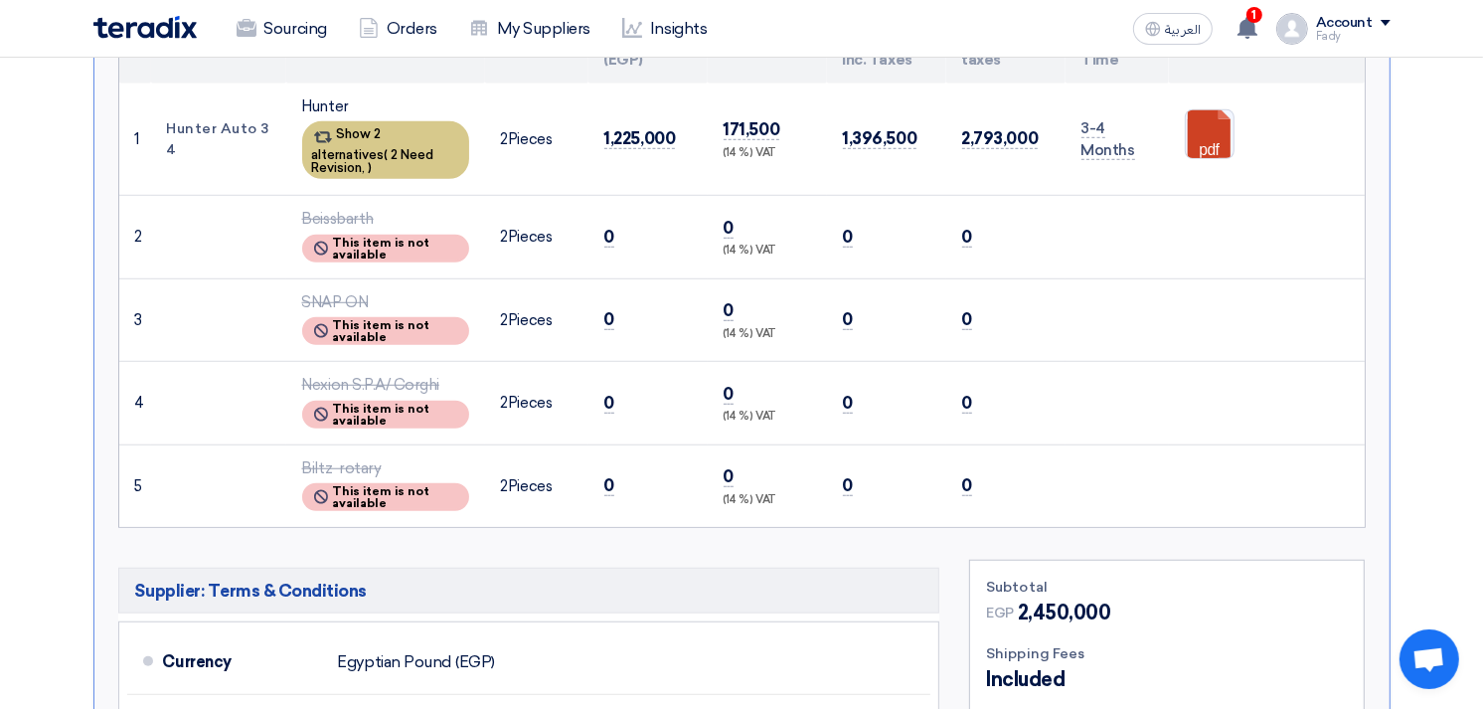
click at [397, 147] on span "2 Need Revision," at bounding box center [373, 161] width 122 height 28
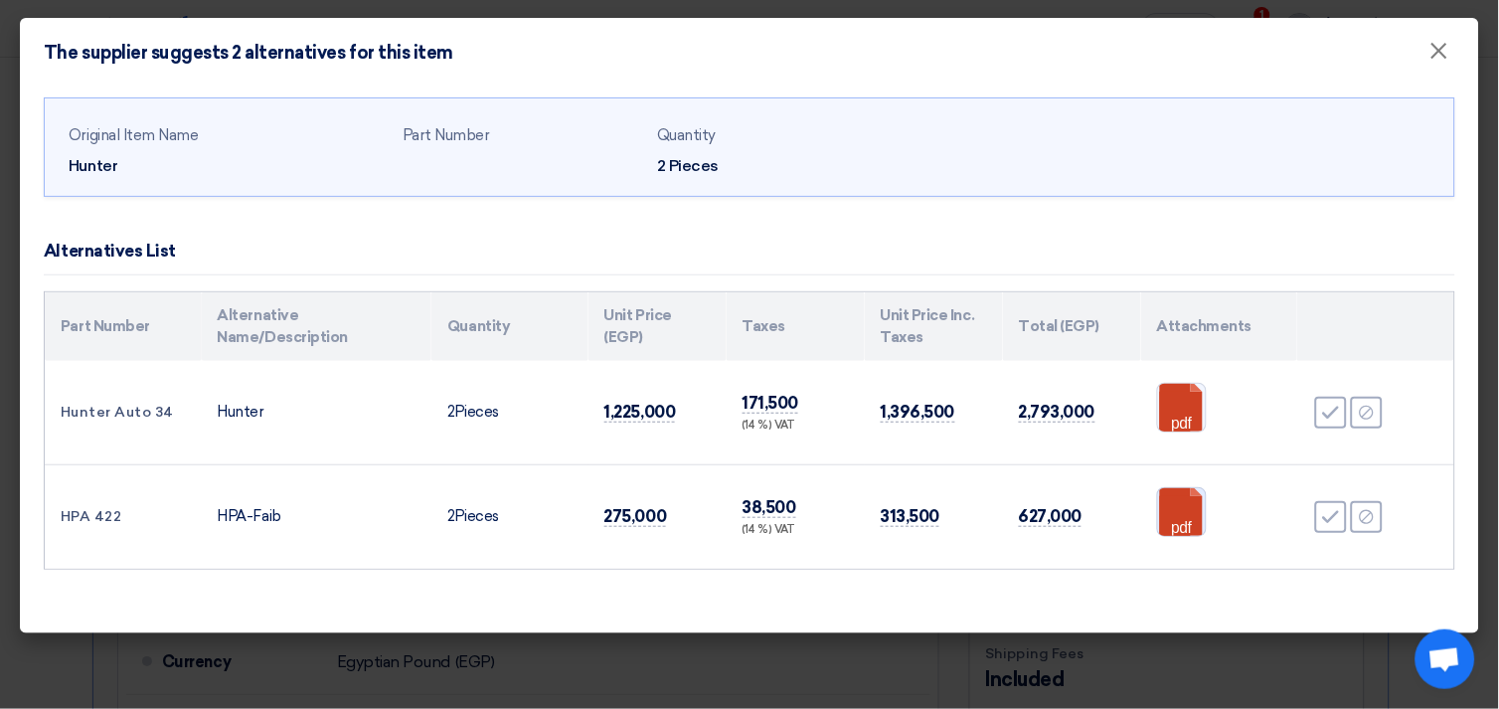
click at [1183, 508] on link at bounding box center [1237, 547] width 159 height 119
click at [80, 512] on td "HPA 422" at bounding box center [123, 516] width 157 height 104
copy tr "HPA 422"
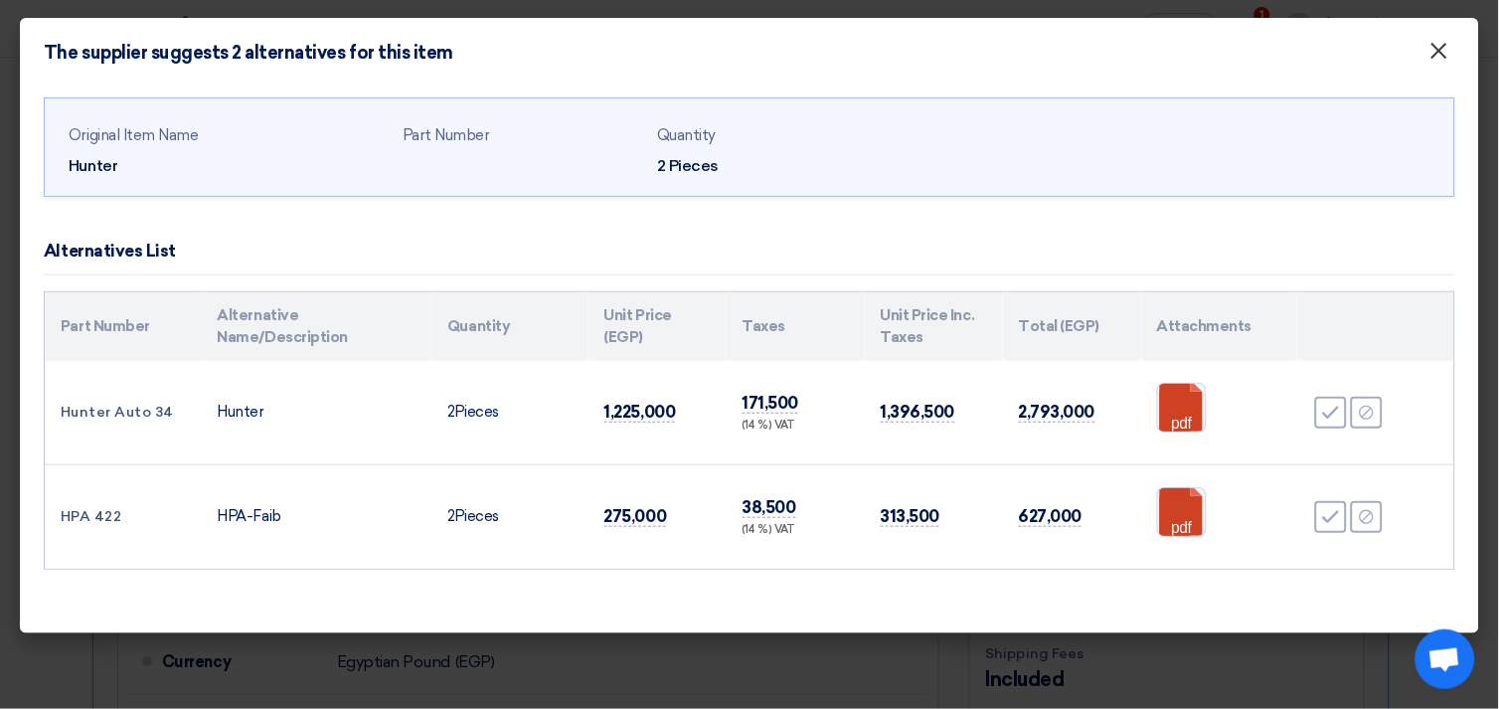
click at [1434, 54] on span "×" at bounding box center [1439, 56] width 20 height 40
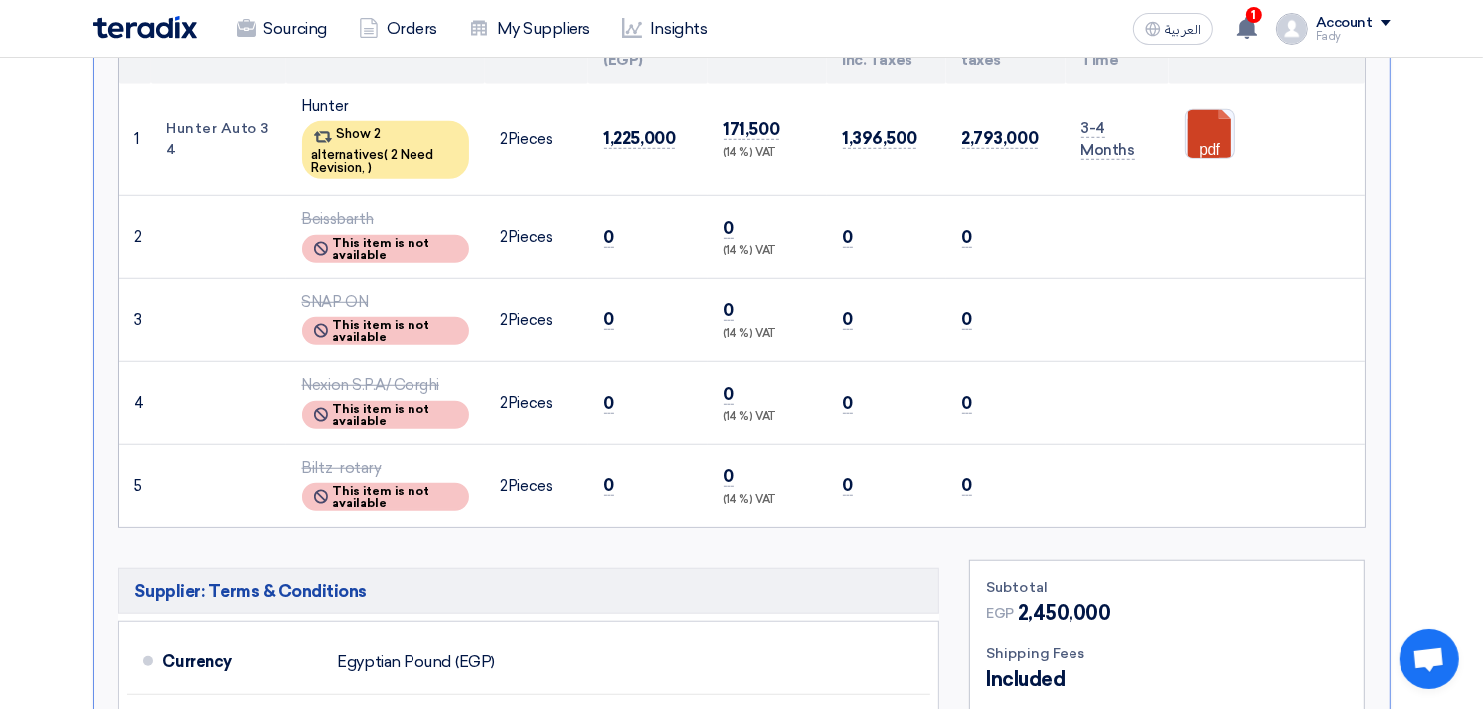
click at [1447, 187] on section "Received offers 12 Offers Excel Sheet Comparison Digital Offers Comparison Sort…" at bounding box center [741, 399] width 1483 height 2767
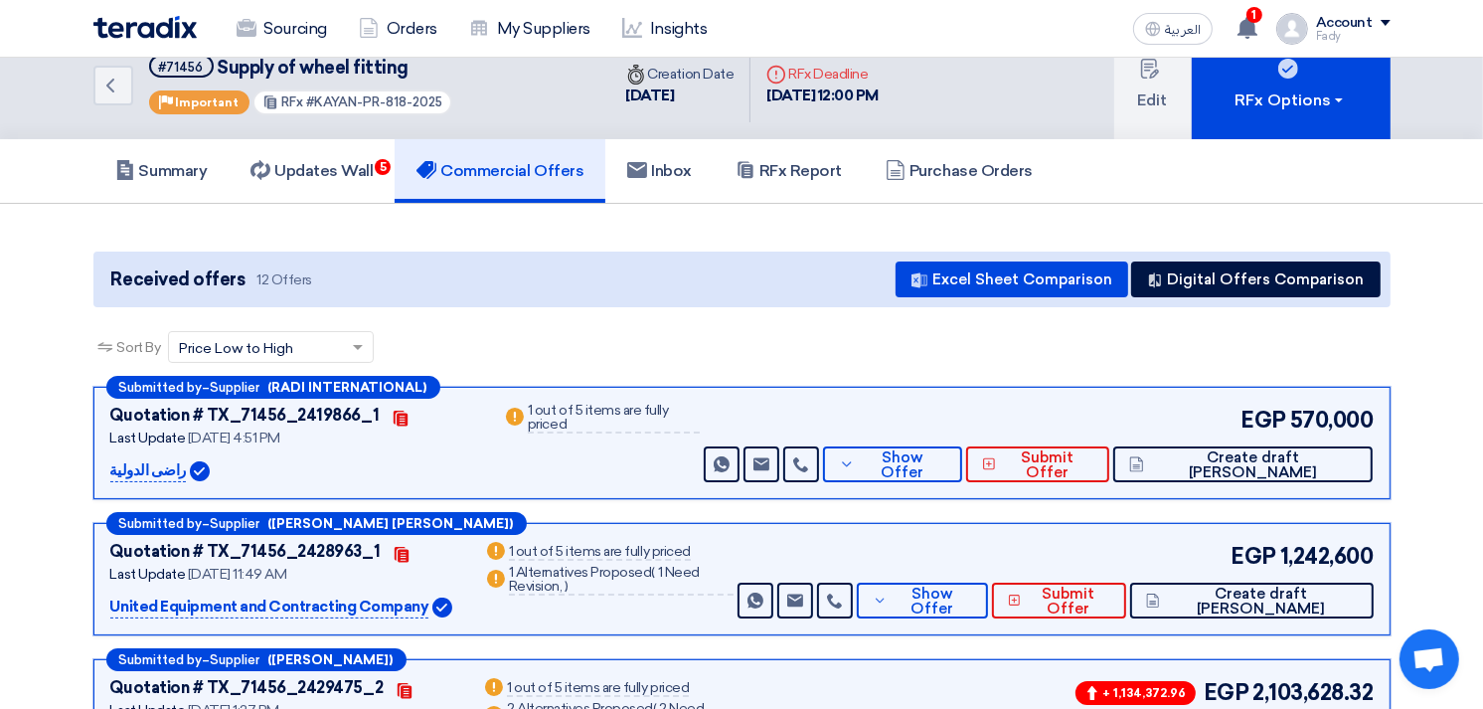
scroll to position [0, 0]
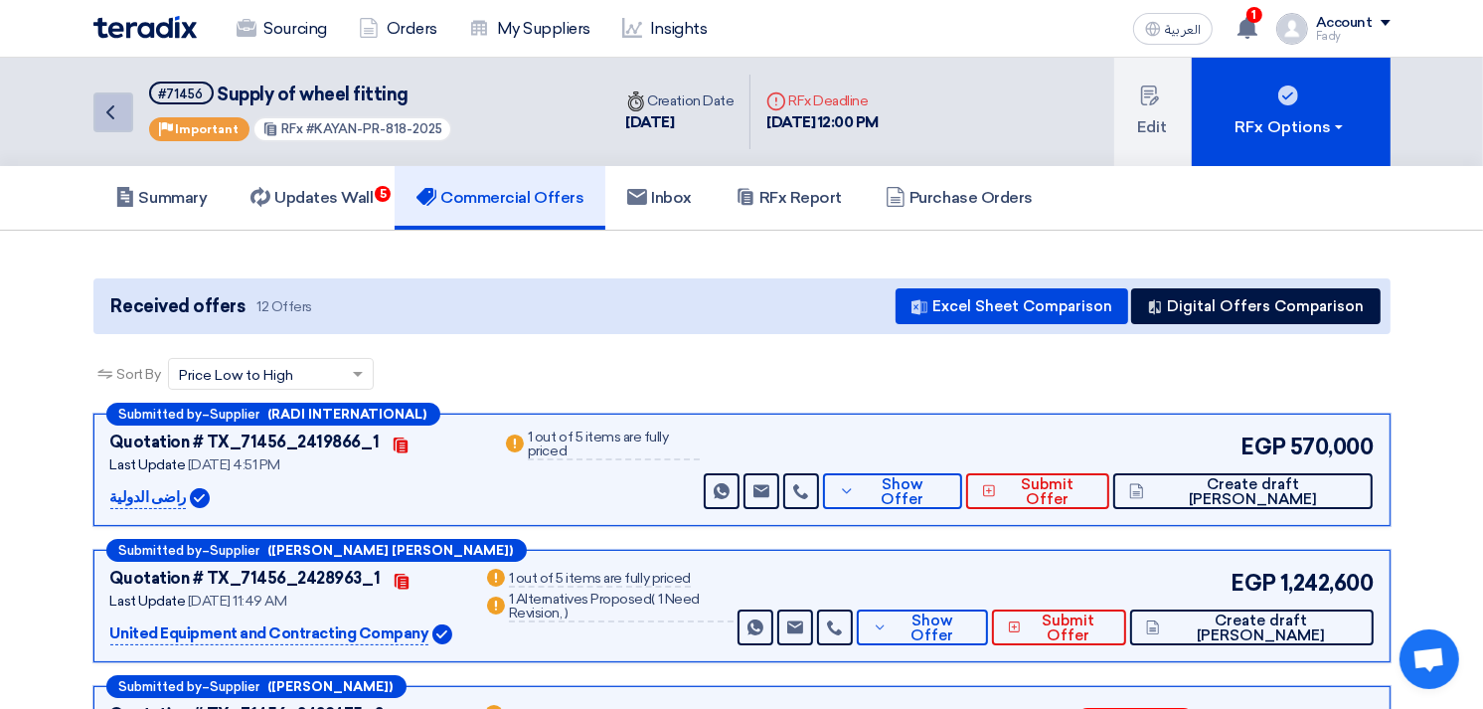
click at [107, 113] on icon "Back" at bounding box center [110, 112] width 24 height 24
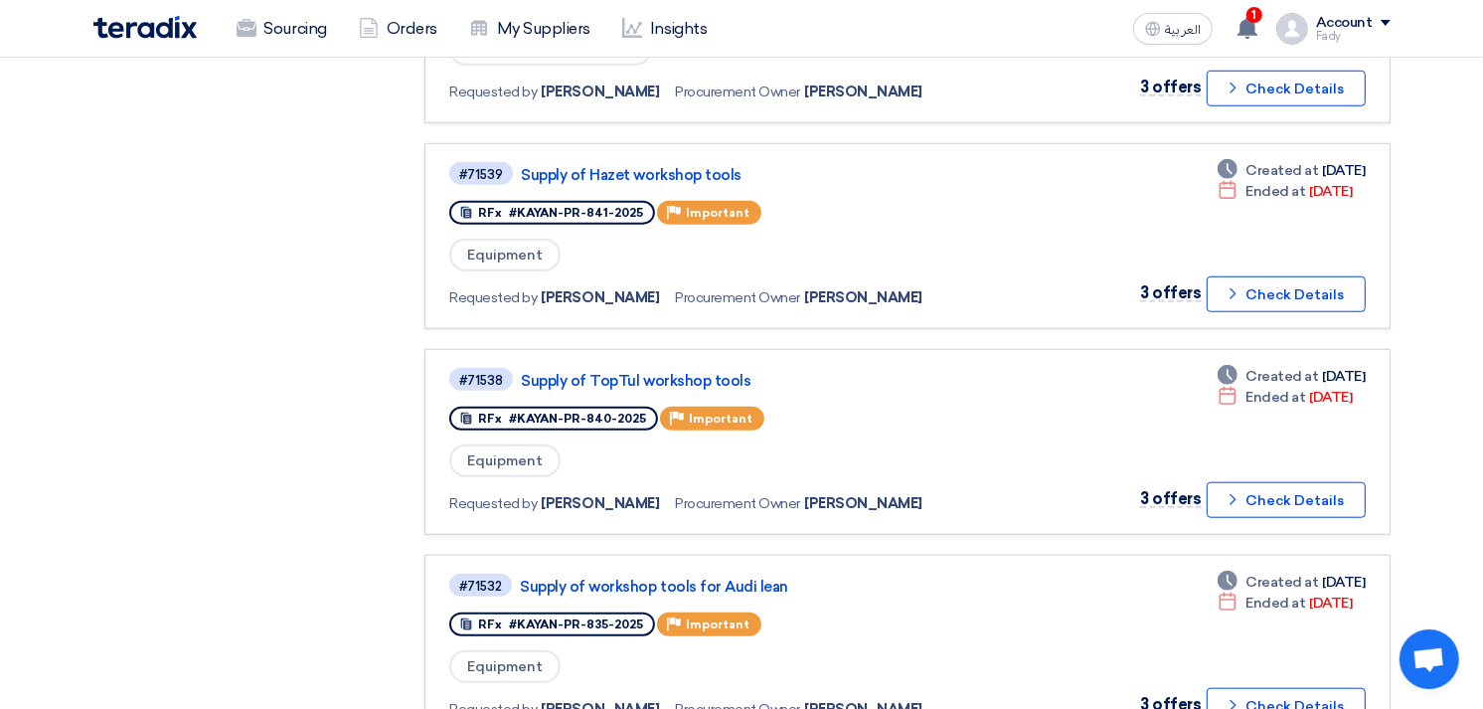
scroll to position [2099, 0]
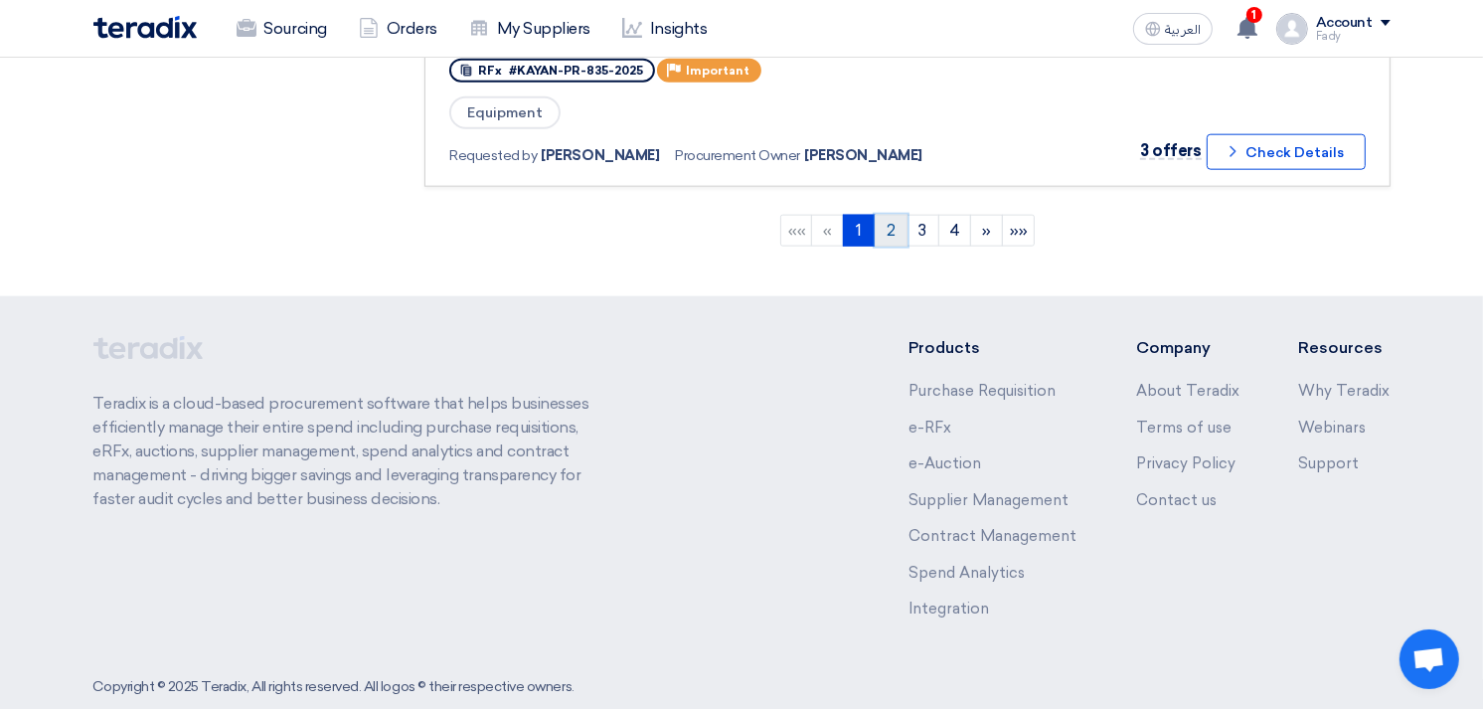
click at [894, 215] on link "2" at bounding box center [890, 231] width 33 height 32
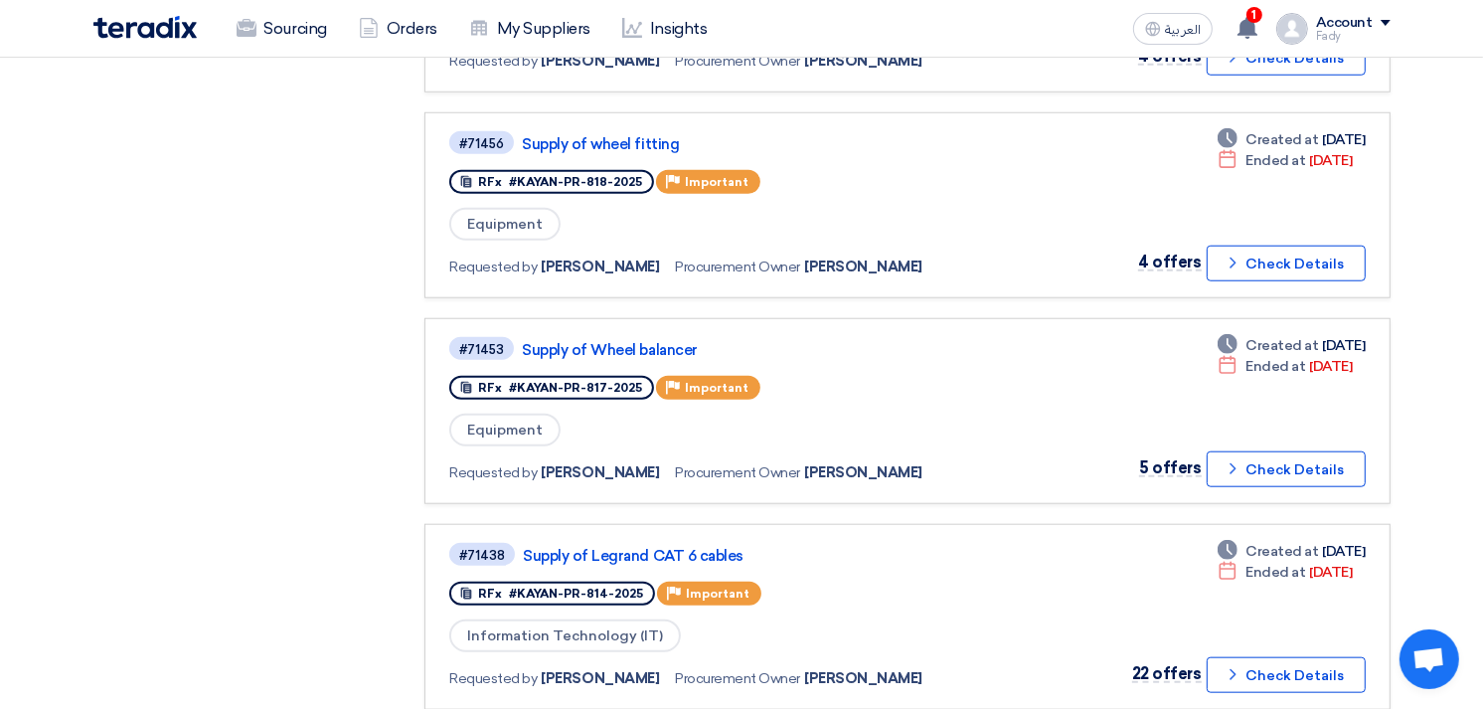
scroll to position [1656, 0]
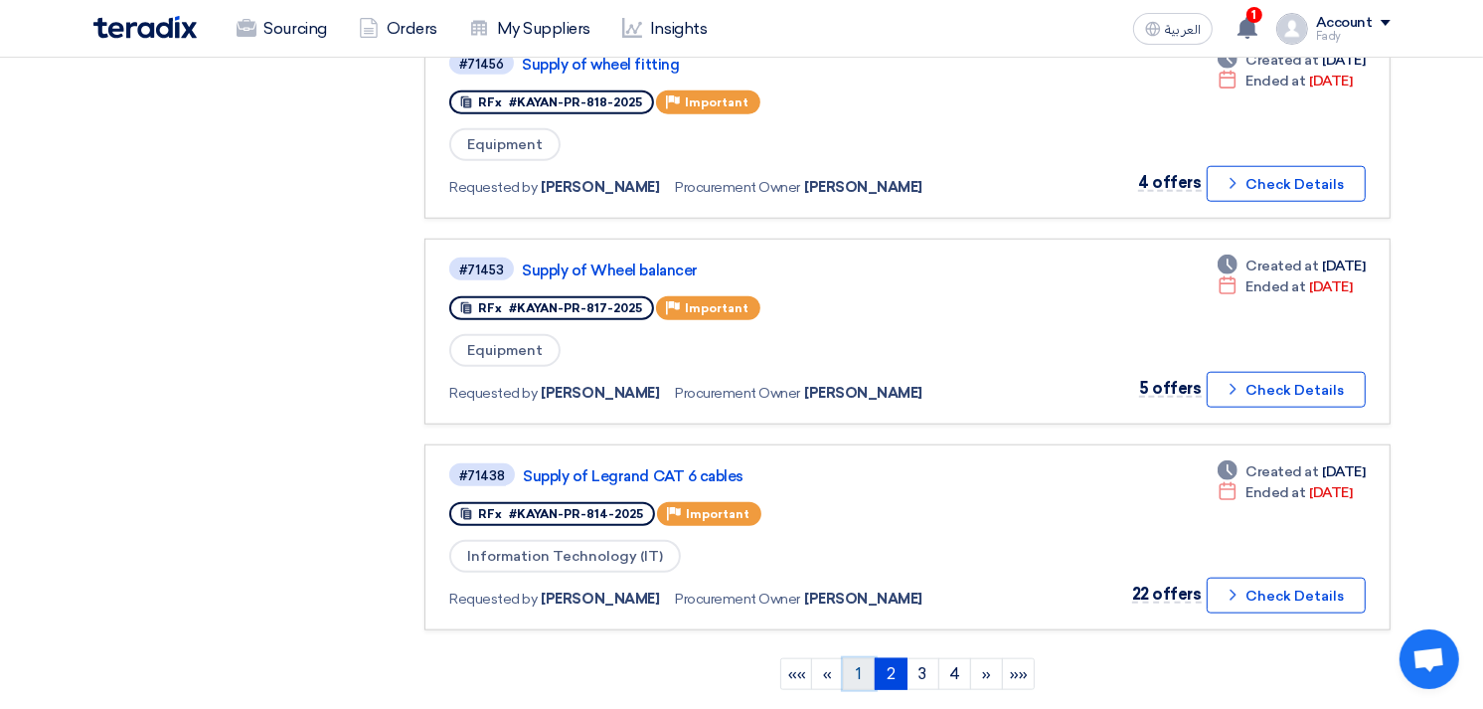
click at [857, 658] on link "1" at bounding box center [859, 674] width 33 height 32
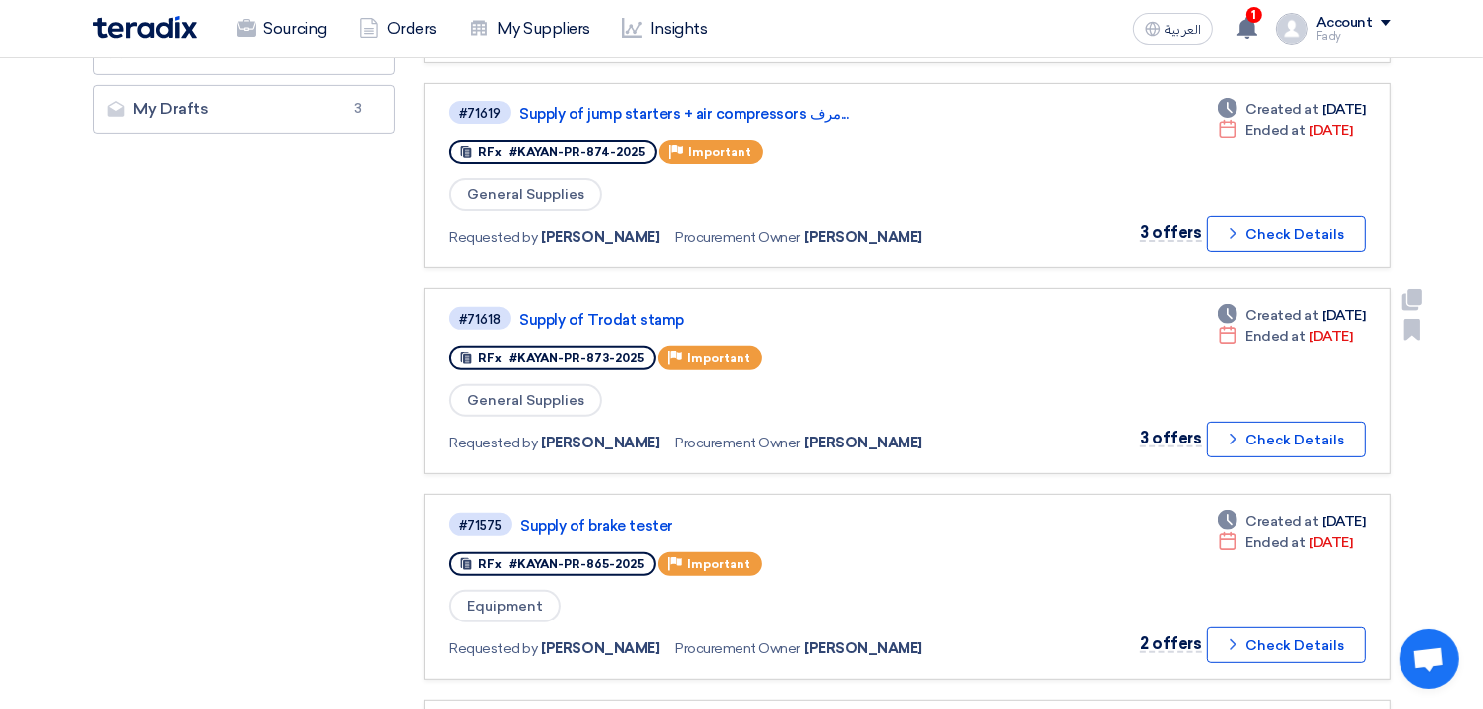
scroll to position [662, 0]
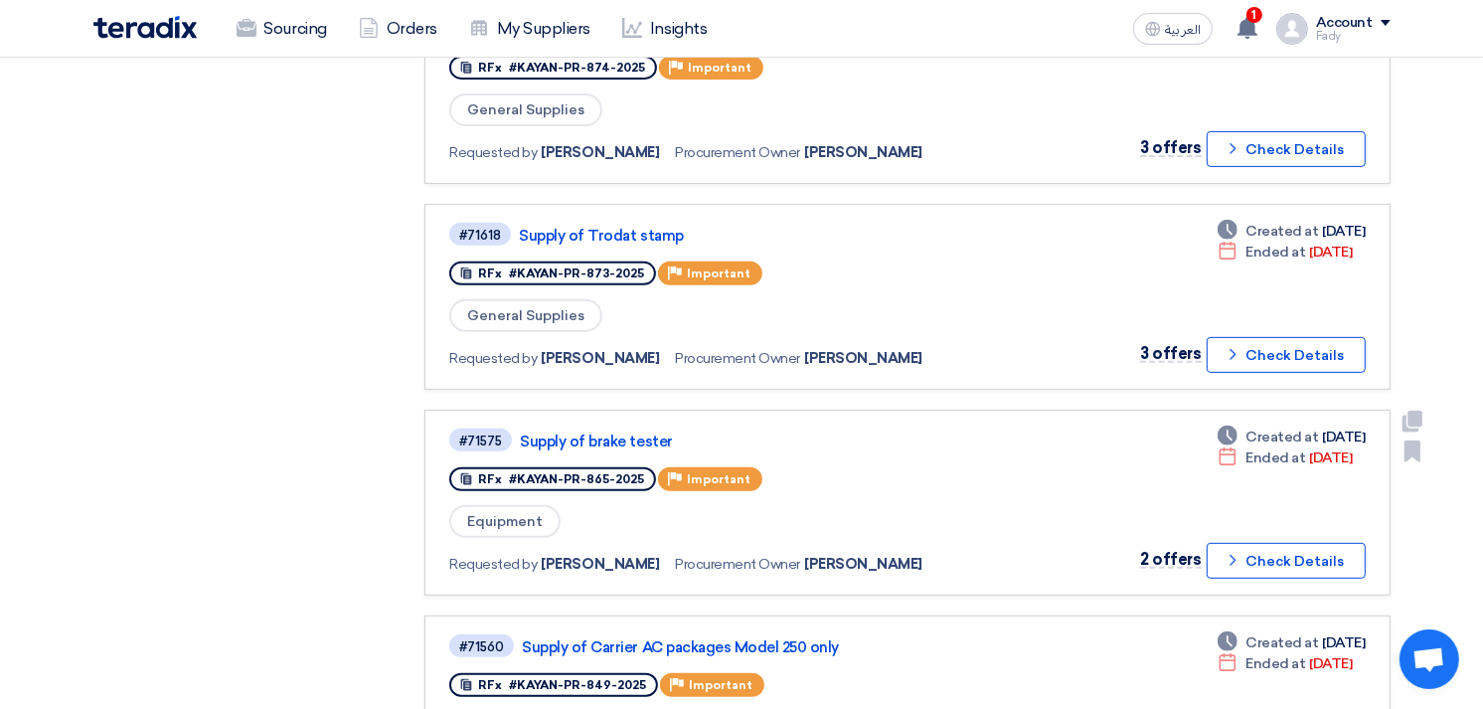
click at [620, 426] on div "#71575 Supply of brake tester" at bounding box center [734, 439] width 571 height 27
click at [620, 432] on link "Supply of brake tester" at bounding box center [768, 441] width 497 height 18
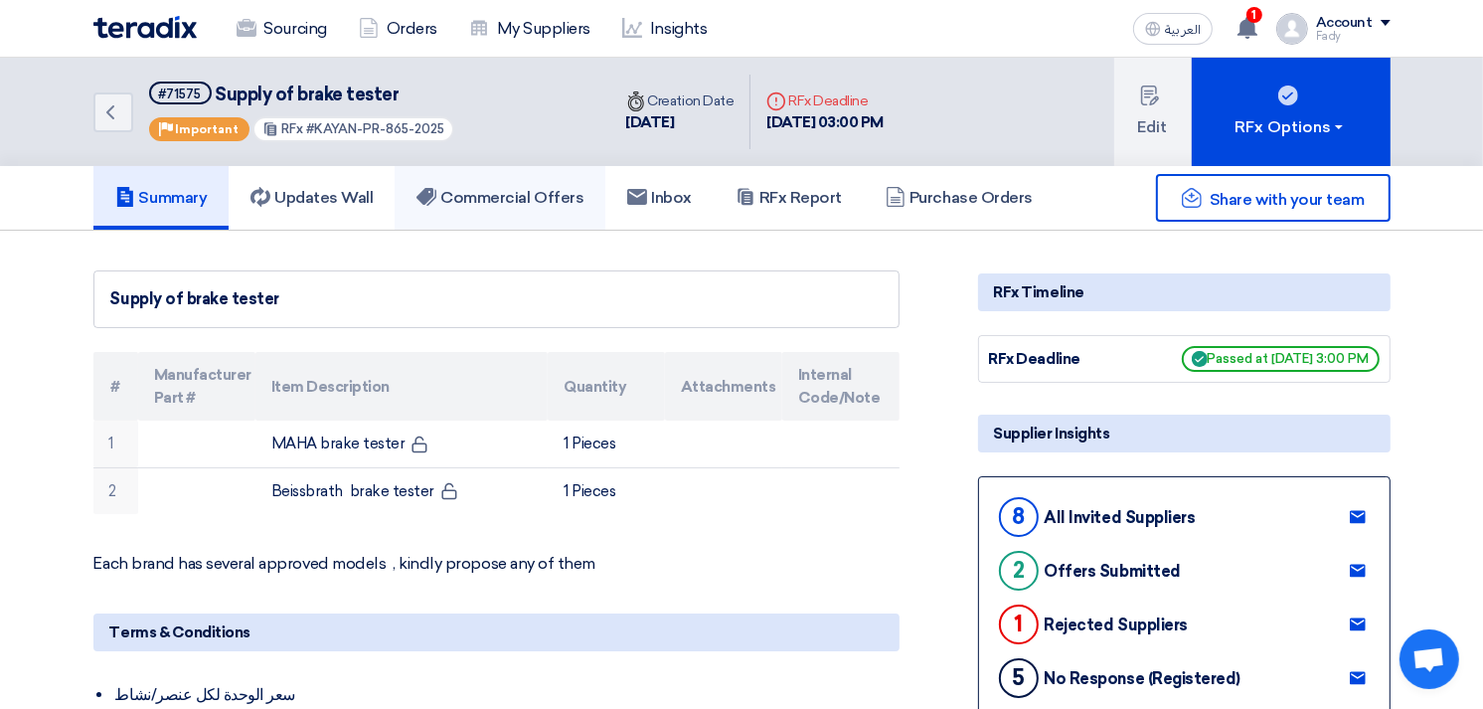
click at [534, 188] on h5 "Commercial Offers" at bounding box center [499, 198] width 167 height 20
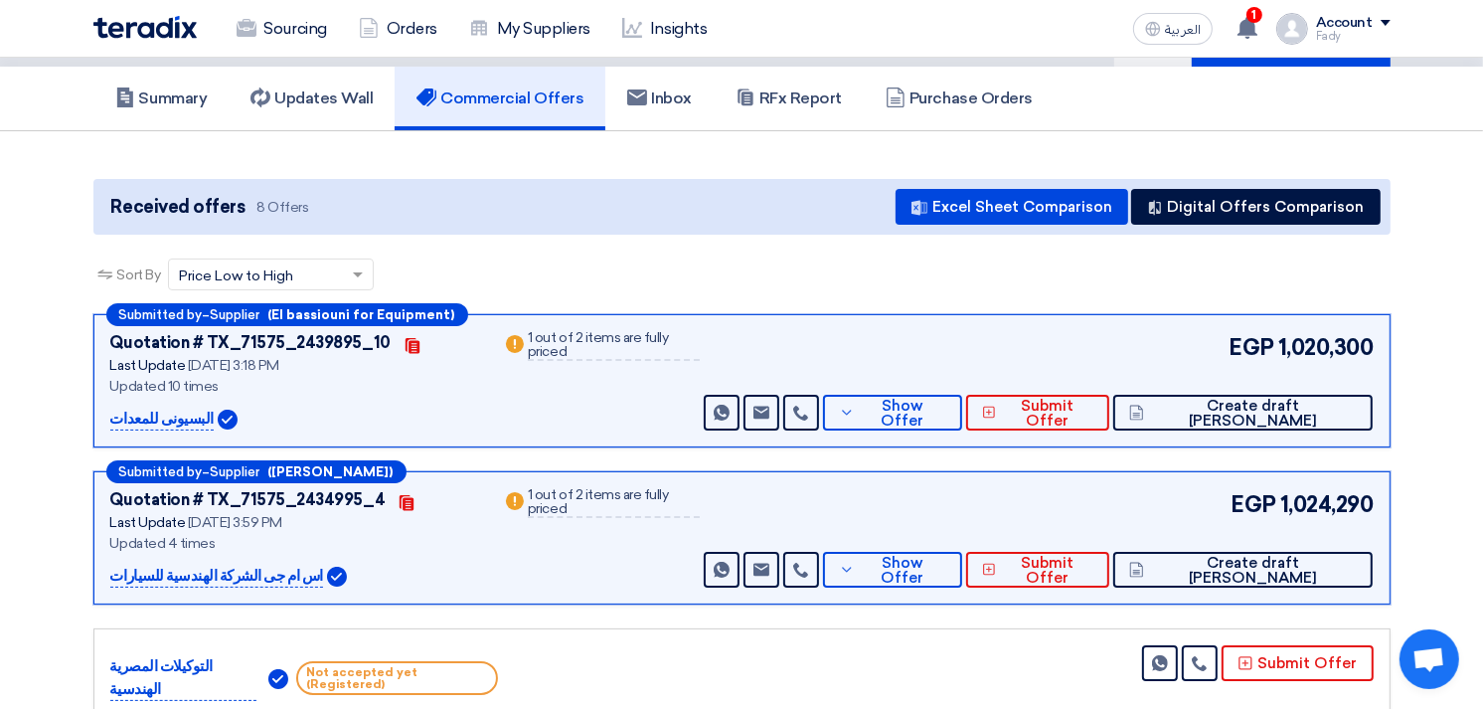
scroll to position [221, 0]
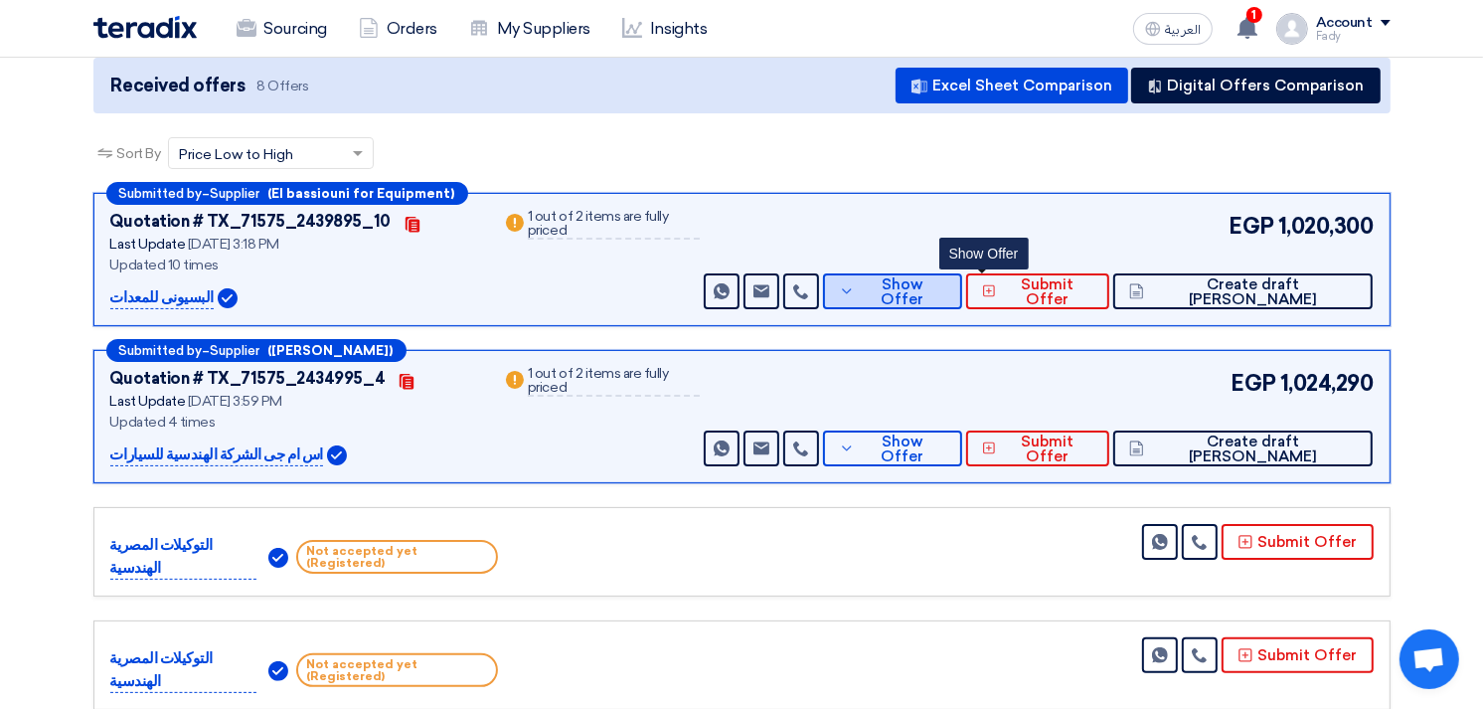
click at [962, 278] on button "Show Offer" at bounding box center [892, 291] width 139 height 36
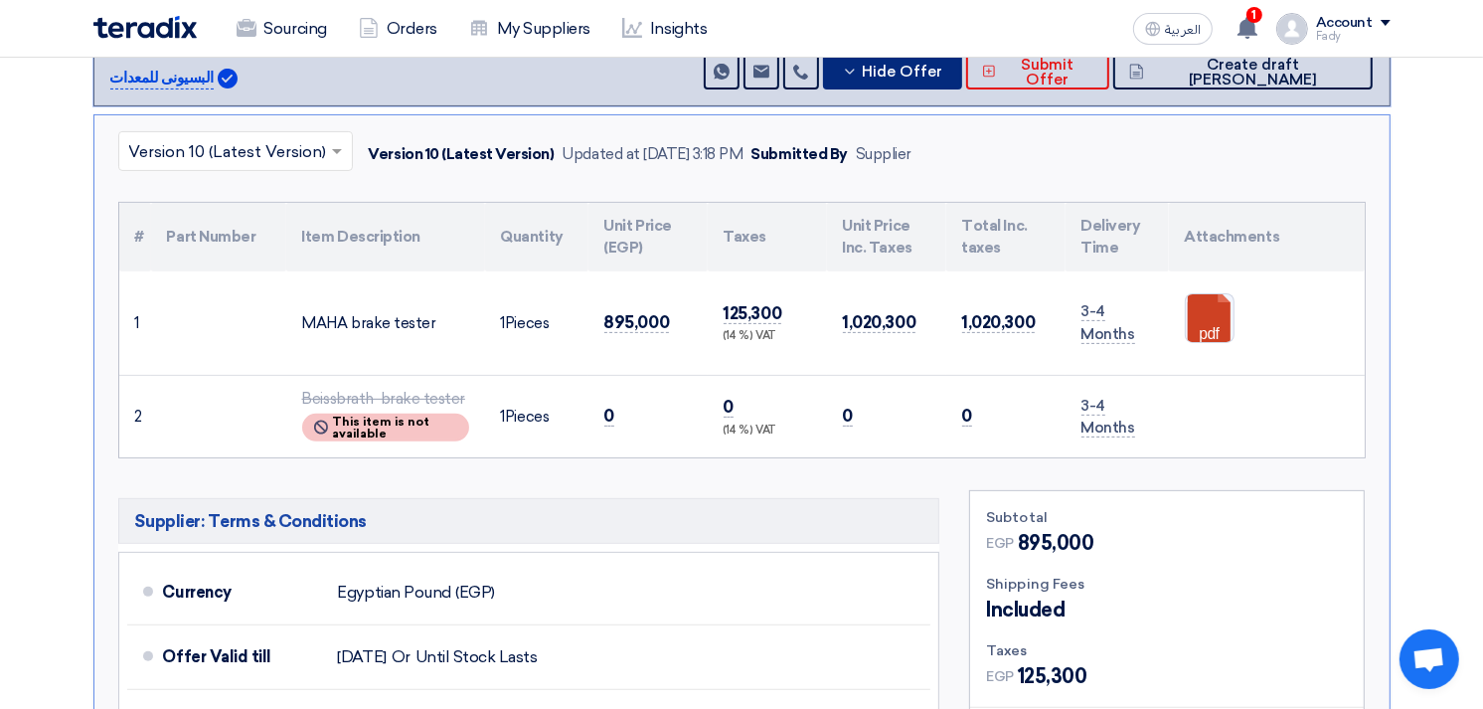
scroll to position [441, 0]
click at [1210, 311] on link at bounding box center [1265, 352] width 159 height 119
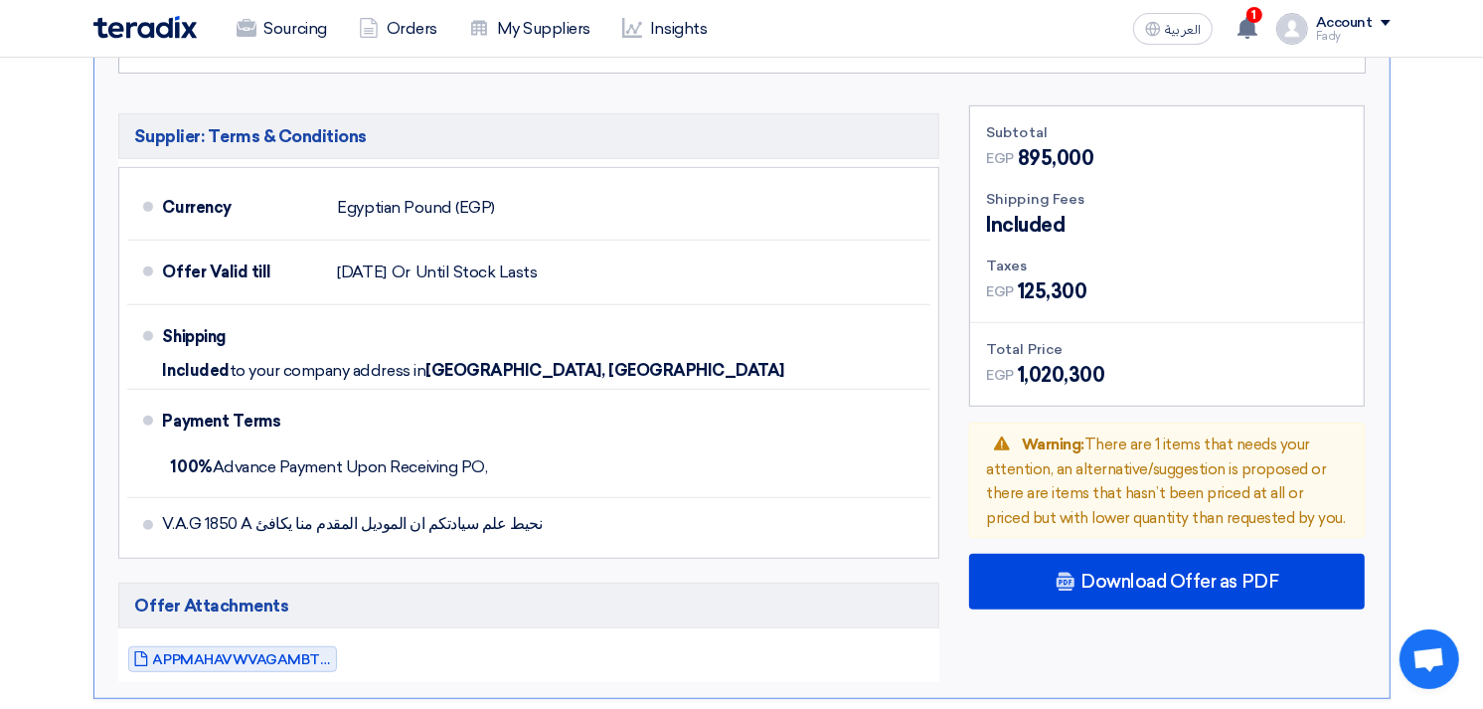
scroll to position [994, 0]
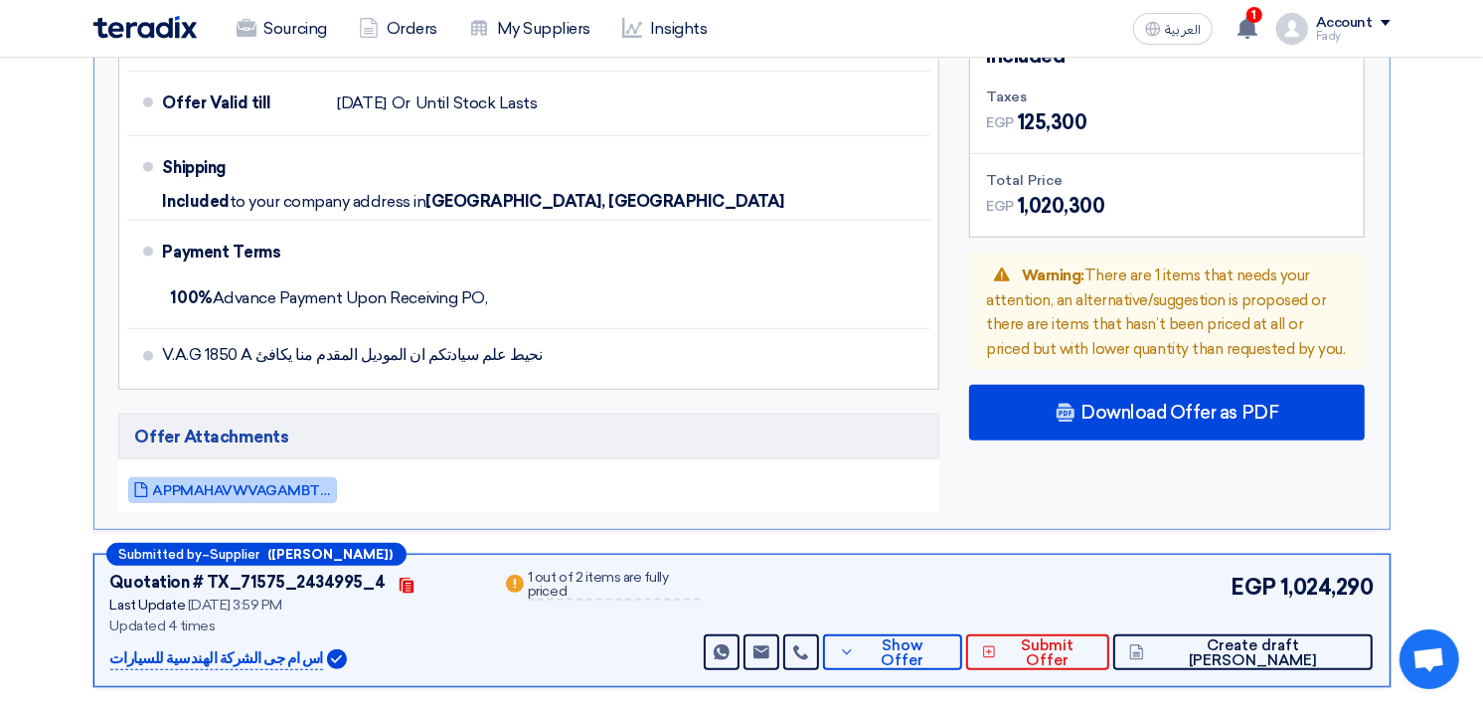
click at [296, 491] on span "APPMAHAVWVAGAMBTEUROSYSTEMEN_1759407492530.pdf" at bounding box center [242, 490] width 179 height 15
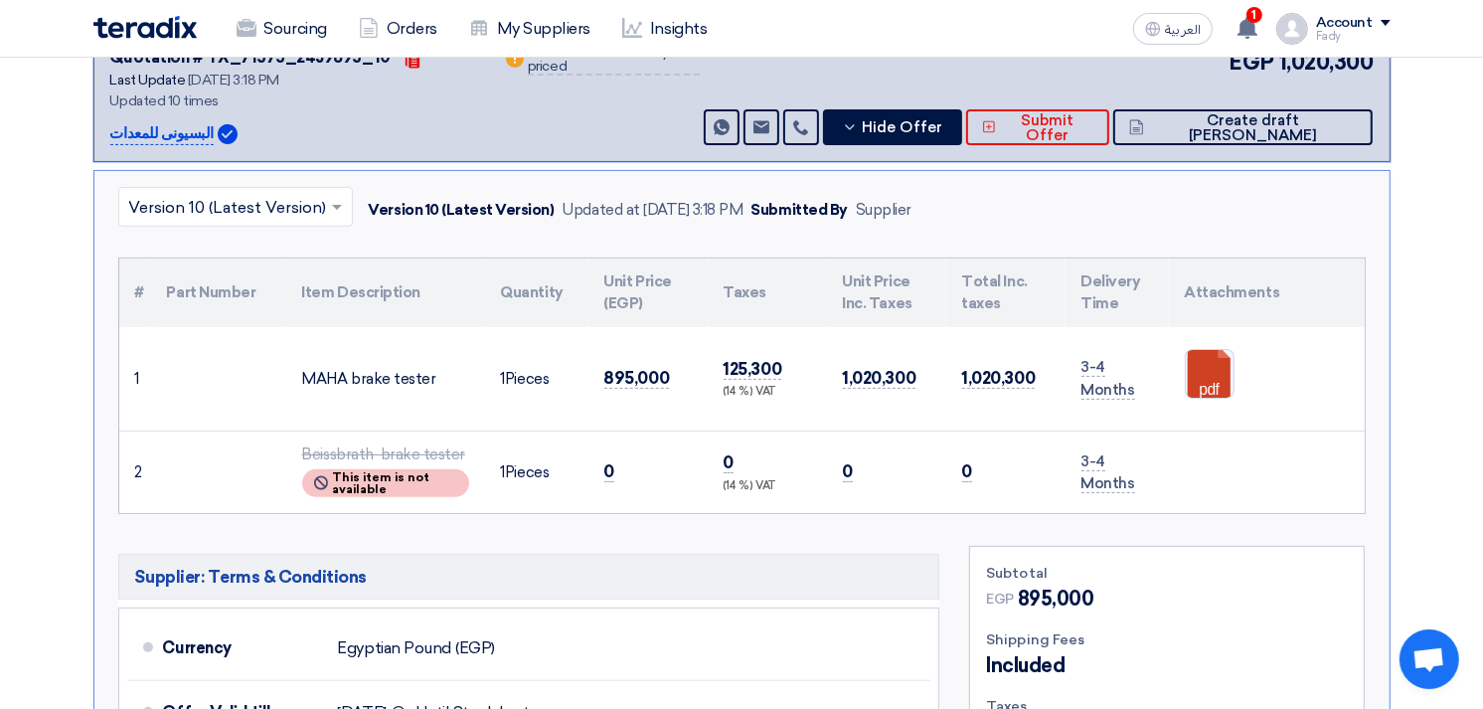
scroll to position [331, 0]
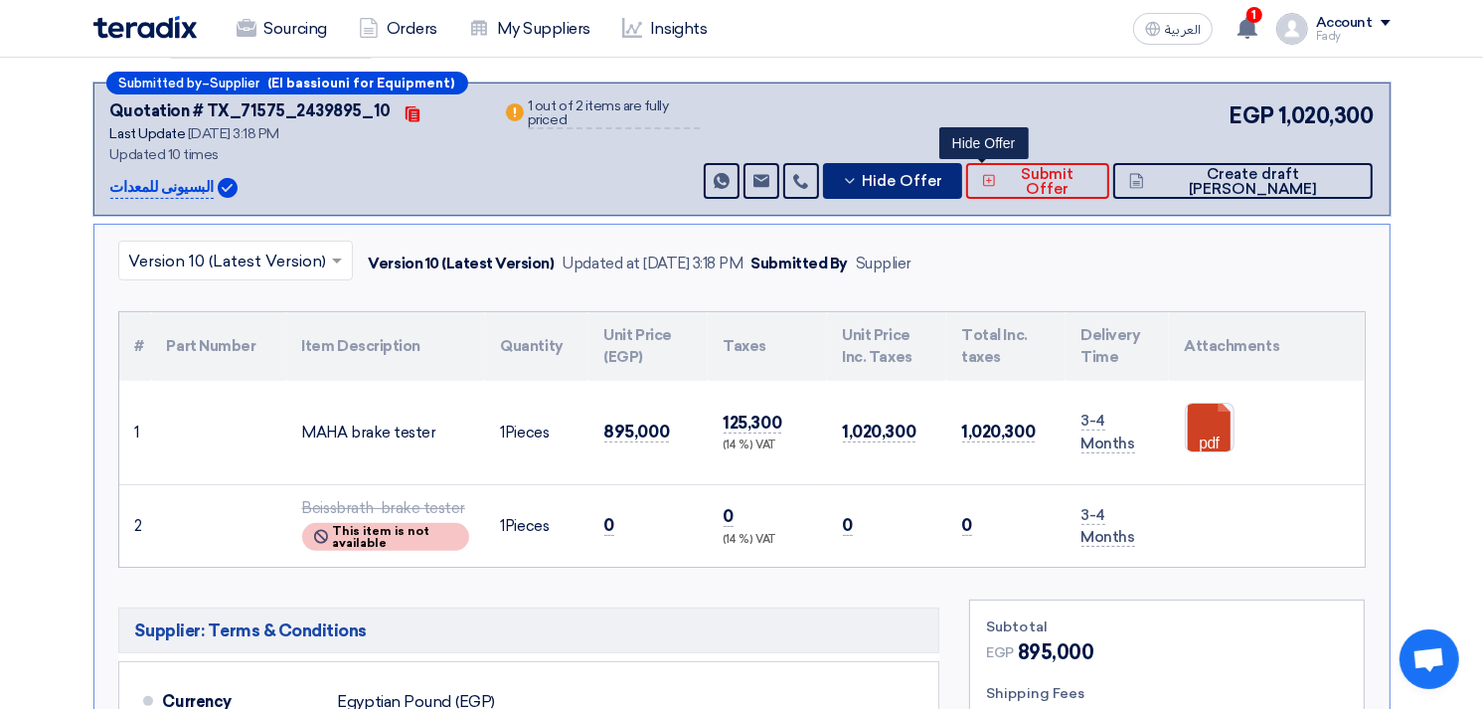
click at [962, 190] on button "Hide Offer" at bounding box center [892, 181] width 139 height 36
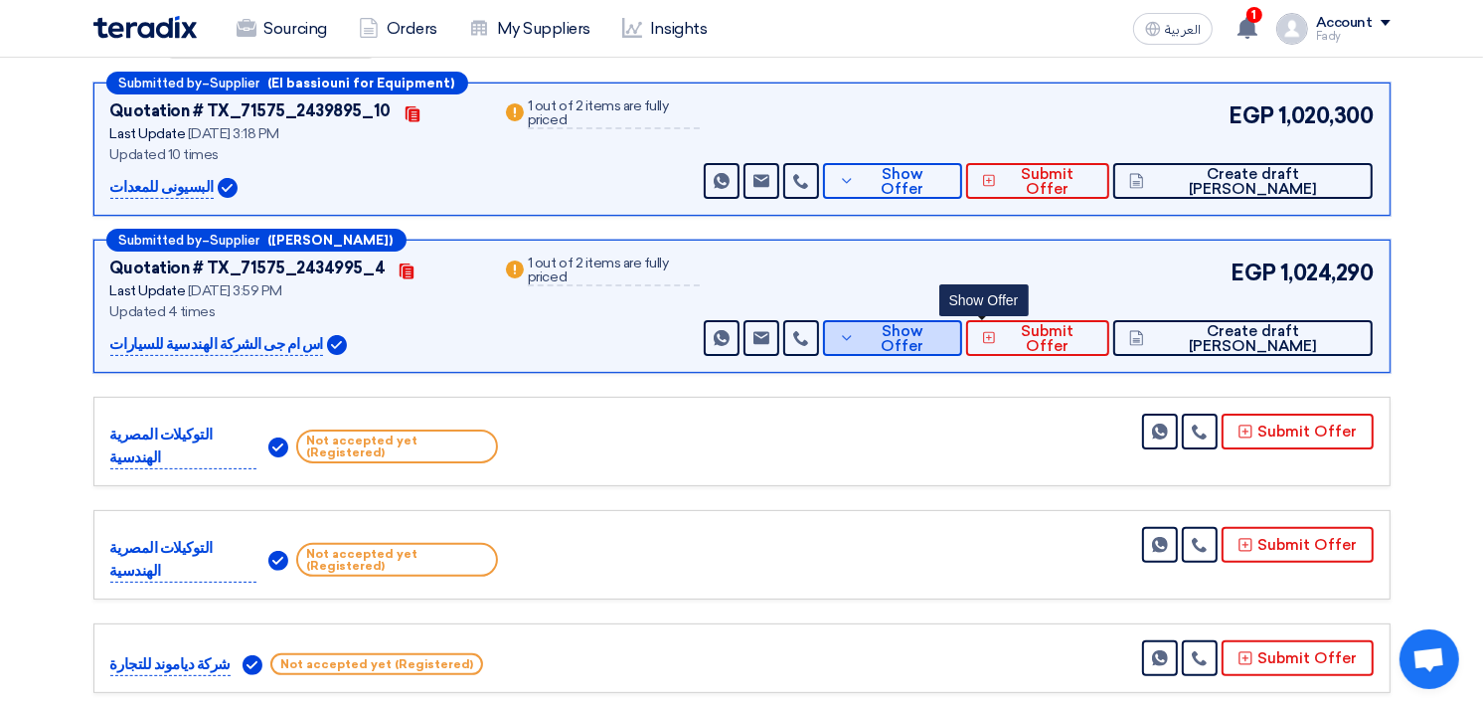
click at [962, 348] on button "Show Offer" at bounding box center [892, 338] width 139 height 36
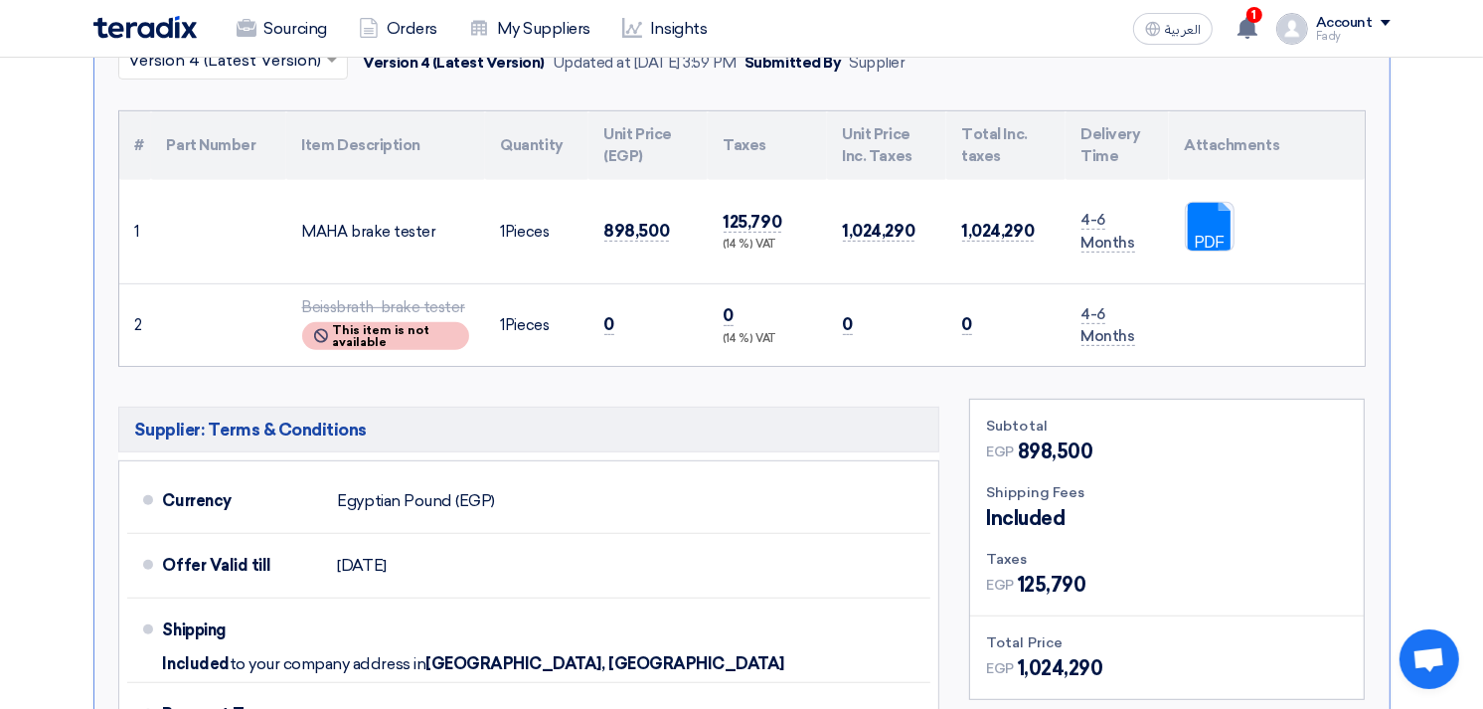
scroll to position [441, 0]
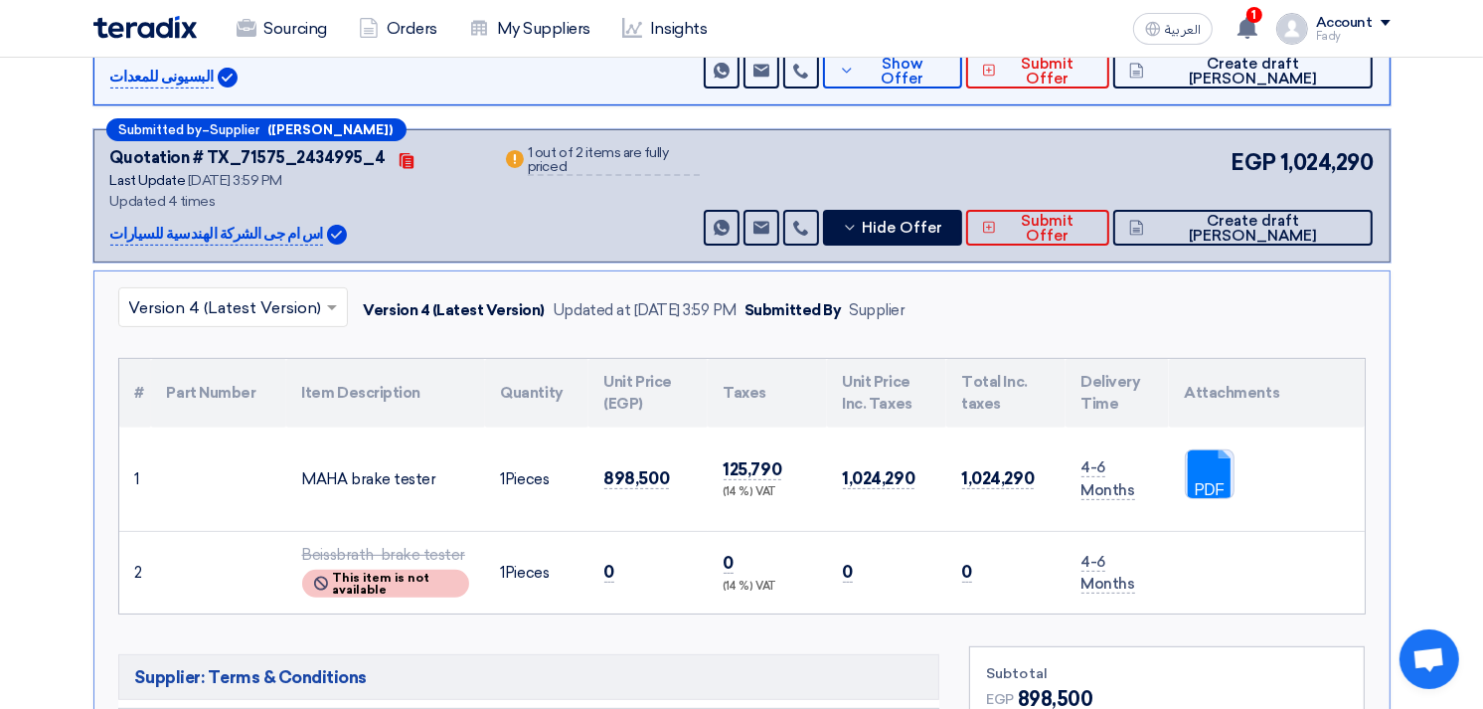
click at [1185, 472] on div "PDF" at bounding box center [1210, 474] width 50 height 50
click at [1205, 464] on link at bounding box center [1265, 509] width 159 height 119
click at [1218, 462] on link at bounding box center [1265, 509] width 159 height 119
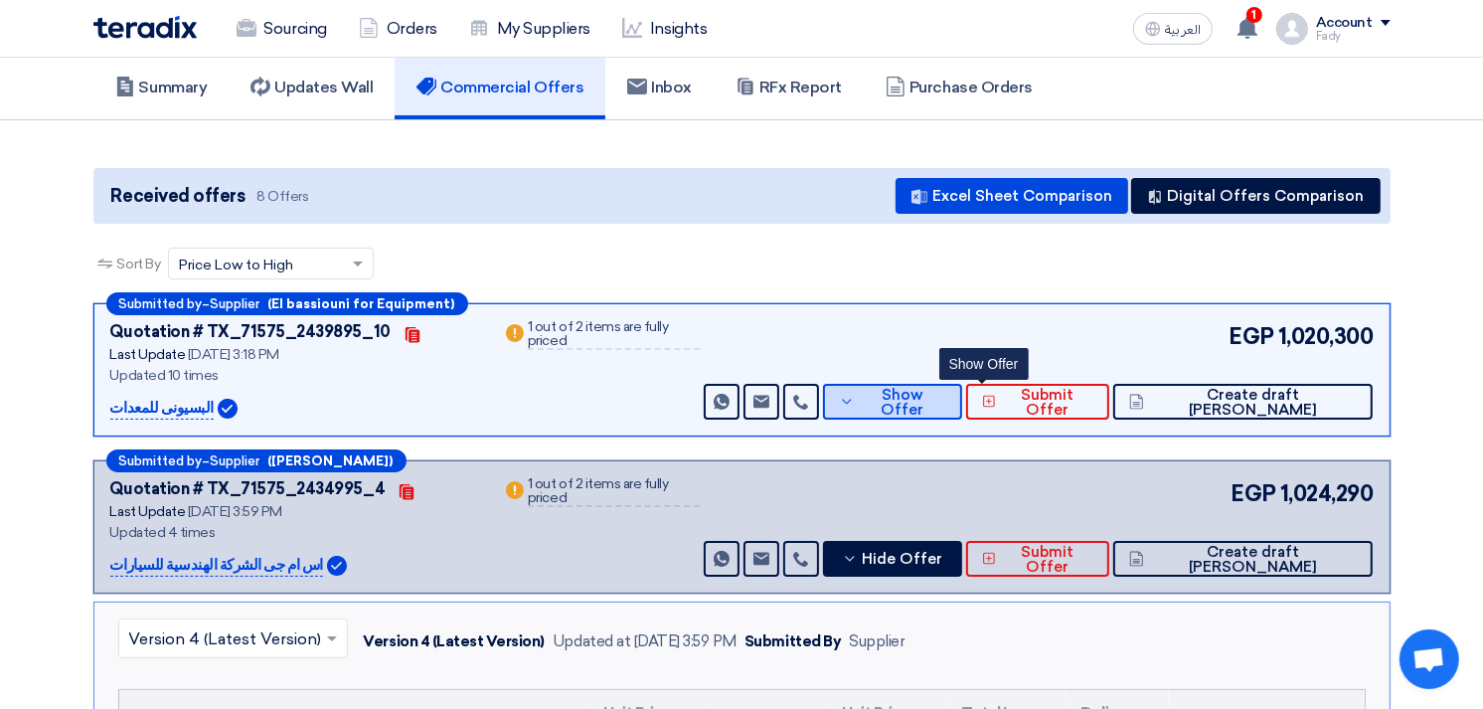
click at [946, 391] on span "Show Offer" at bounding box center [903, 403] width 86 height 30
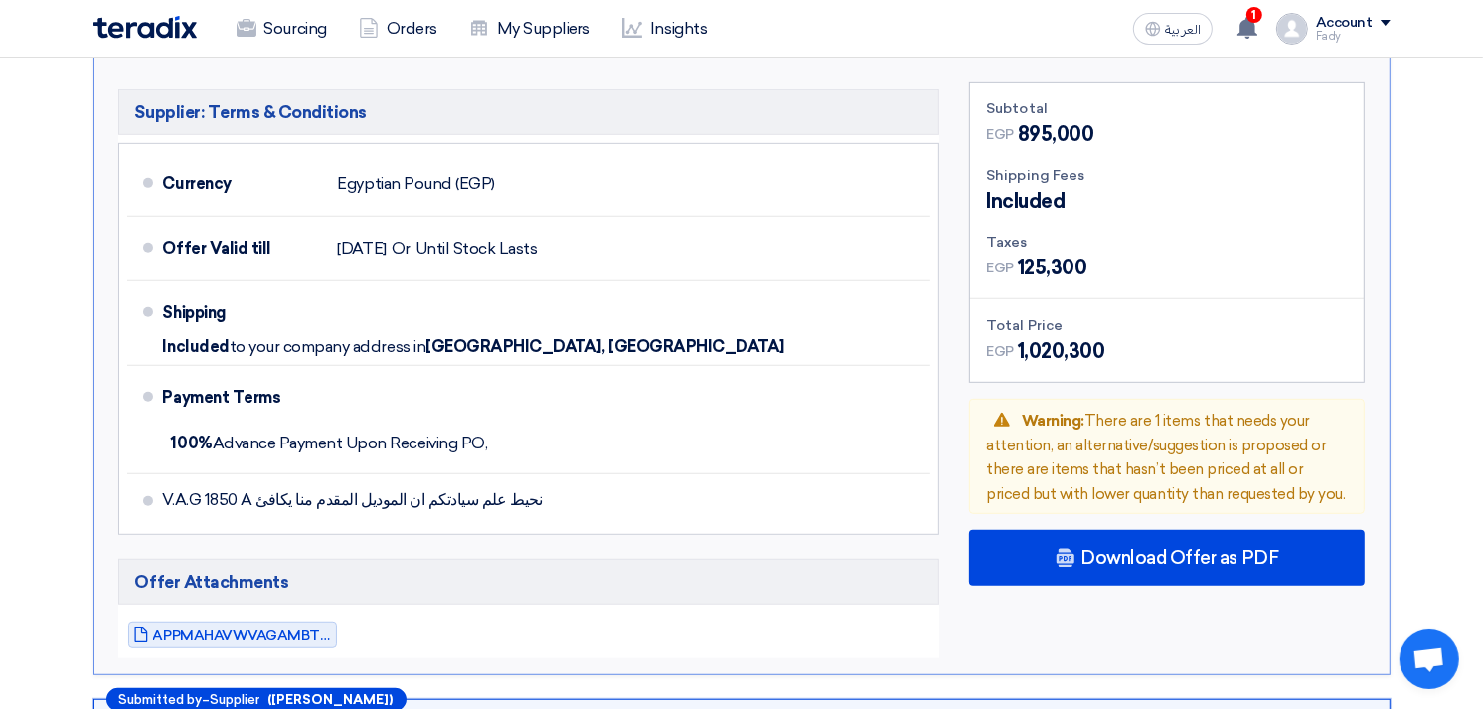
scroll to position [882, 0]
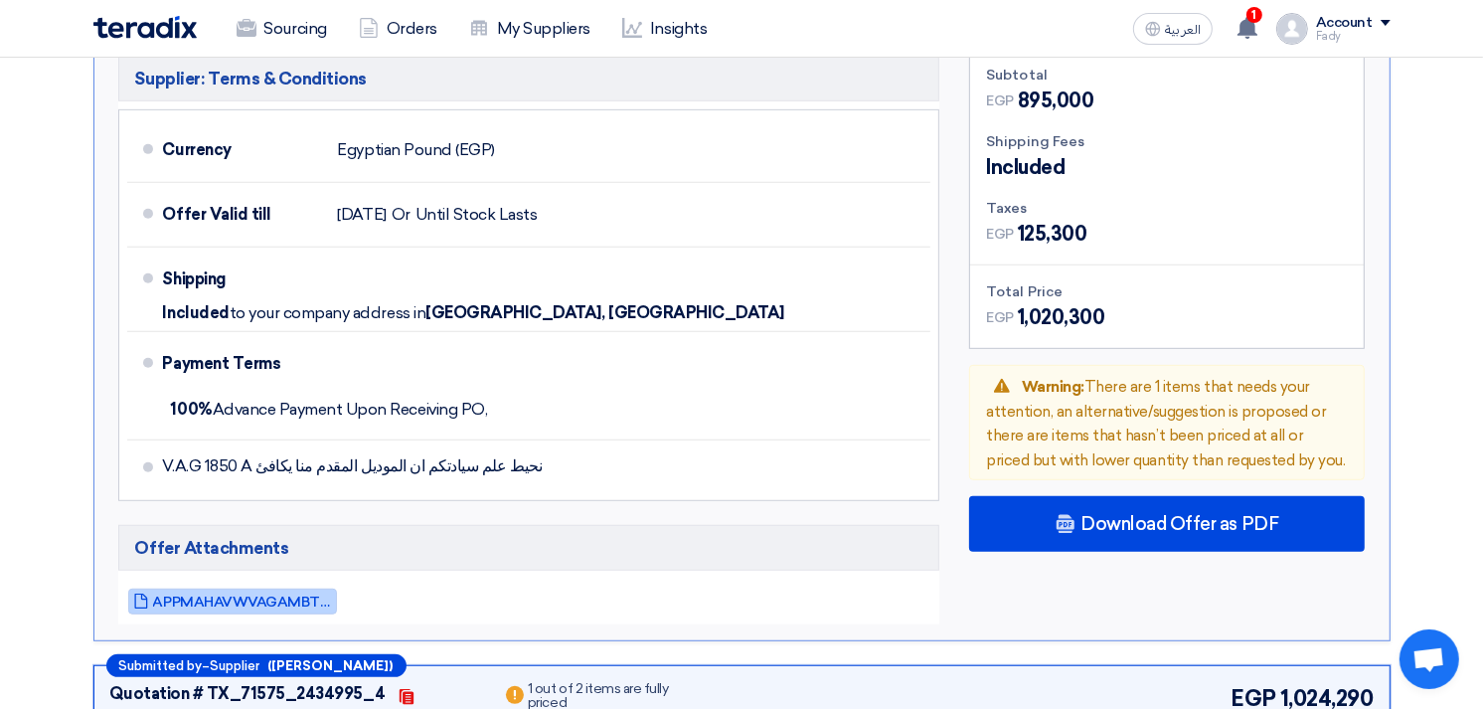
click at [262, 596] on span "APPMAHAVWVAGAMBTEUROSYSTEMEN_1759407492530.pdf" at bounding box center [242, 601] width 179 height 15
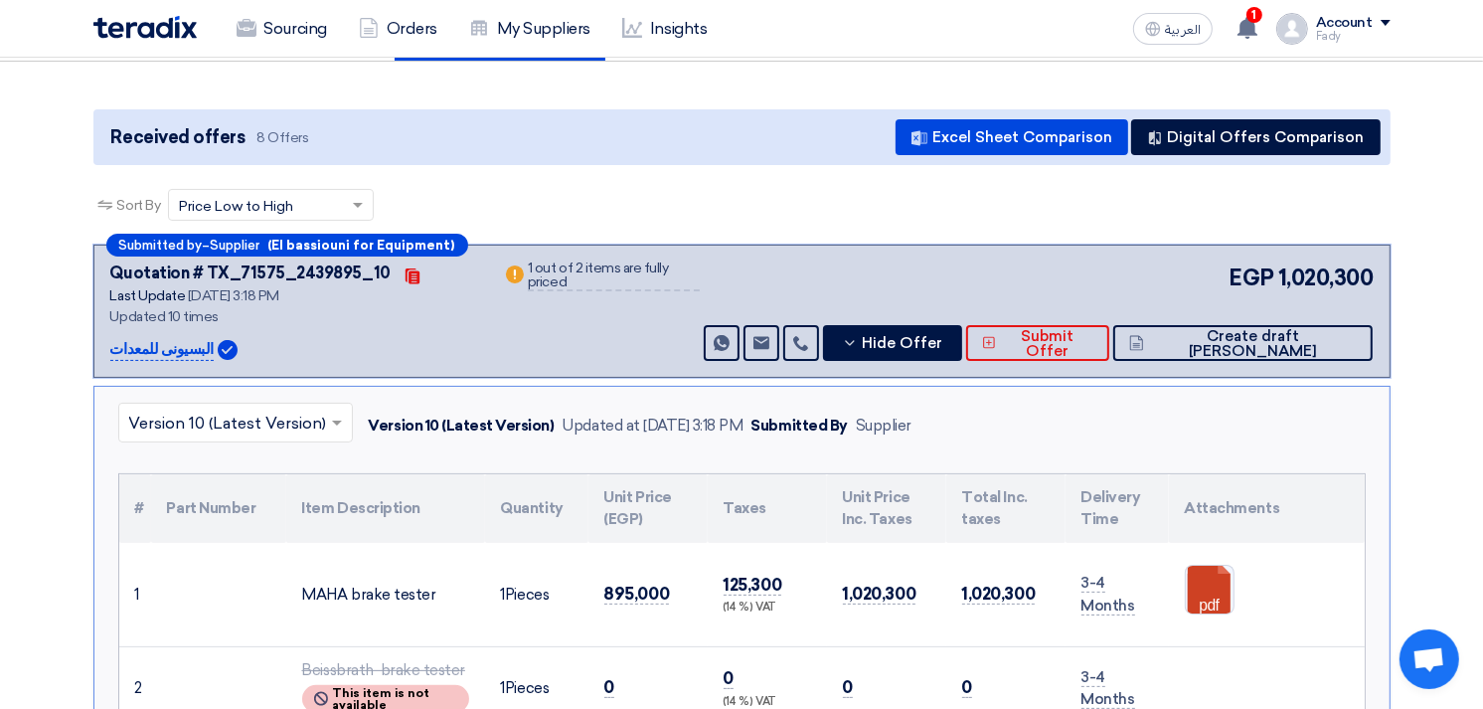
scroll to position [0, 0]
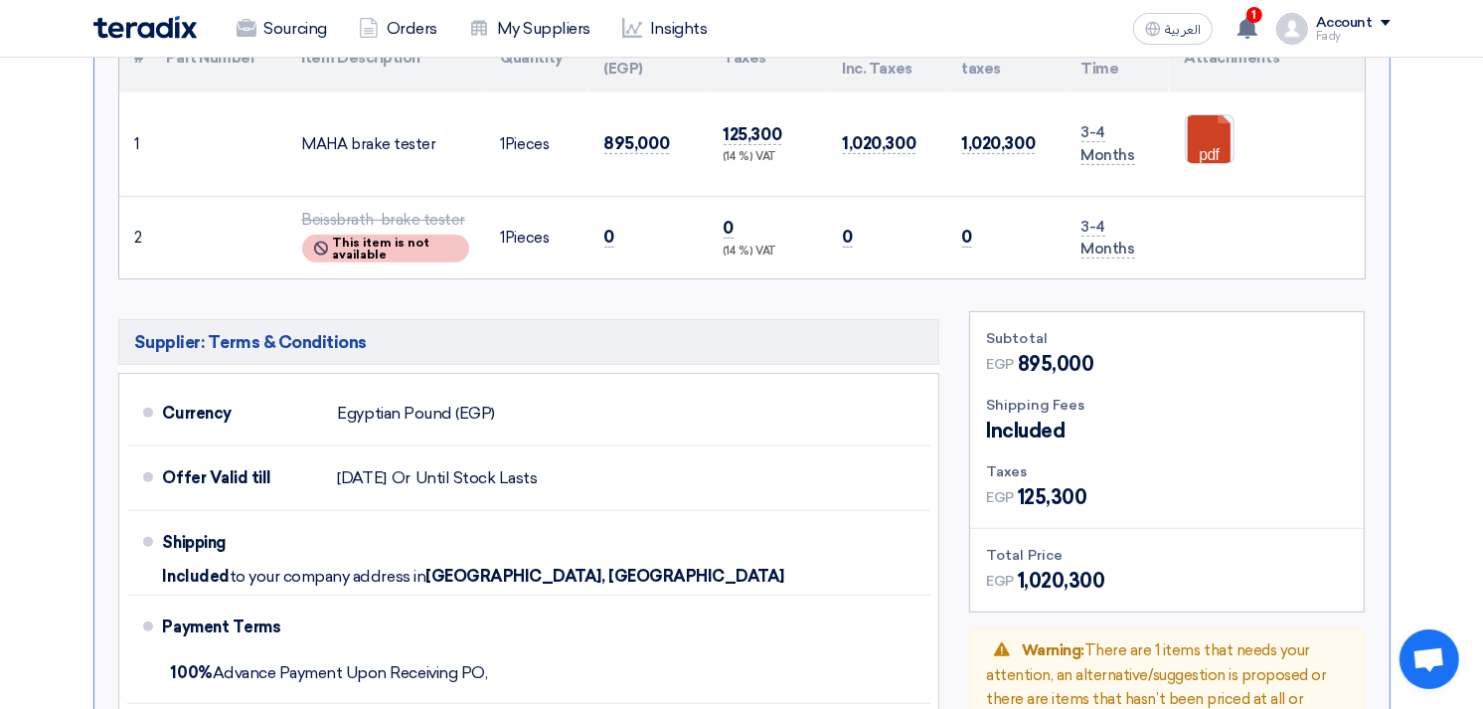
click at [1442, 233] on section "Received offers 8 Offers Excel Sheet Comparison Digital Offers Comparison Sort …" at bounding box center [741, 660] width 1483 height 2099
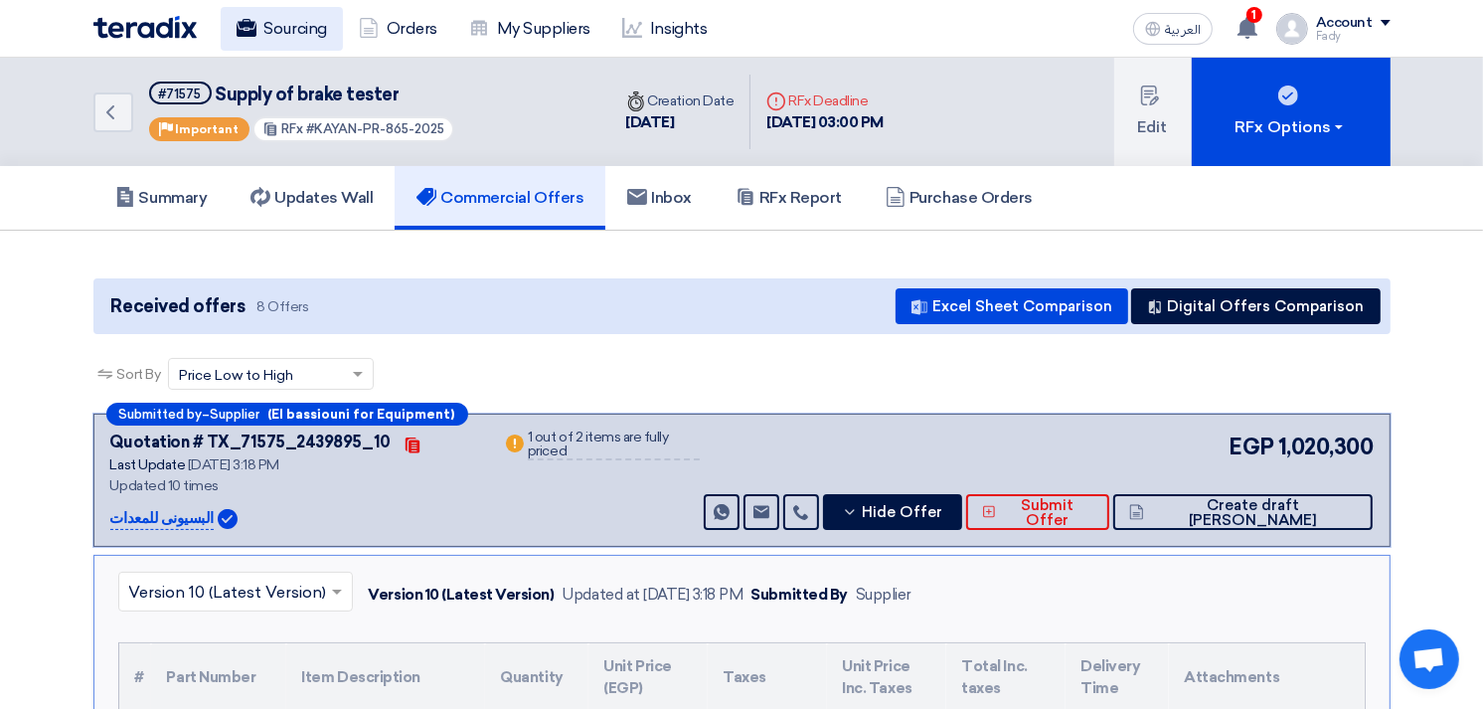
click at [299, 26] on link "Sourcing" at bounding box center [282, 29] width 122 height 44
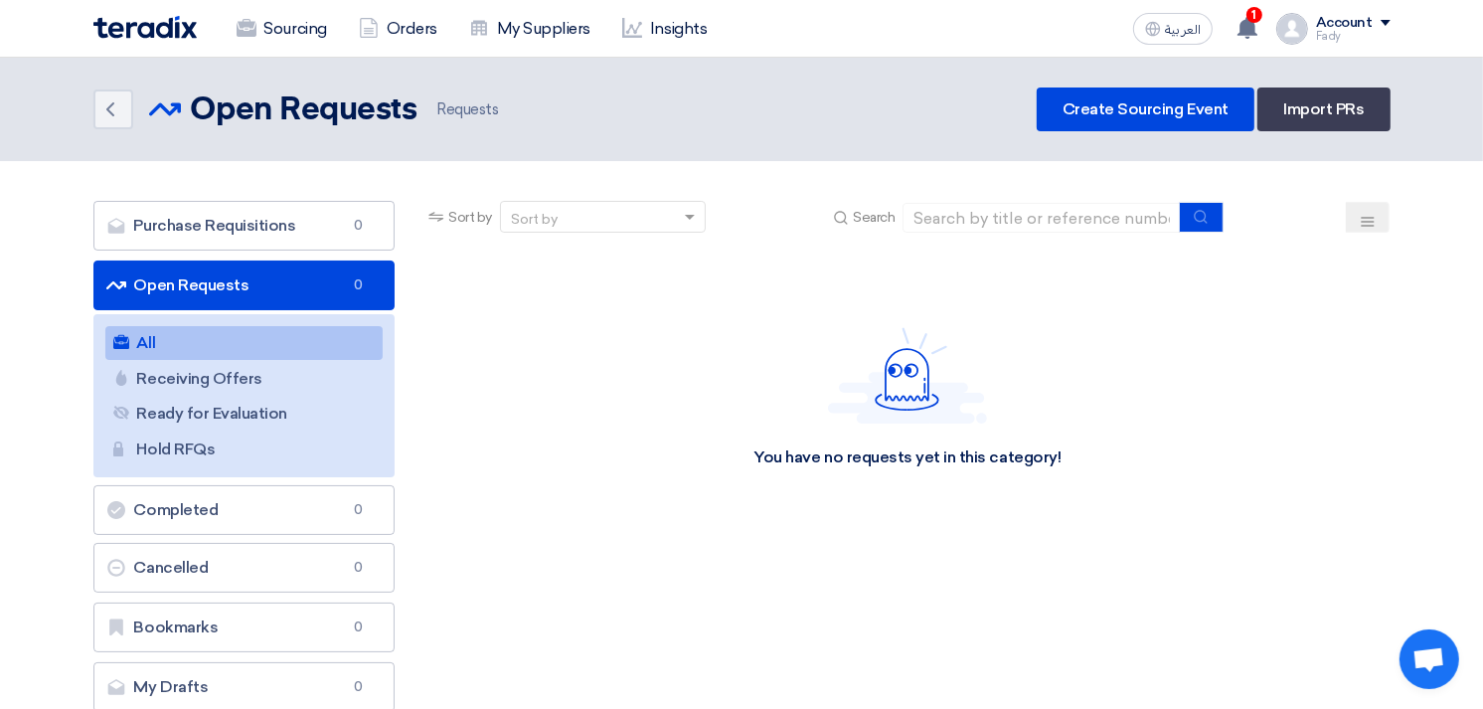
click at [193, 334] on link "All All" at bounding box center [244, 343] width 278 height 34
